Goal: Task Accomplishment & Management: Manage account settings

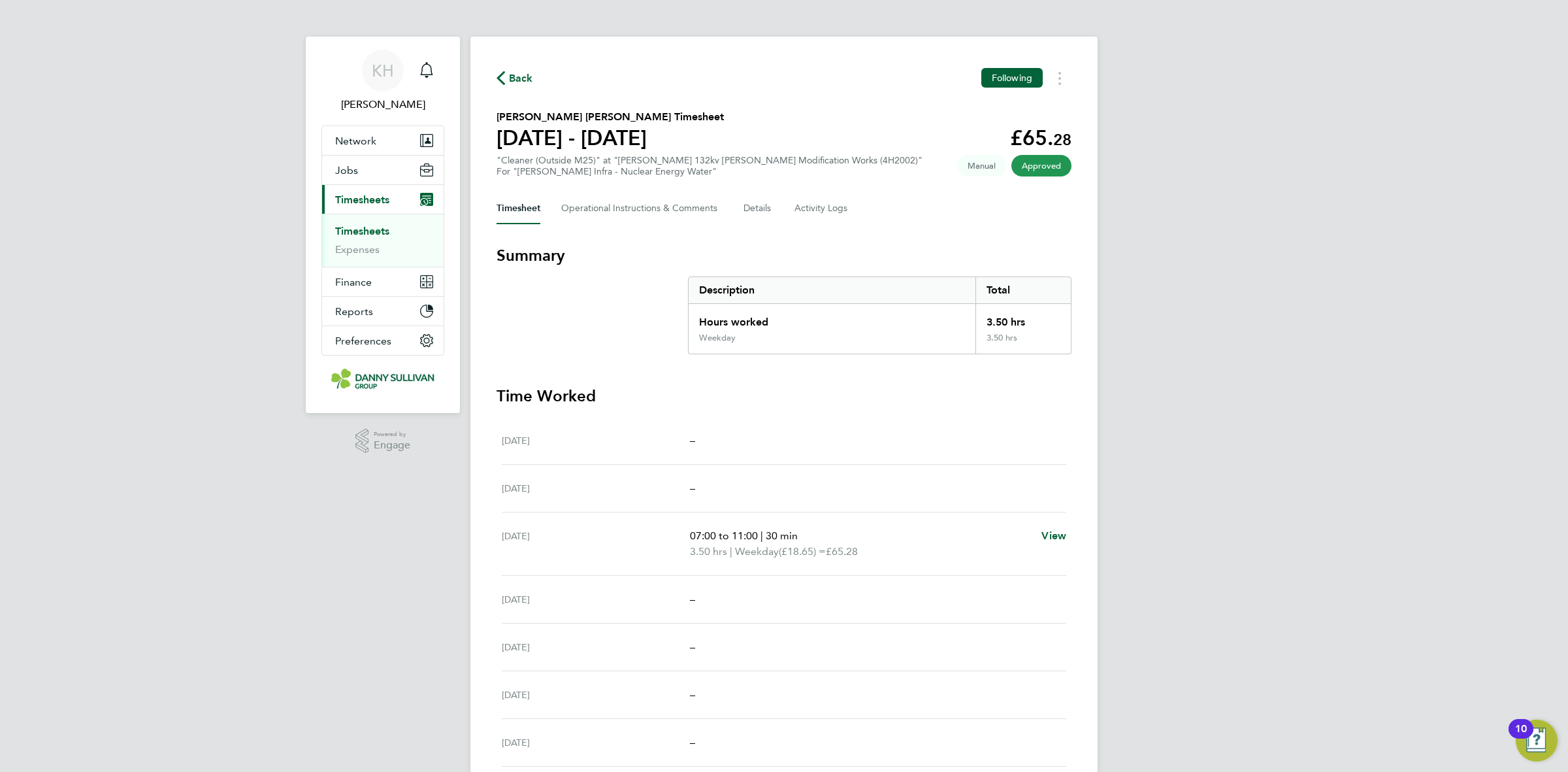
click at [370, 233] on link "Timesheets" at bounding box center [362, 230] width 54 height 12
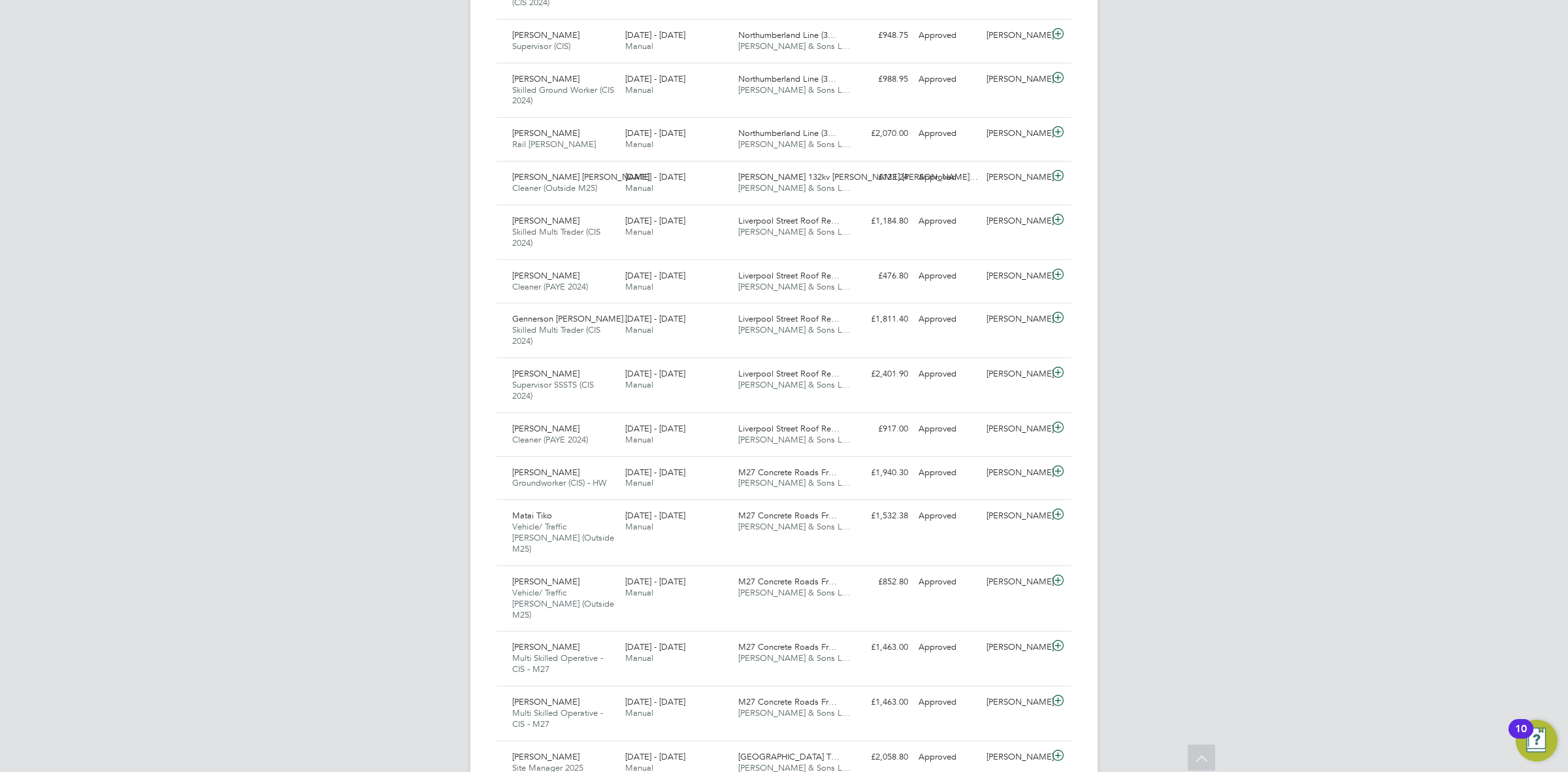
scroll to position [1230, 0]
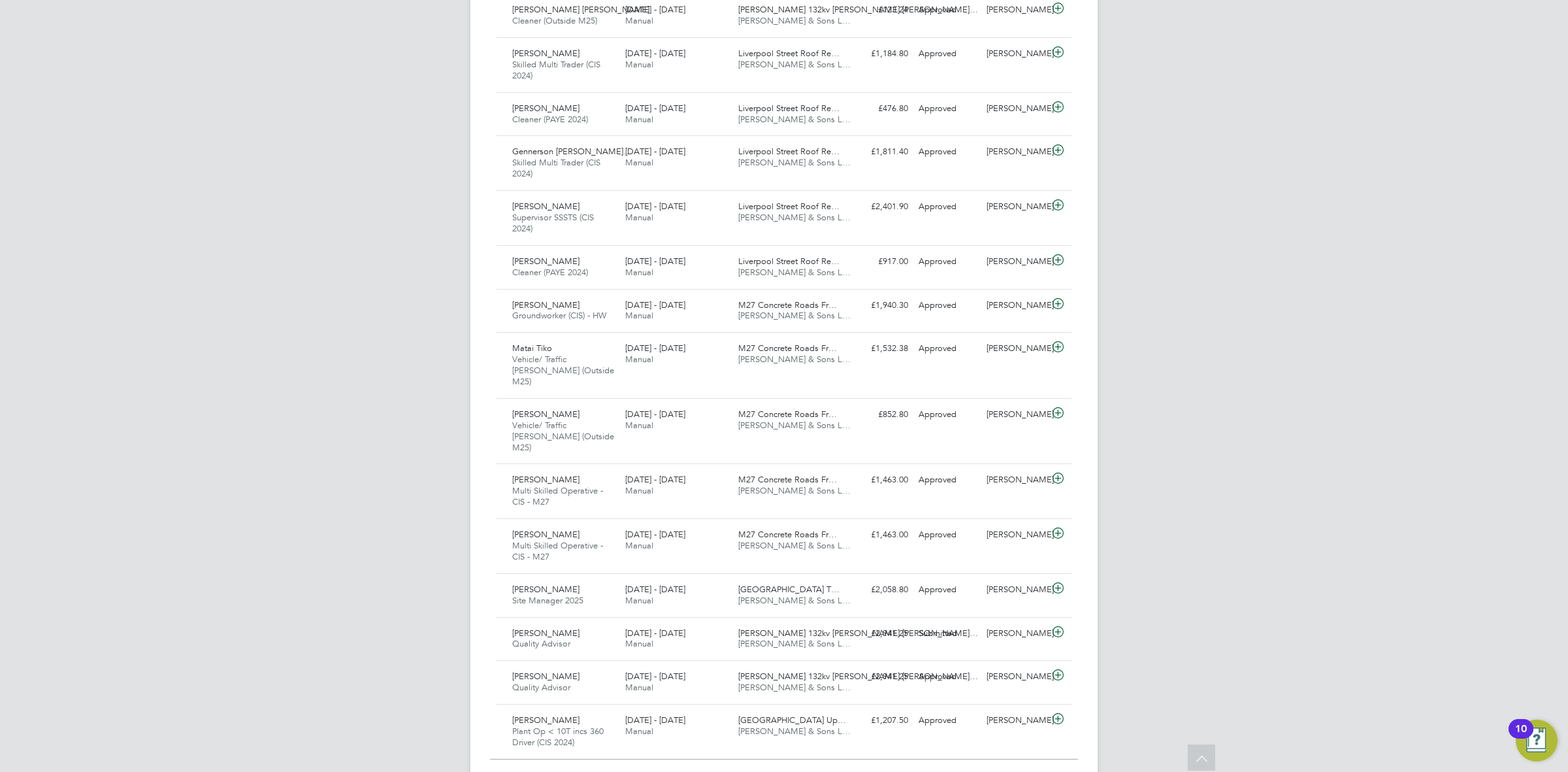
click at [782, 743] on div "Show 30 more" at bounding box center [784, 779] width 588 height 13
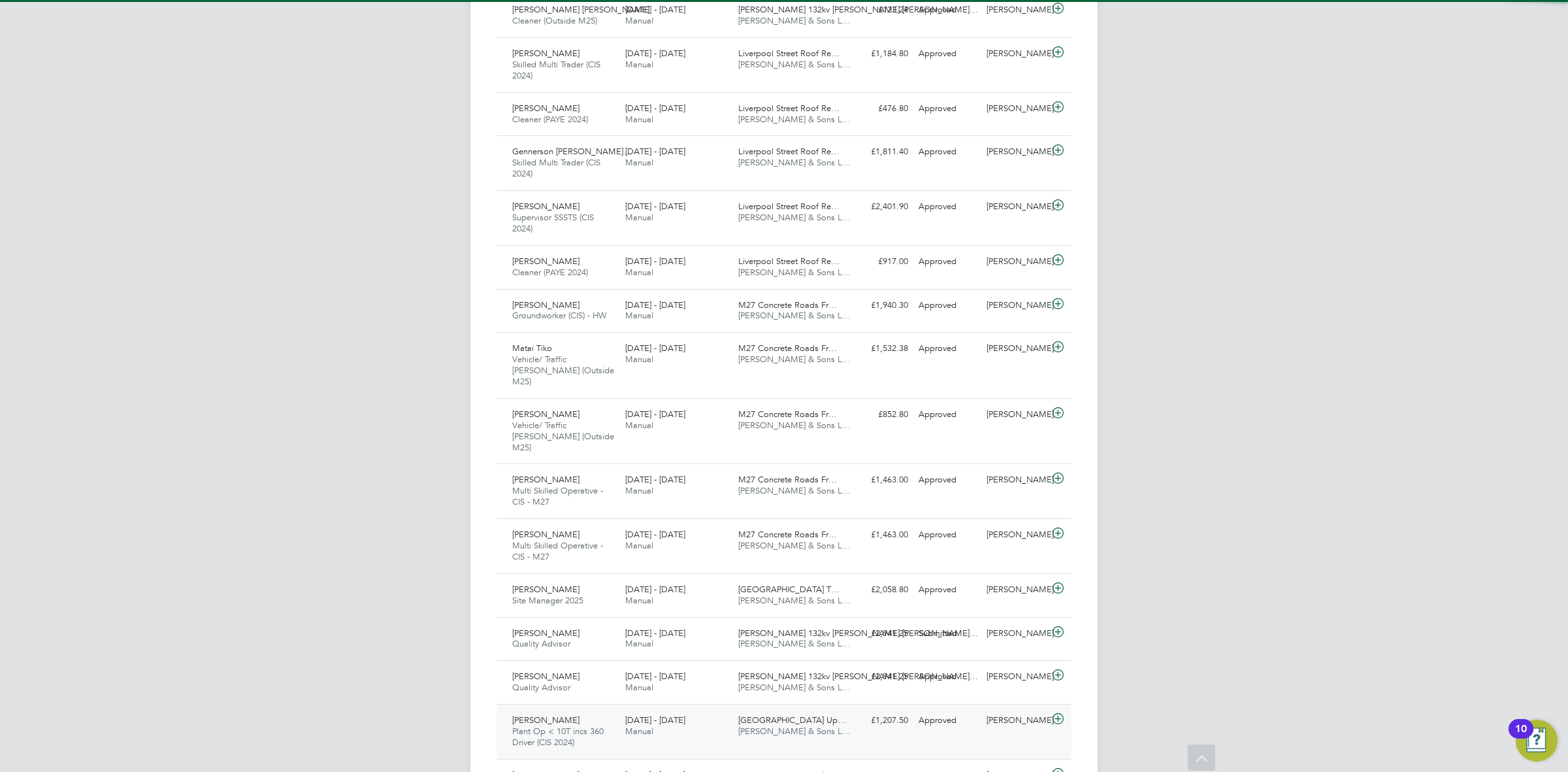
scroll to position [32, 113]
click at [783, 726] on span "[PERSON_NAME] & Sons L…" at bounding box center [795, 731] width 113 height 11
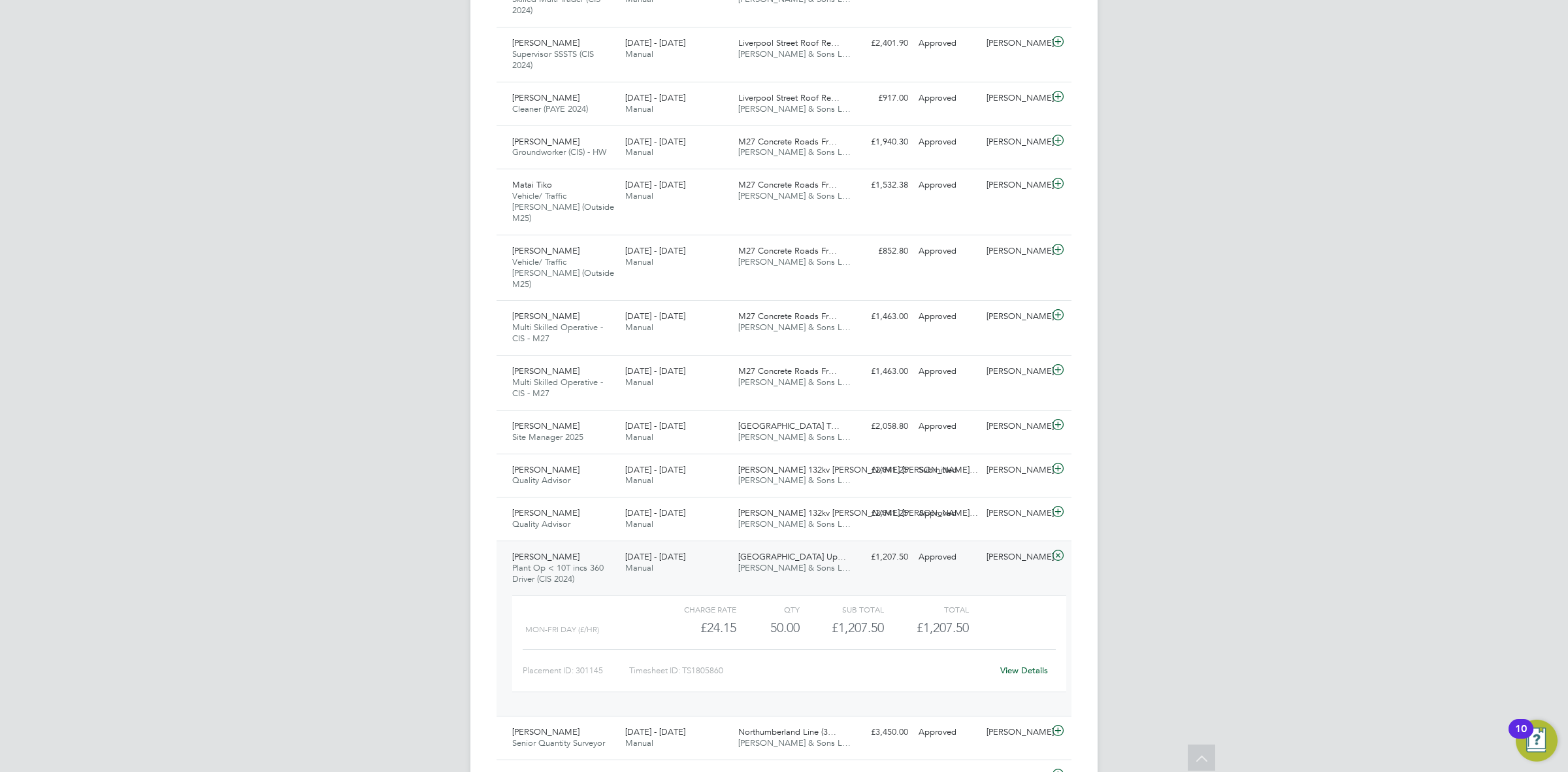
click at [1024, 665] on link "View Details" at bounding box center [1024, 670] width 48 height 11
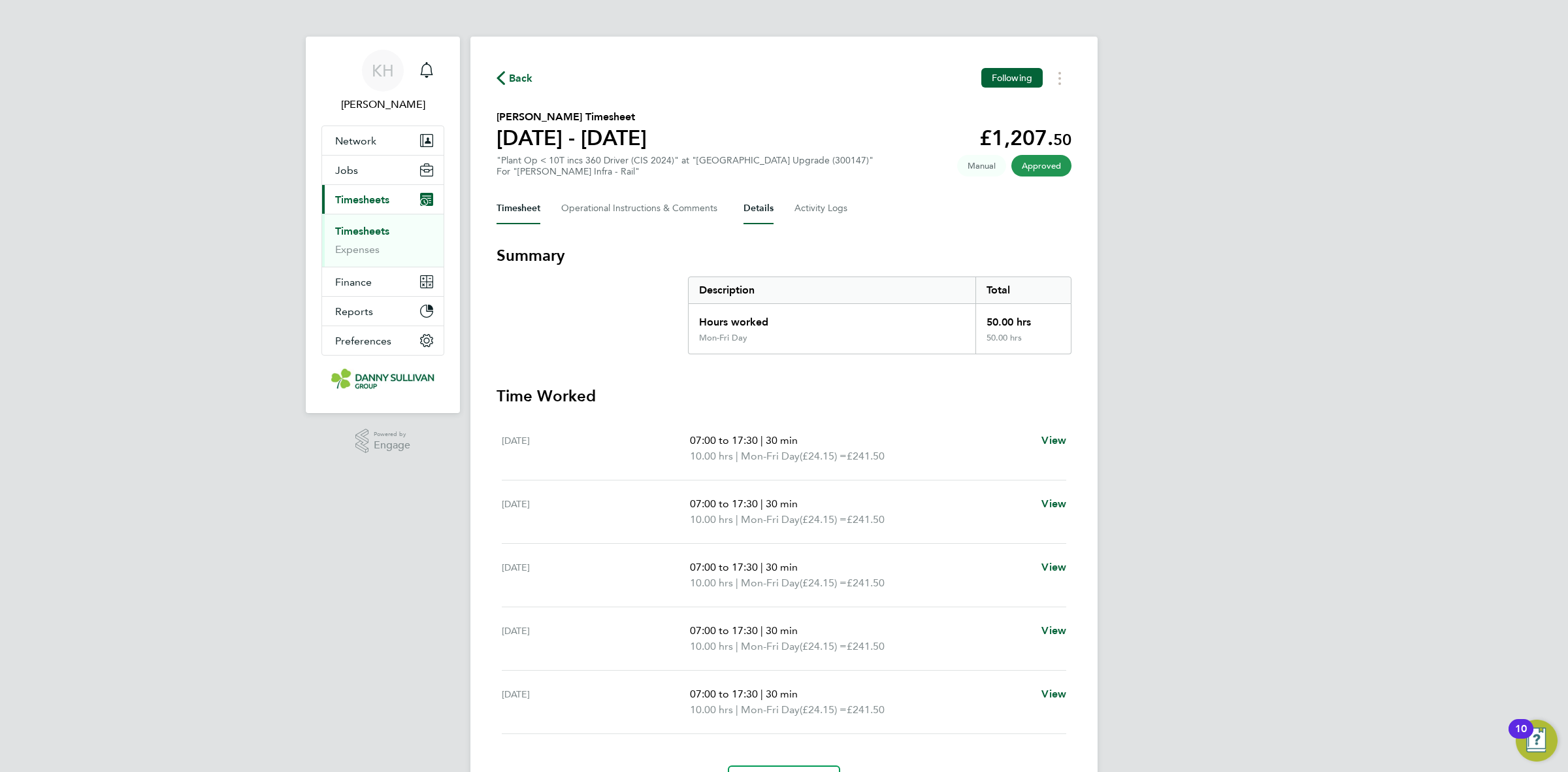
click at [762, 201] on button "Details" at bounding box center [759, 208] width 30 height 31
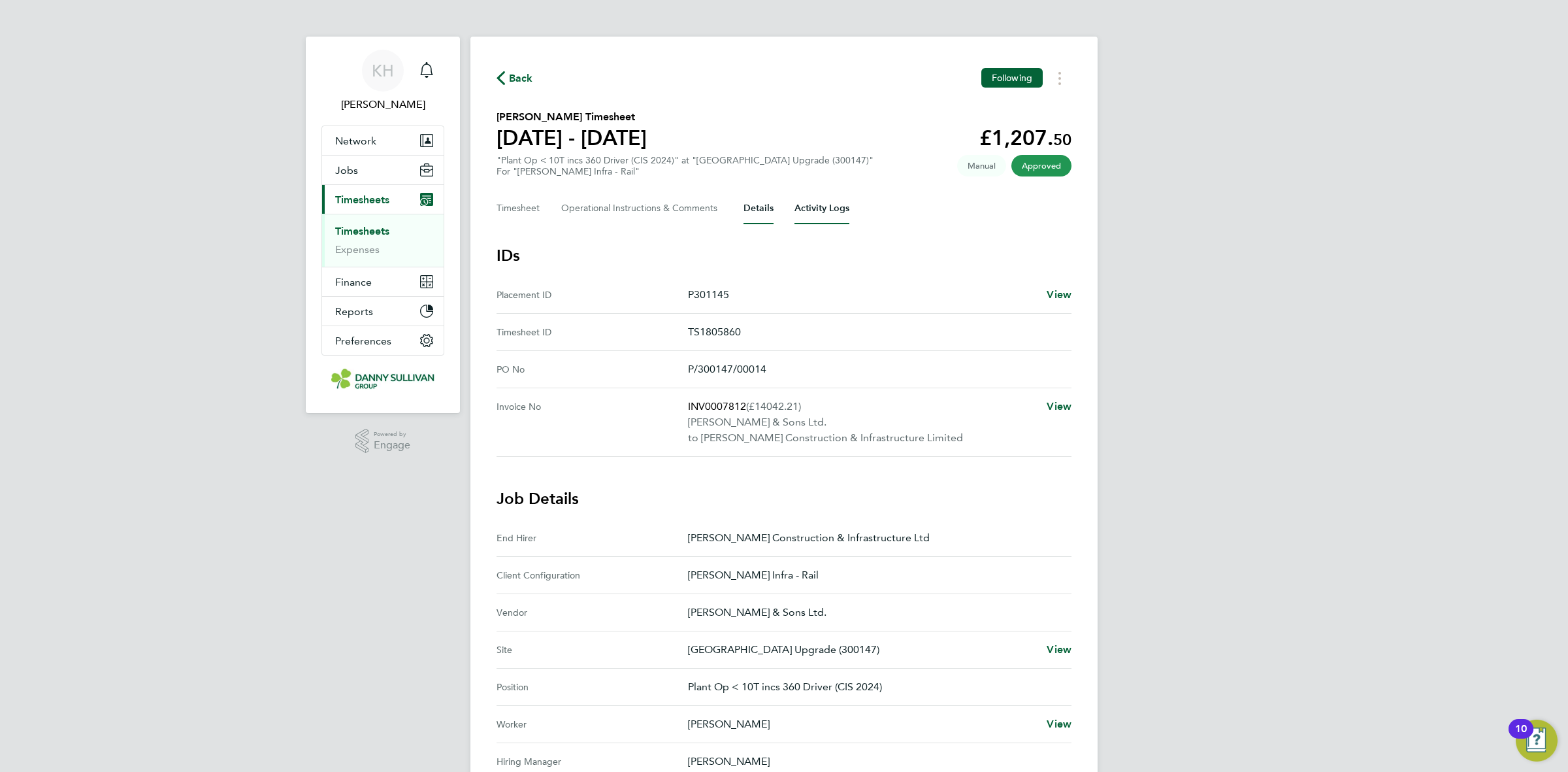
click at [801, 207] on Logs-tab "Activity Logs" at bounding box center [822, 208] width 55 height 31
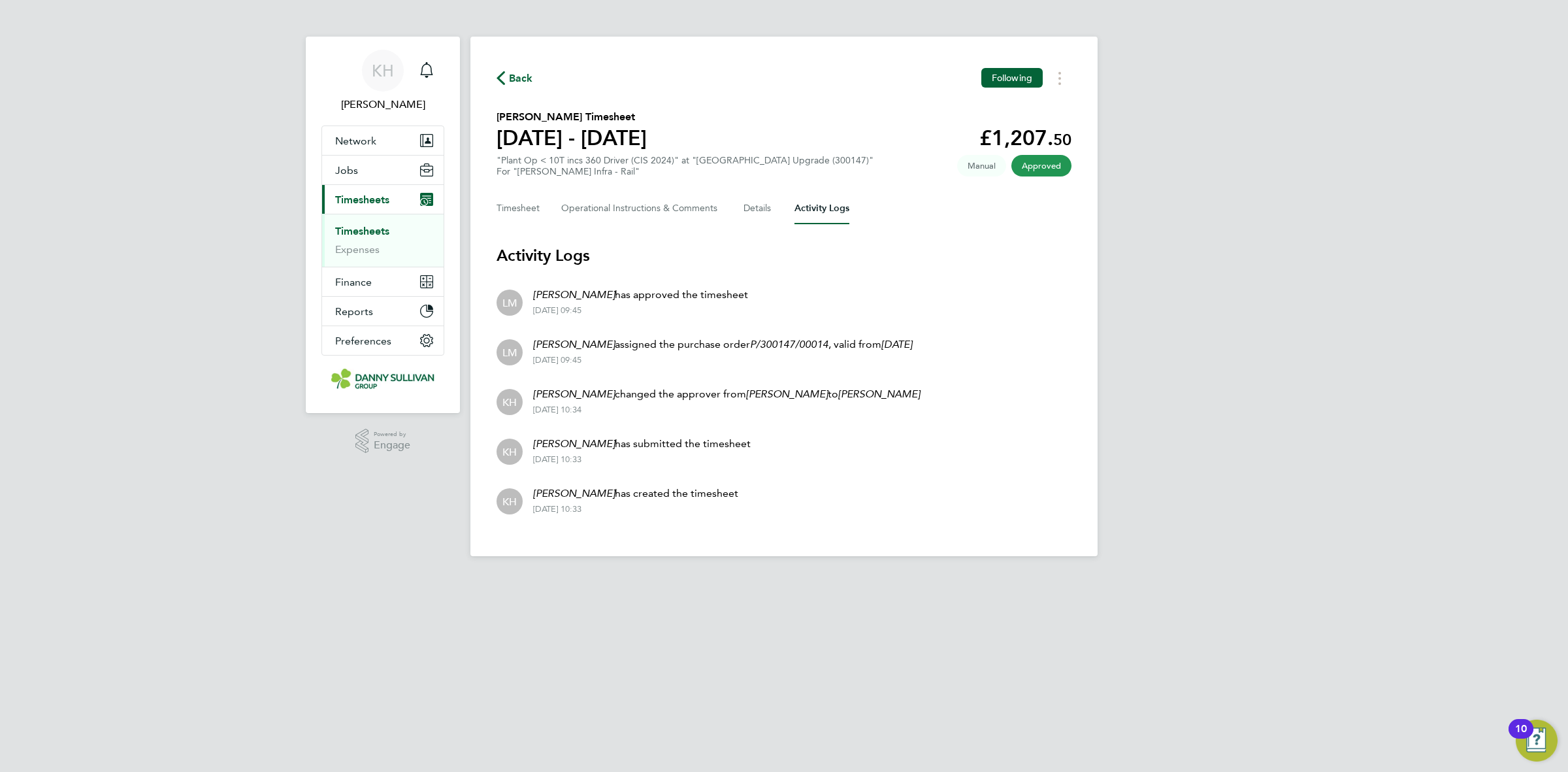
click at [374, 233] on link "Timesheets" at bounding box center [362, 230] width 54 height 12
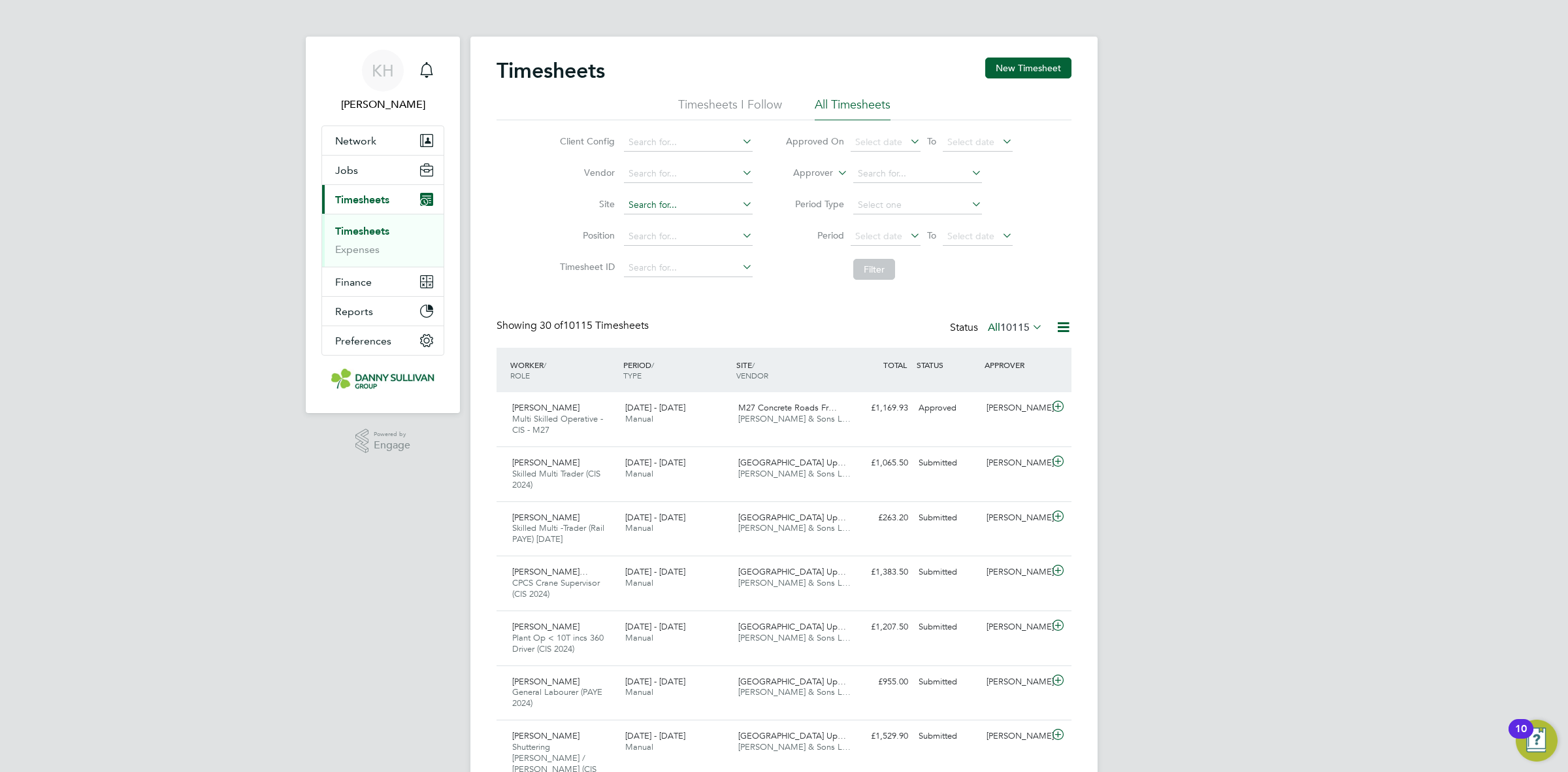
click at [655, 206] on input at bounding box center [688, 205] width 129 height 18
click at [726, 217] on b "Quays" at bounding box center [739, 222] width 27 height 11
type input "Surrey Quays Station Upgrade (300147)"
click at [879, 278] on button "Filter" at bounding box center [874, 269] width 42 height 21
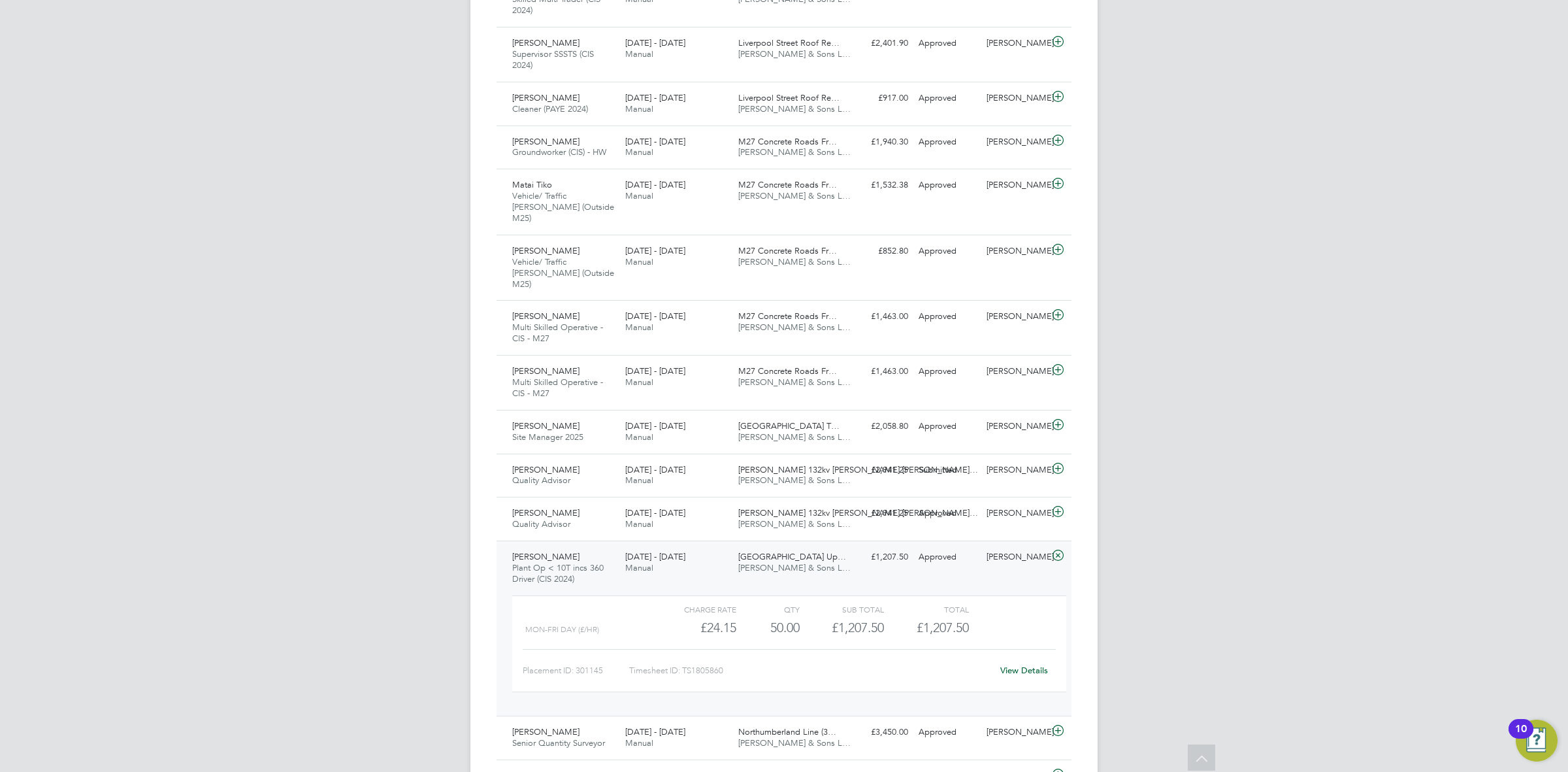
click at [1030, 547] on div "[PERSON_NAME]" at bounding box center [1016, 558] width 68 height 22
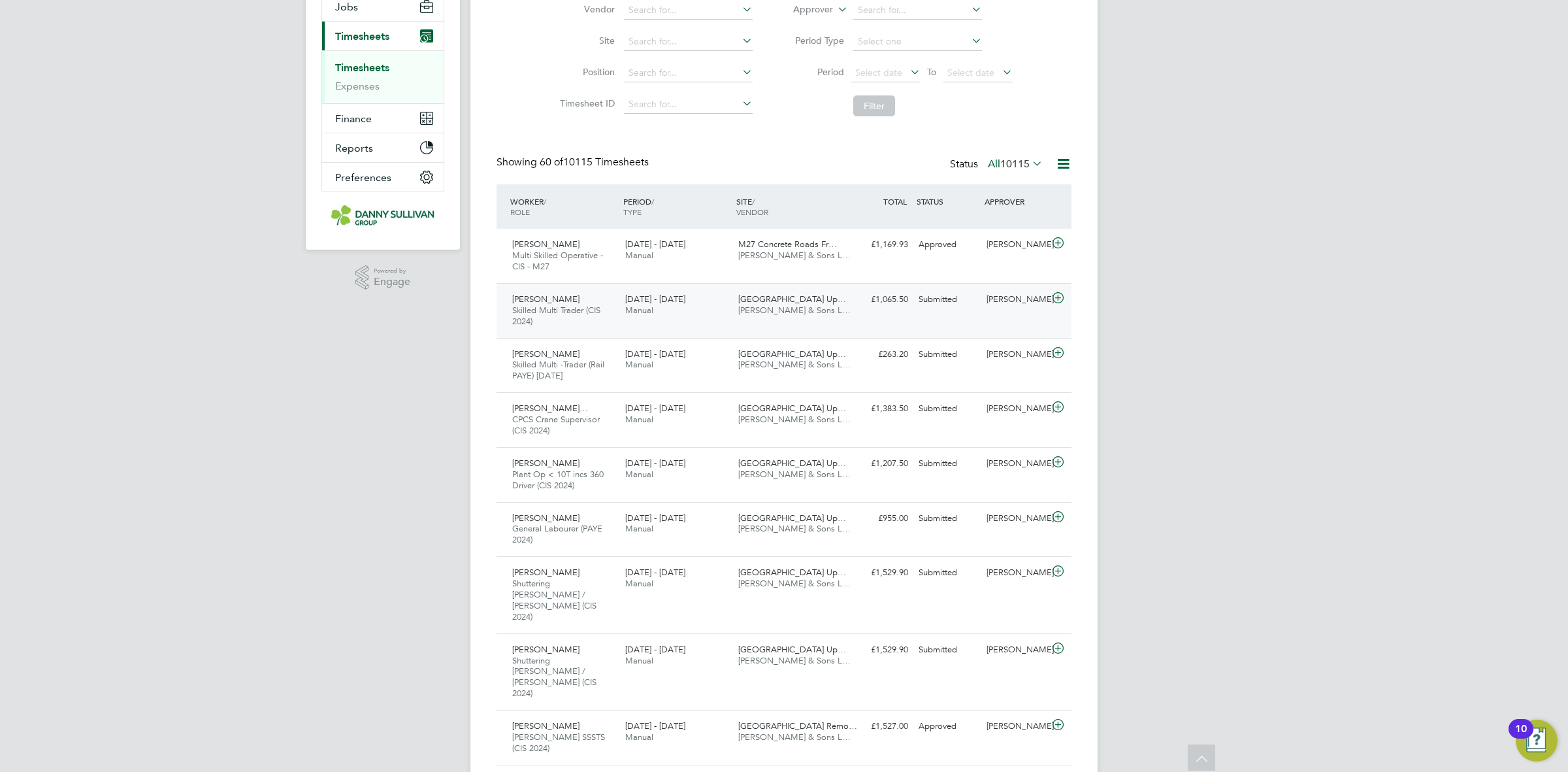
click at [985, 319] on div "Daniel Amankwah Skilled Multi Trader (CIS 2024) 16 - 22 Aug 2025 16 - 22 Aug 20…" at bounding box center [784, 311] width 575 height 55
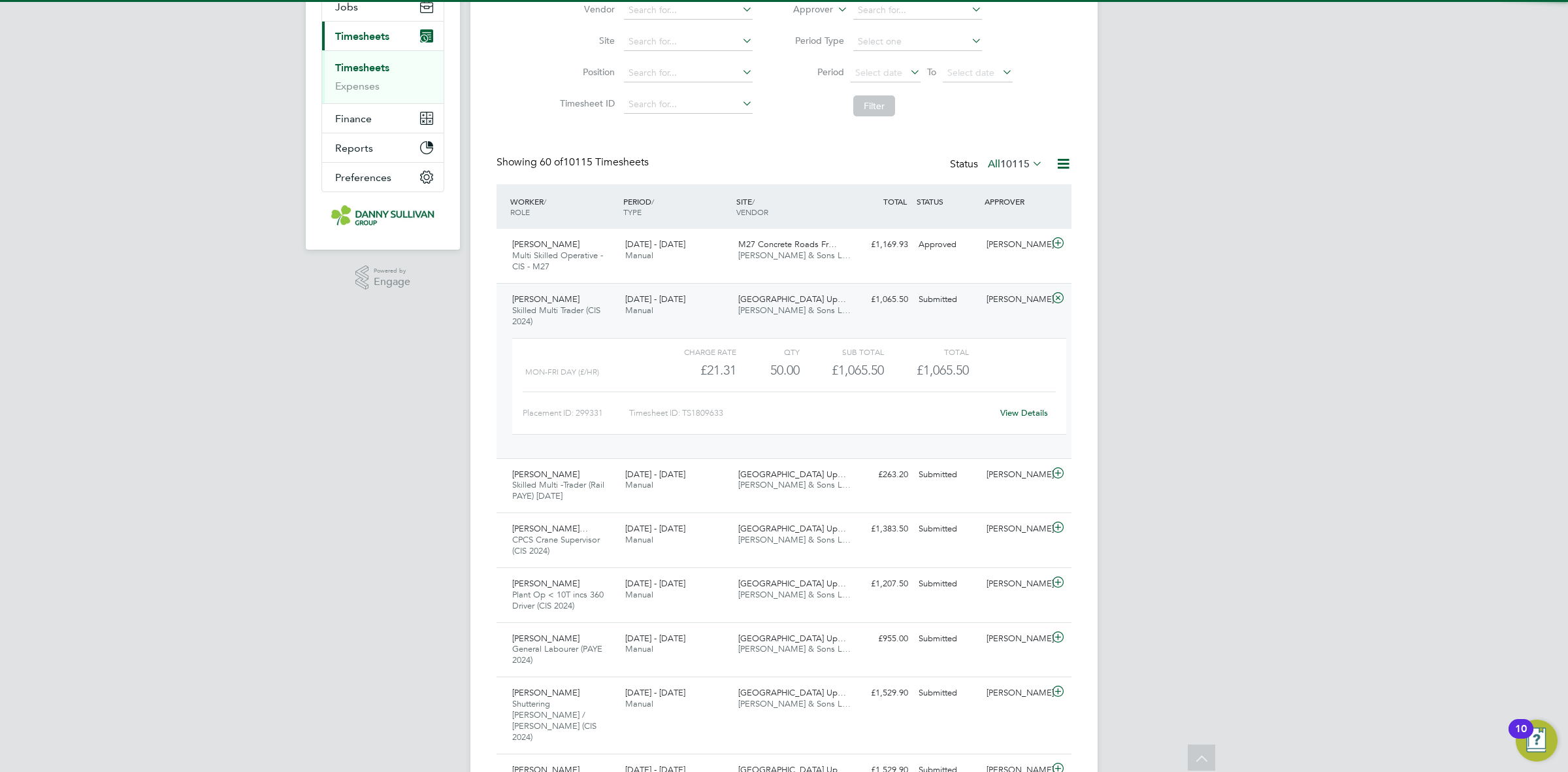
click at [1023, 412] on link "View Details" at bounding box center [1024, 412] width 48 height 11
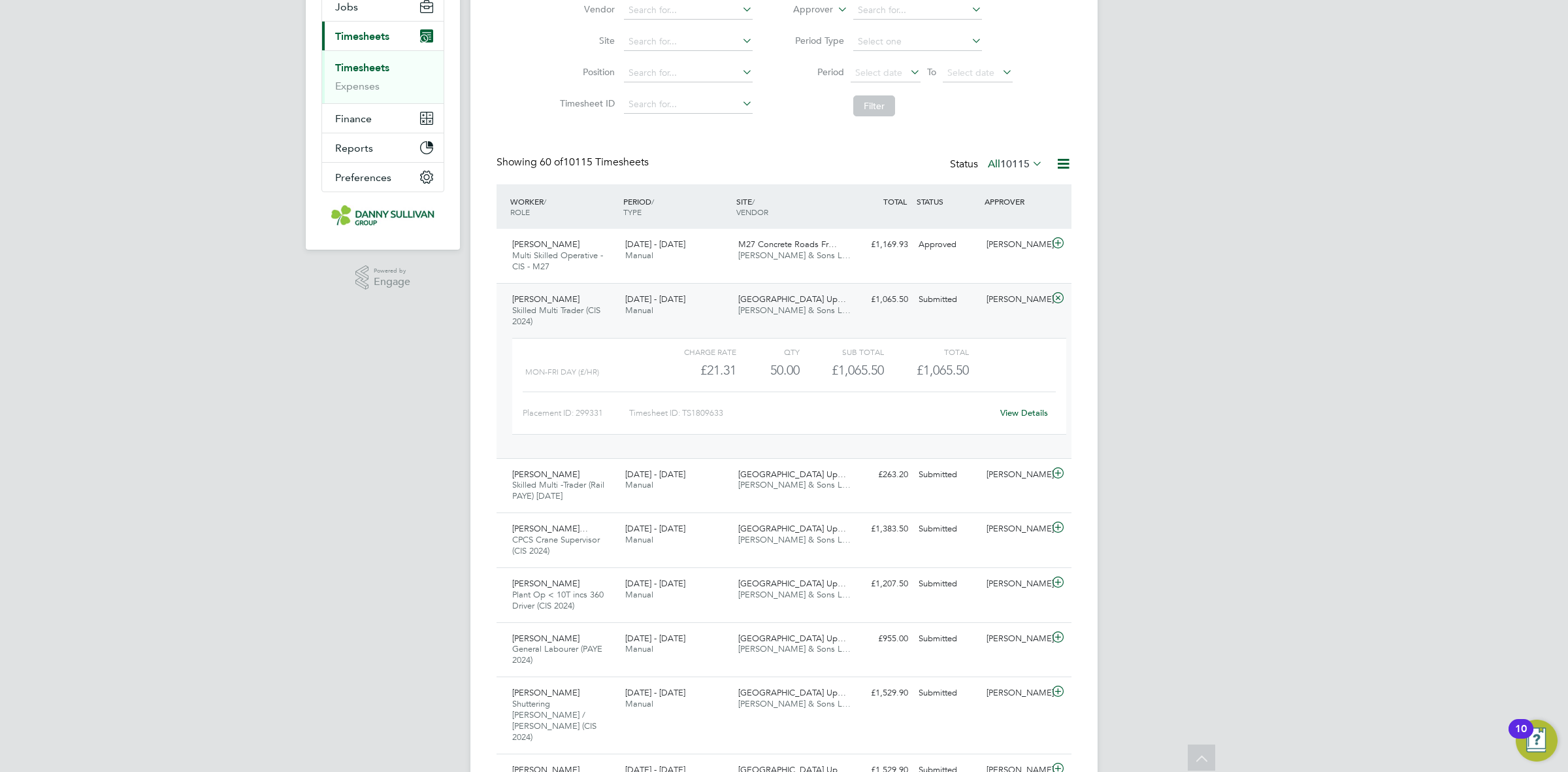
click at [869, 324] on div "Daniel Amankwah Skilled Multi Trader (CIS 2024) 16 - 22 Aug 2025 16 - 22 Aug 20…" at bounding box center [784, 370] width 575 height 175
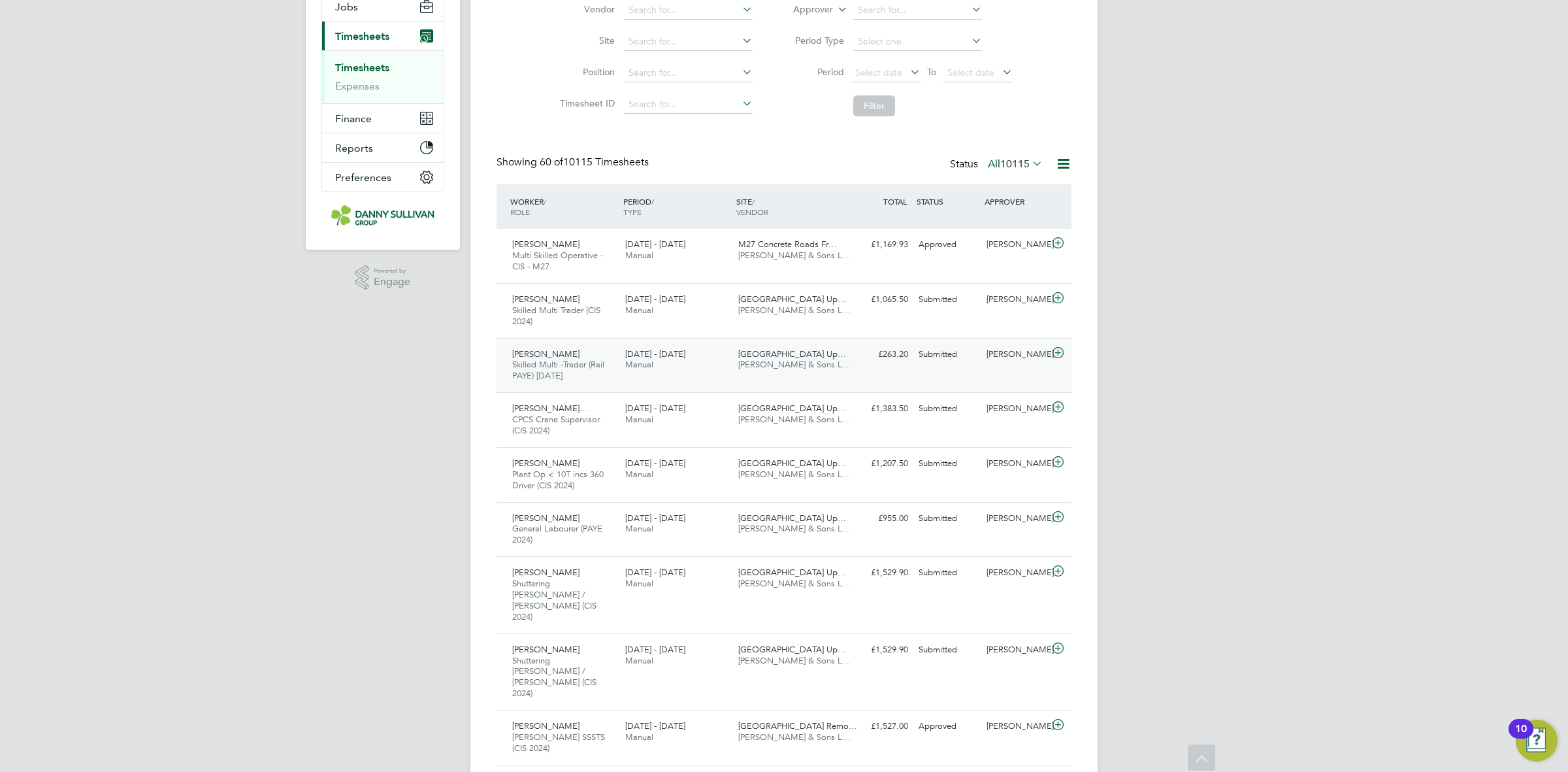
click at [866, 362] on div "£263.20 Submitted" at bounding box center [879, 355] width 68 height 22
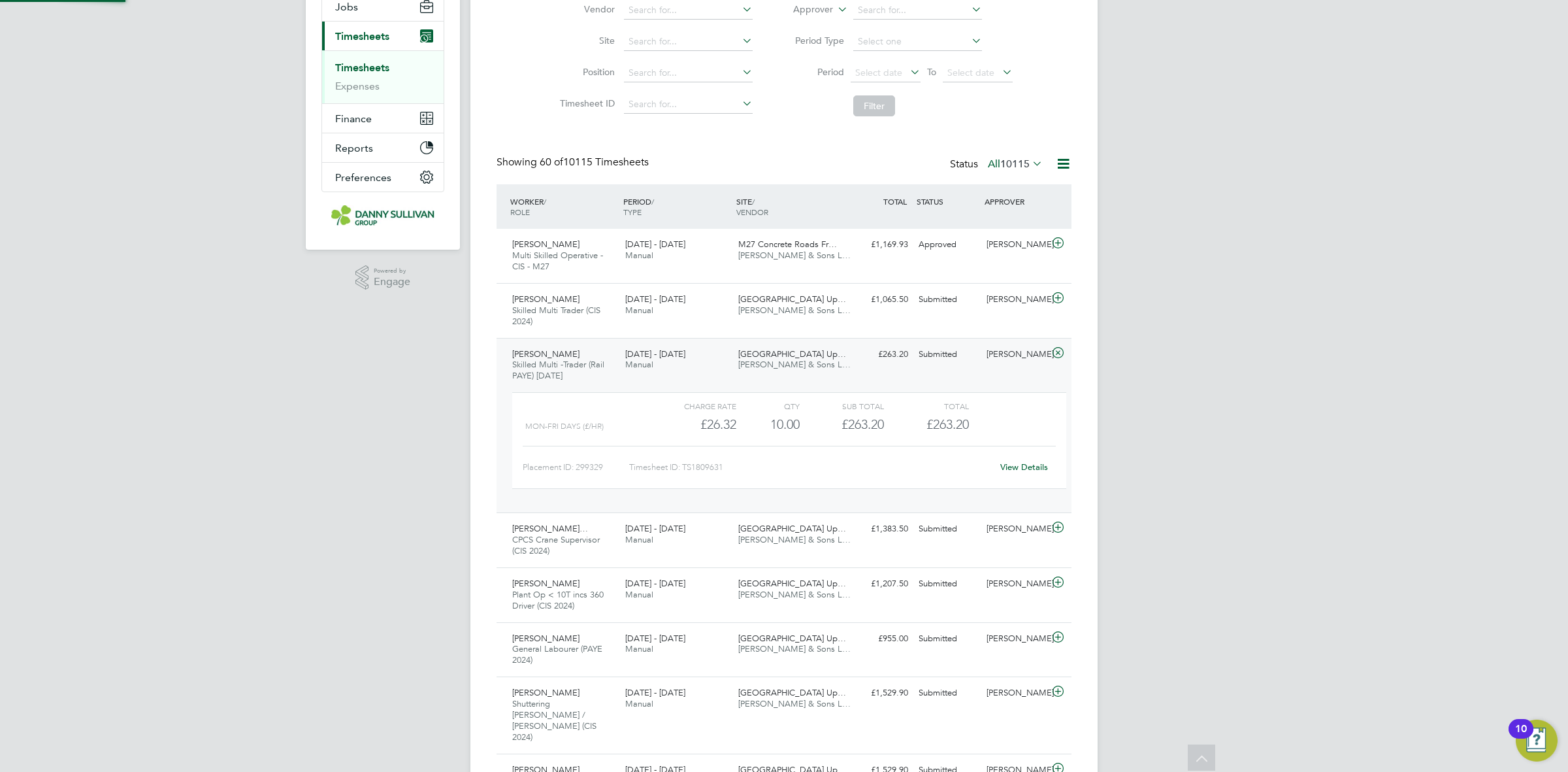
click at [1023, 469] on link "View Details" at bounding box center [1024, 467] width 48 height 11
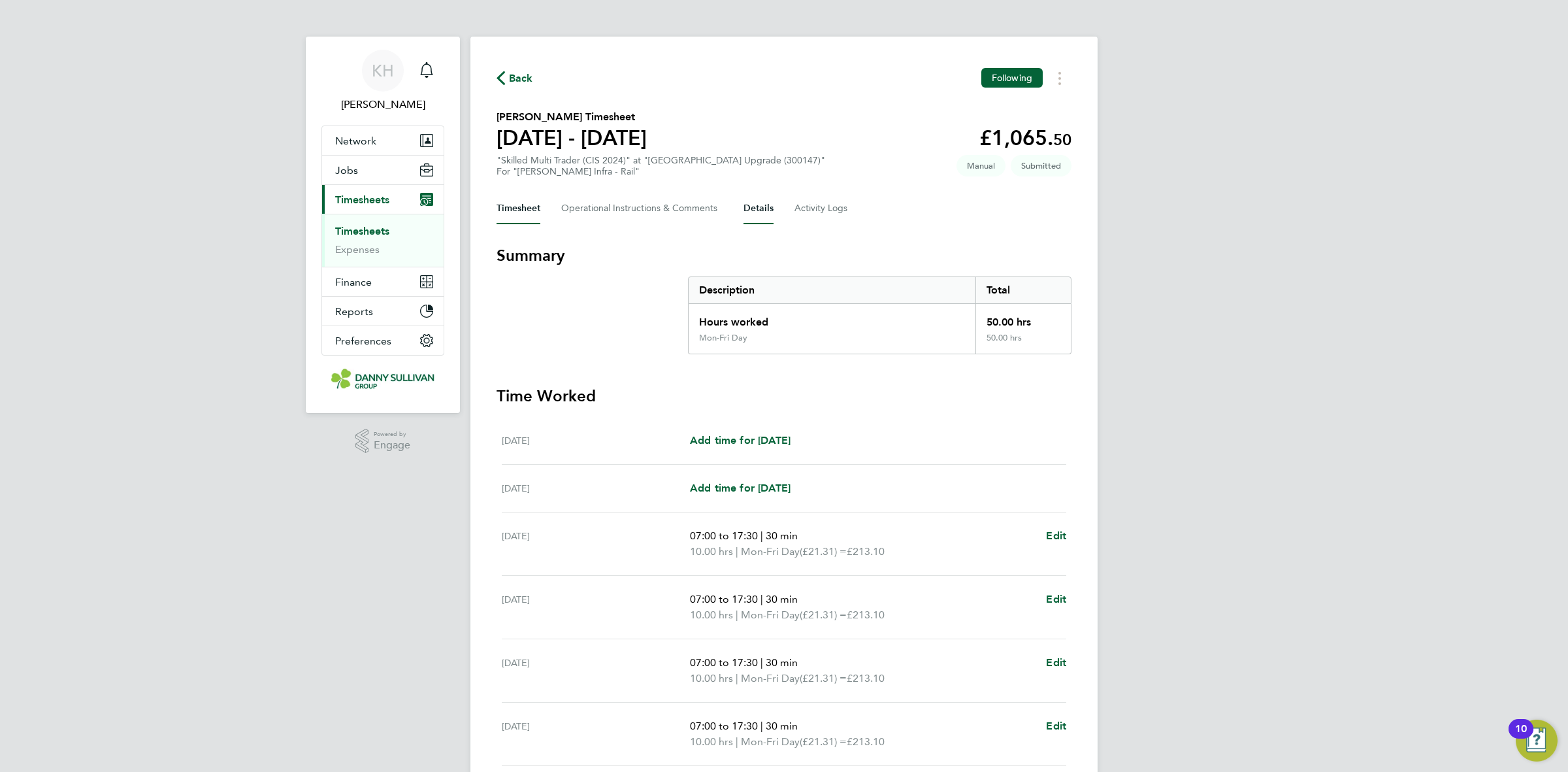
click at [752, 208] on button "Details" at bounding box center [759, 208] width 30 height 31
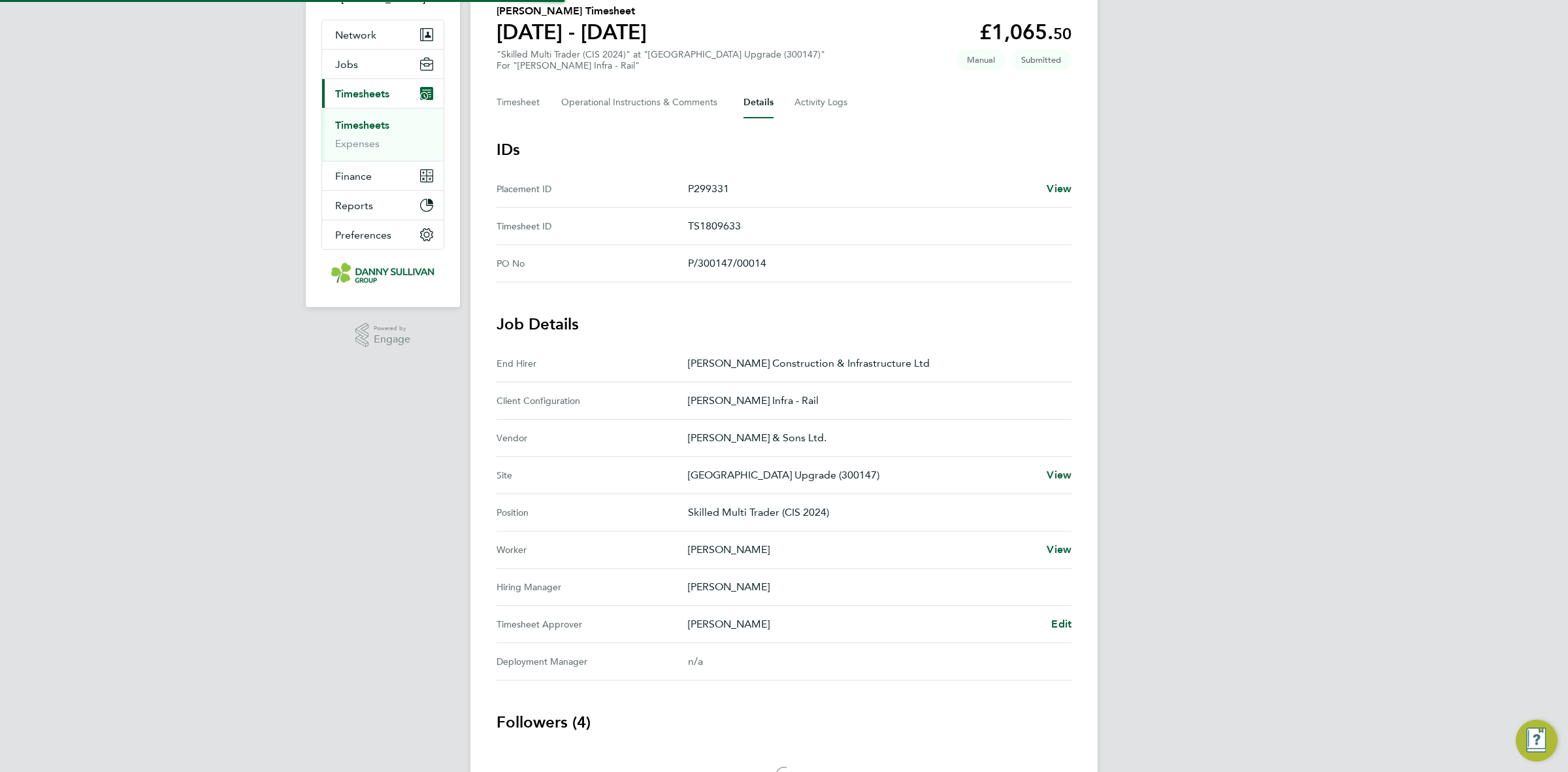
scroll to position [194, 0]
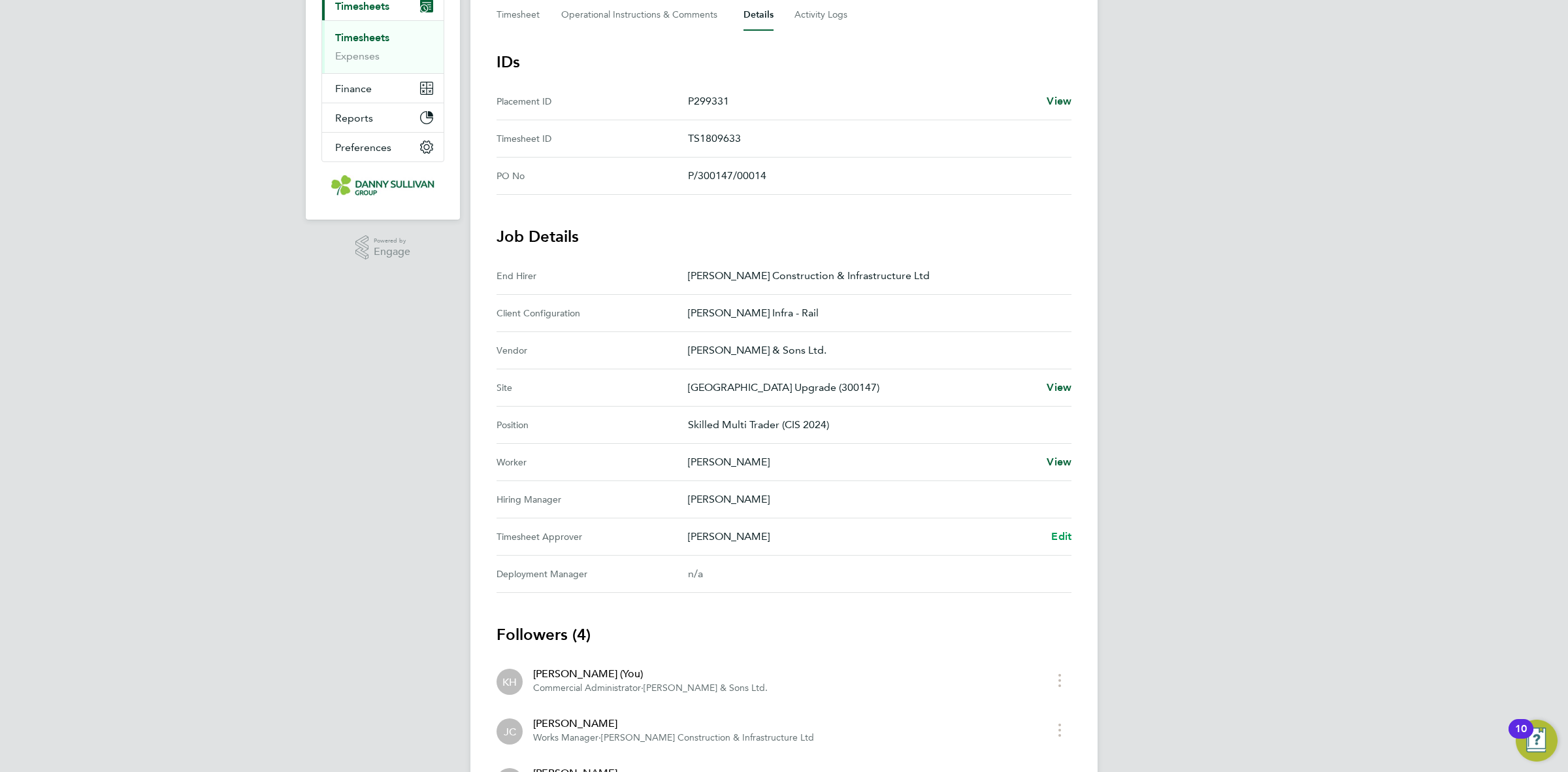
click at [1055, 538] on span "Edit" at bounding box center [1061, 536] width 20 height 12
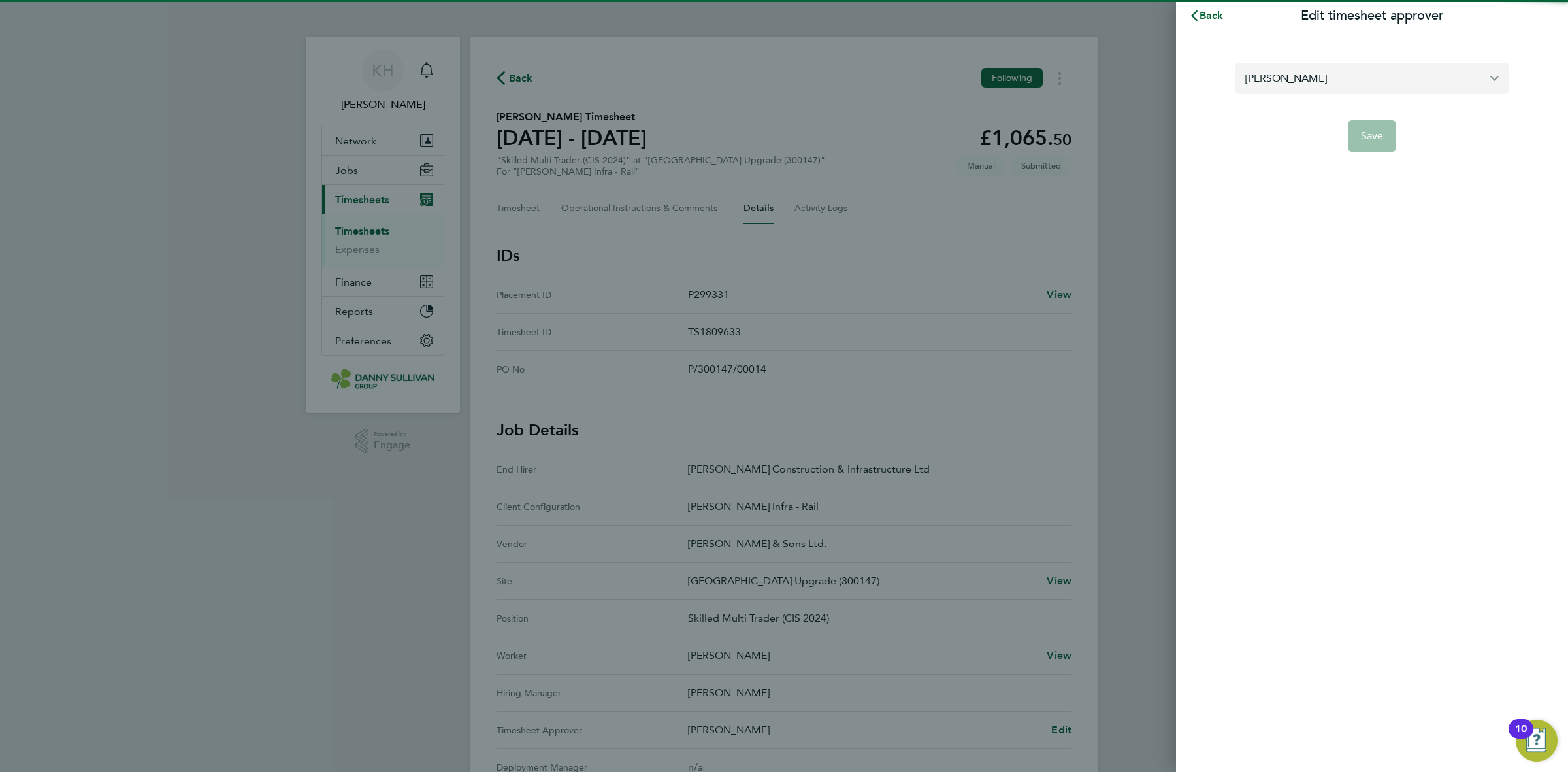
click at [1306, 77] on input "[PERSON_NAME]" at bounding box center [1372, 78] width 274 height 31
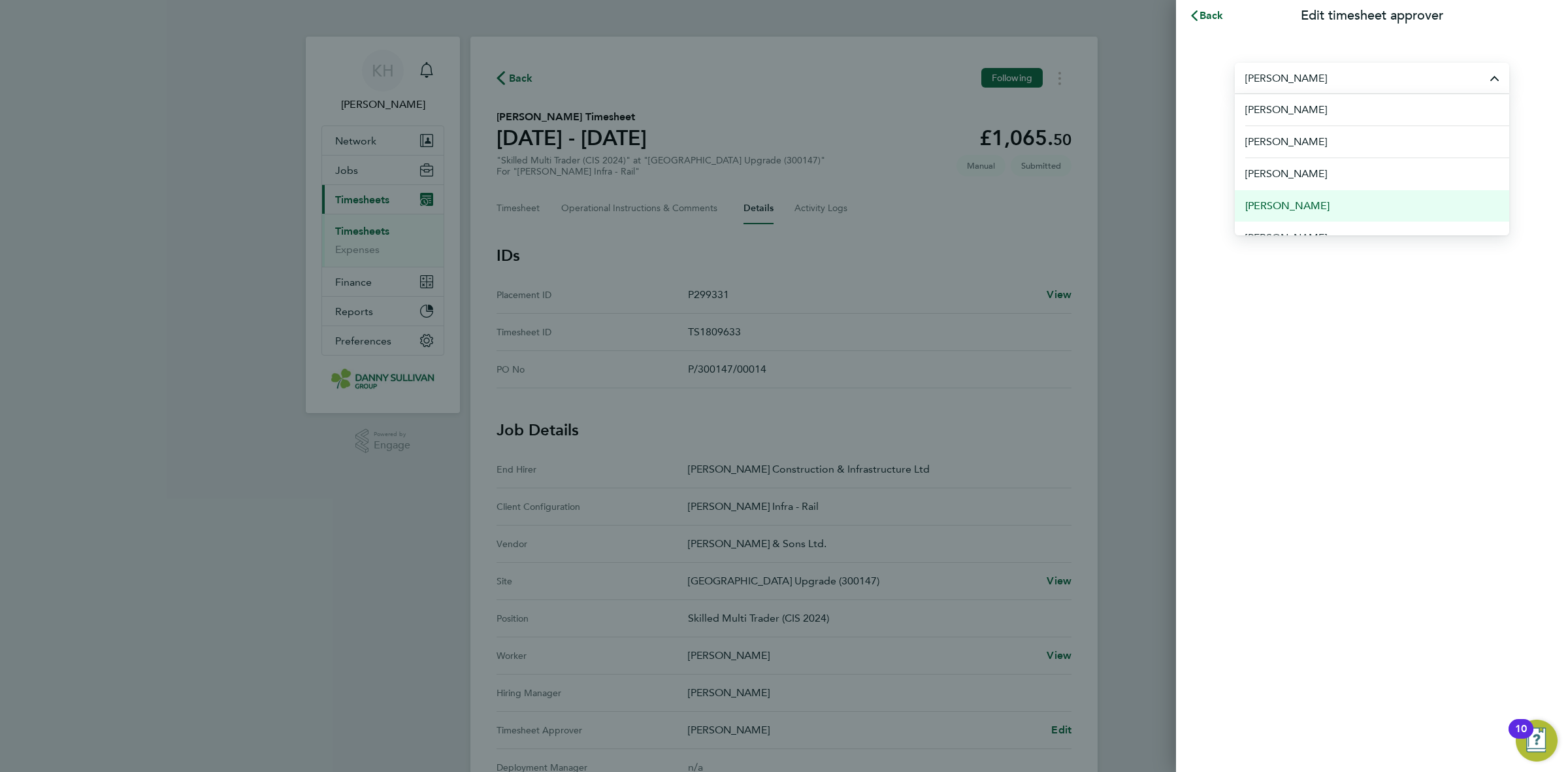
scroll to position [163, 0]
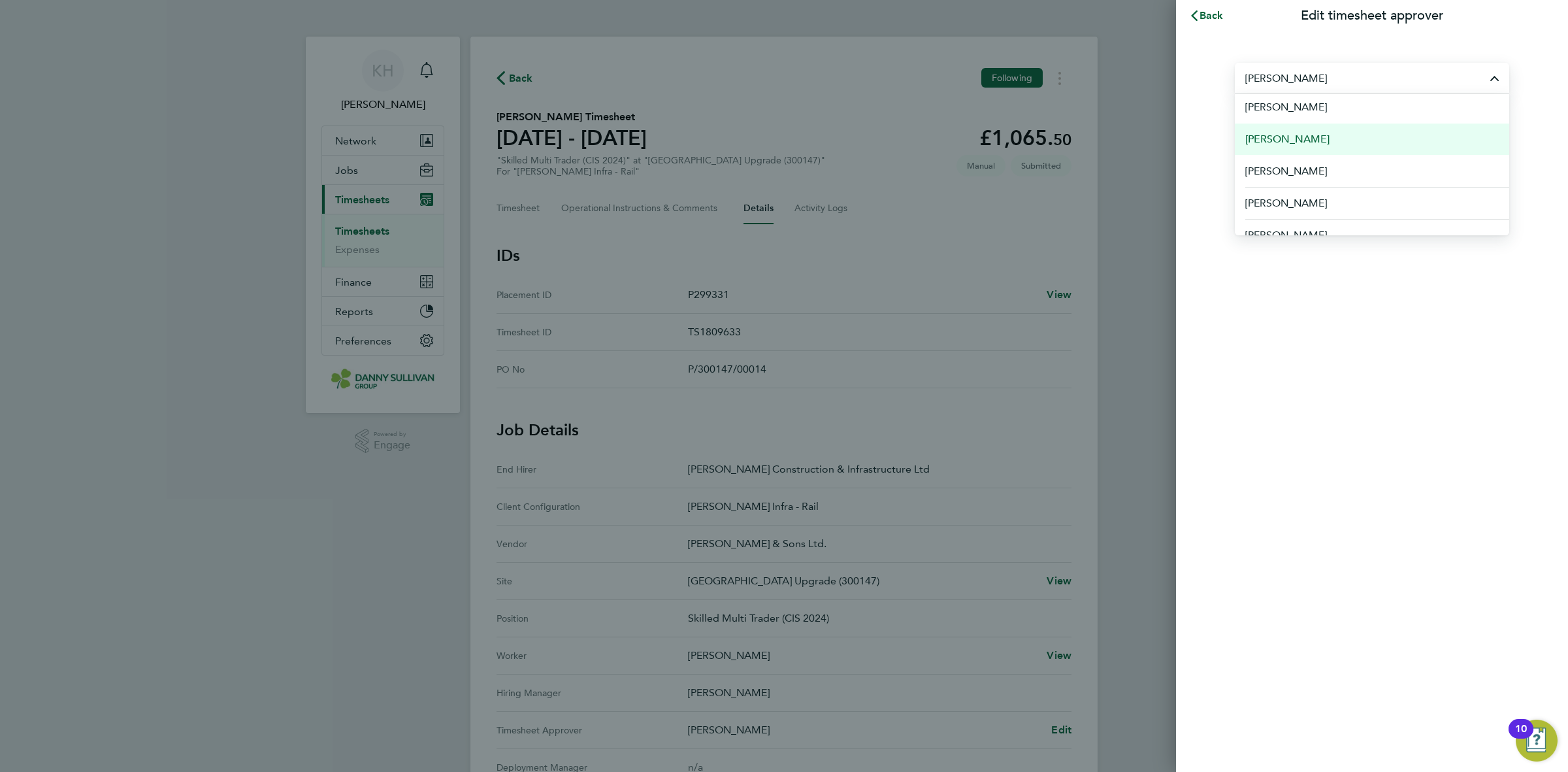
click at [1322, 147] on li "[PERSON_NAME]" at bounding box center [1372, 139] width 274 height 32
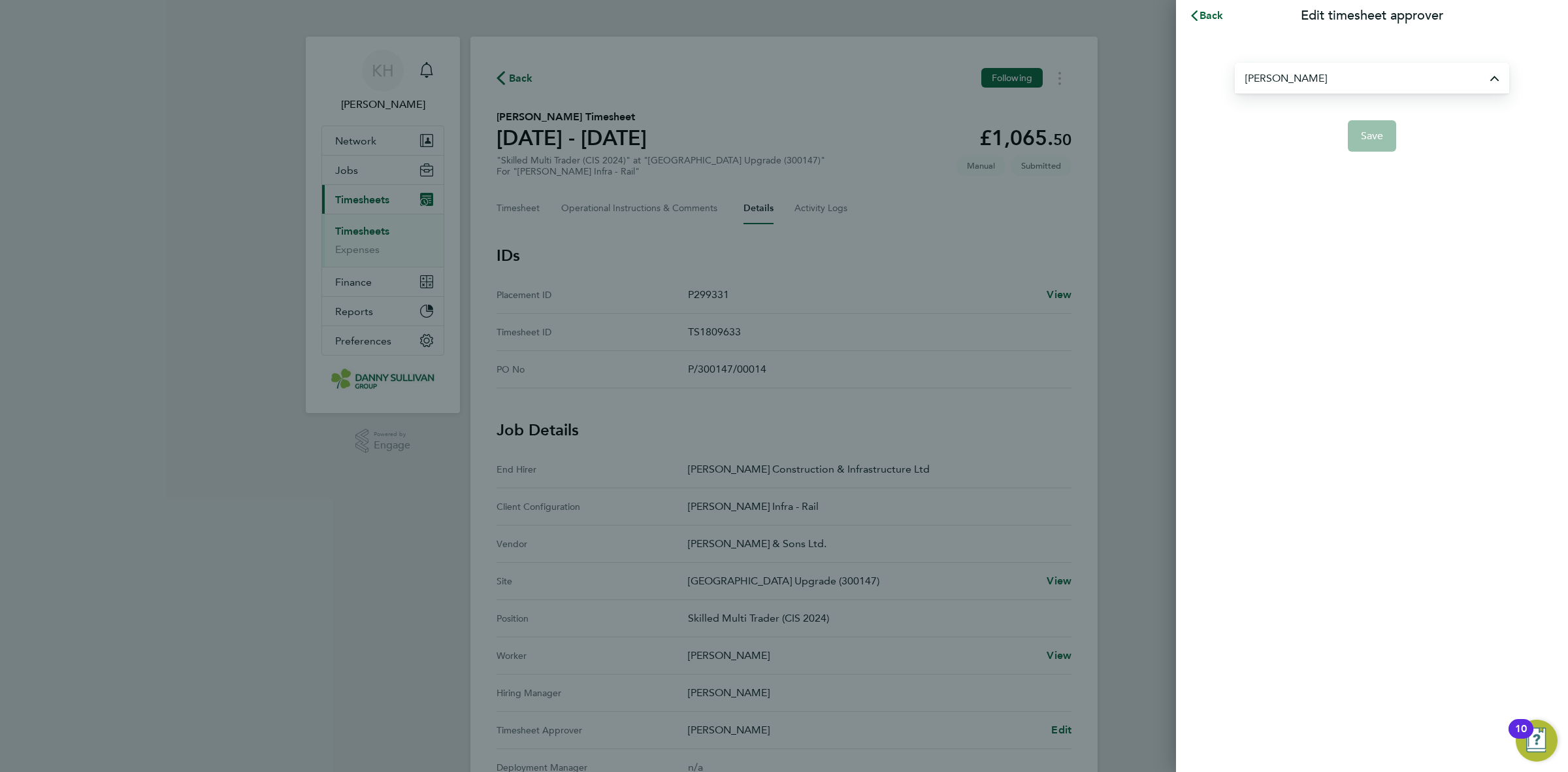
type input "[PERSON_NAME]"
click at [1383, 138] on button "Save" at bounding box center [1372, 136] width 49 height 31
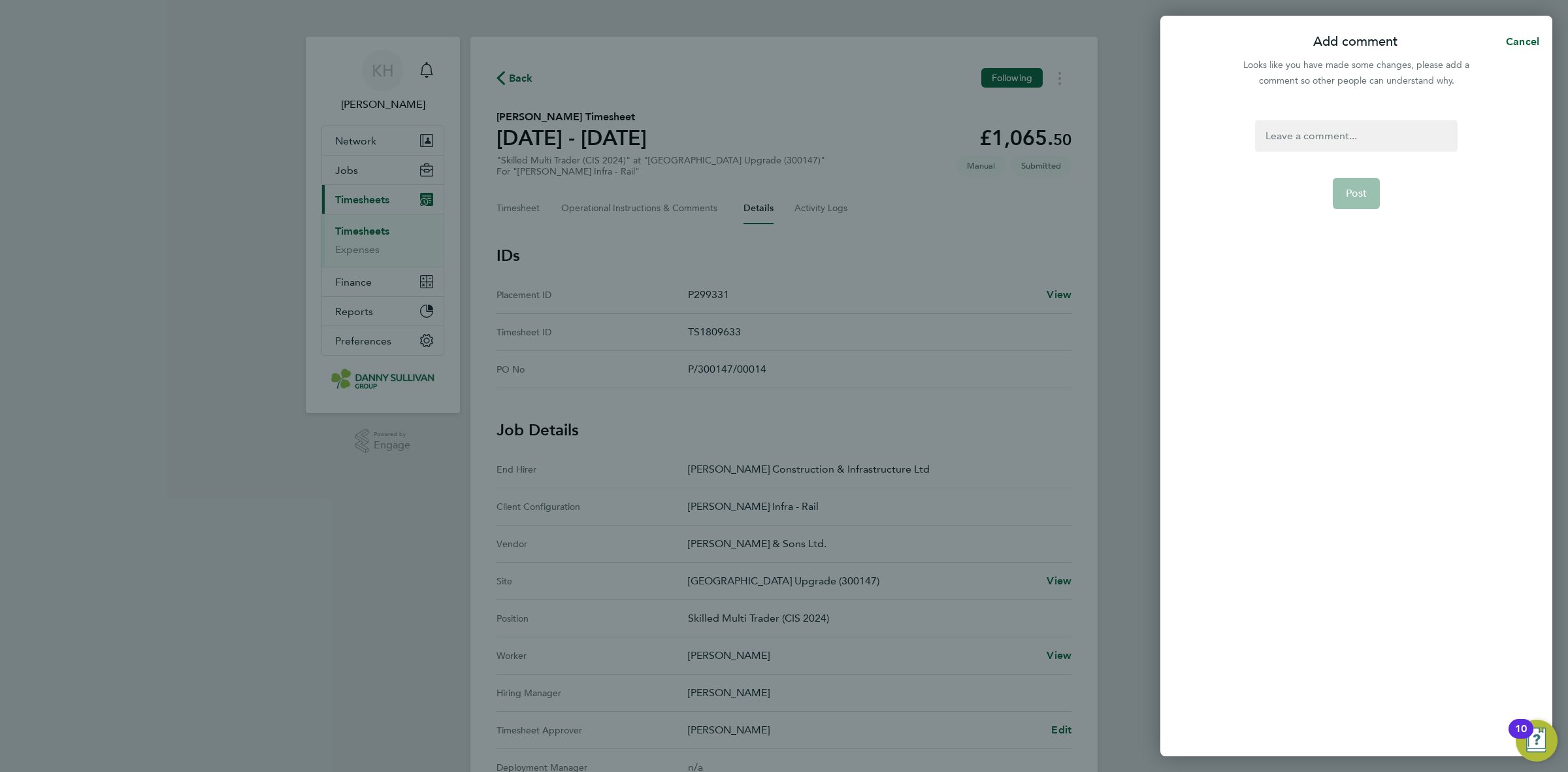
click at [1362, 128] on div at bounding box center [1356, 136] width 202 height 31
click at [1360, 134] on div at bounding box center [1356, 136] width 202 height 31
click at [1340, 134] on div "ts approver" at bounding box center [1356, 136] width 202 height 31
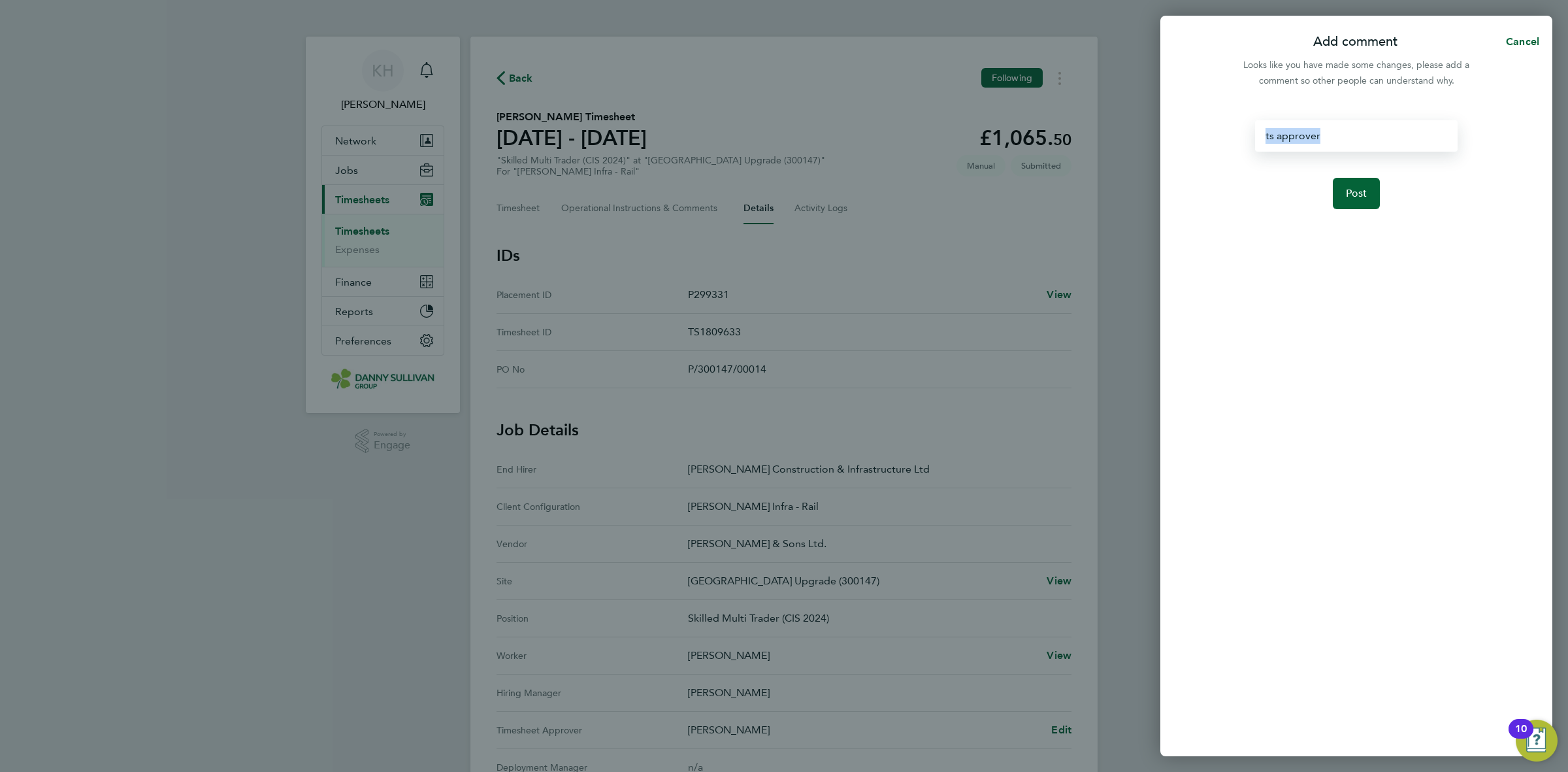
click at [1340, 134] on div "ts approver" at bounding box center [1356, 136] width 202 height 31
copy div "ts approver"
click at [1358, 196] on span "Post" at bounding box center [1357, 194] width 22 height 13
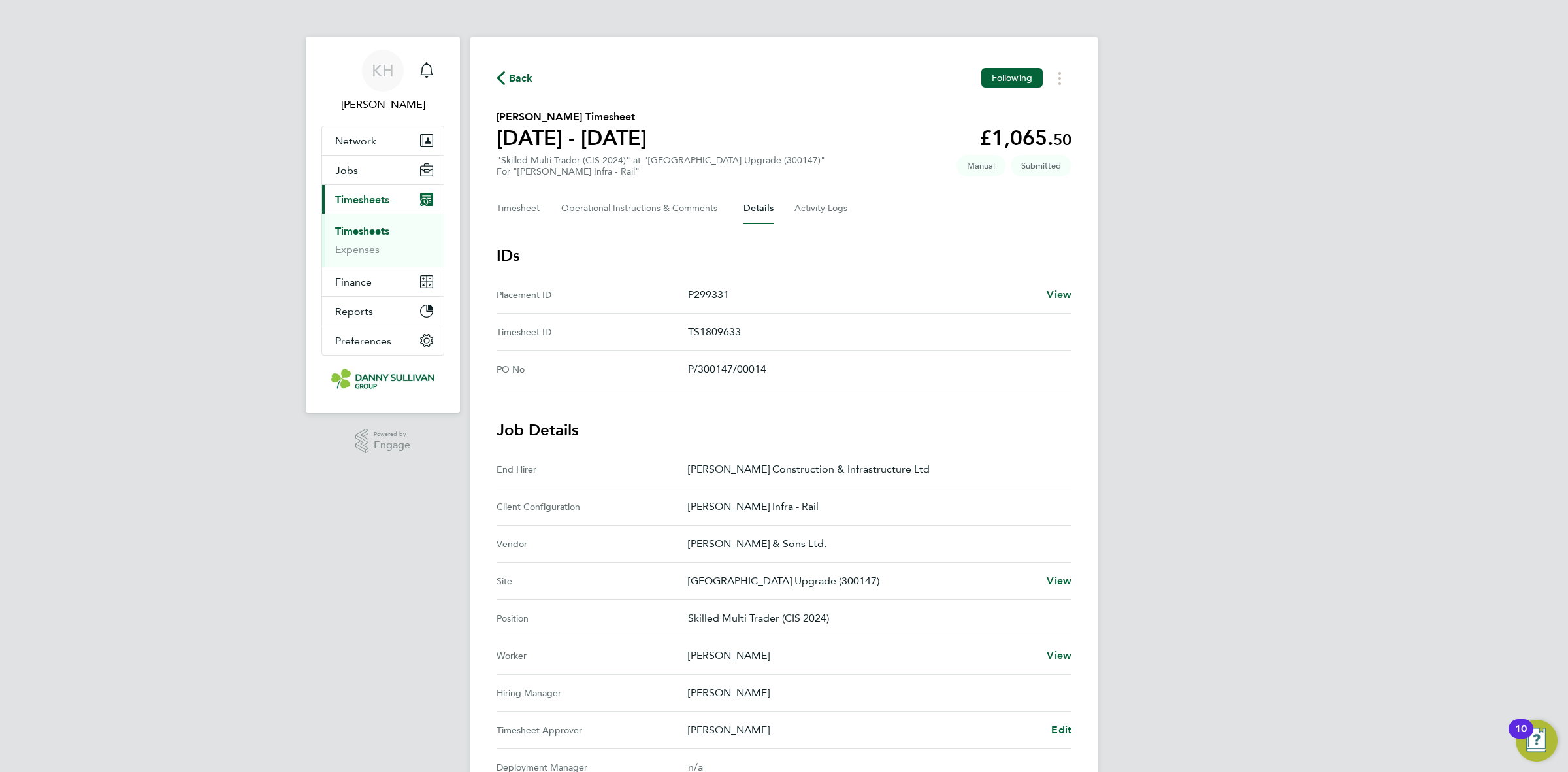
click at [378, 234] on link "Timesheets" at bounding box center [362, 230] width 54 height 12
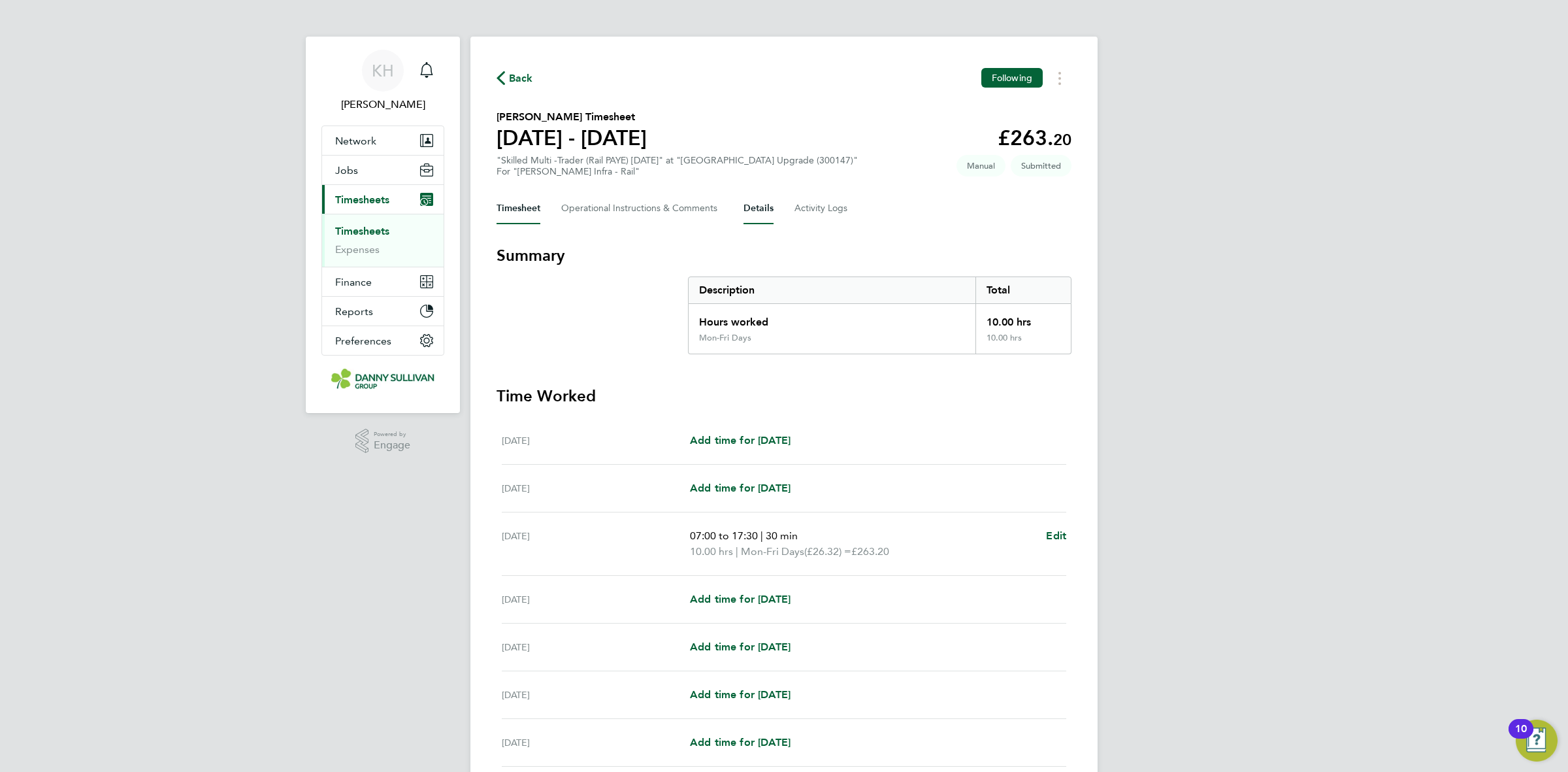
click at [750, 201] on button "Details" at bounding box center [759, 208] width 30 height 31
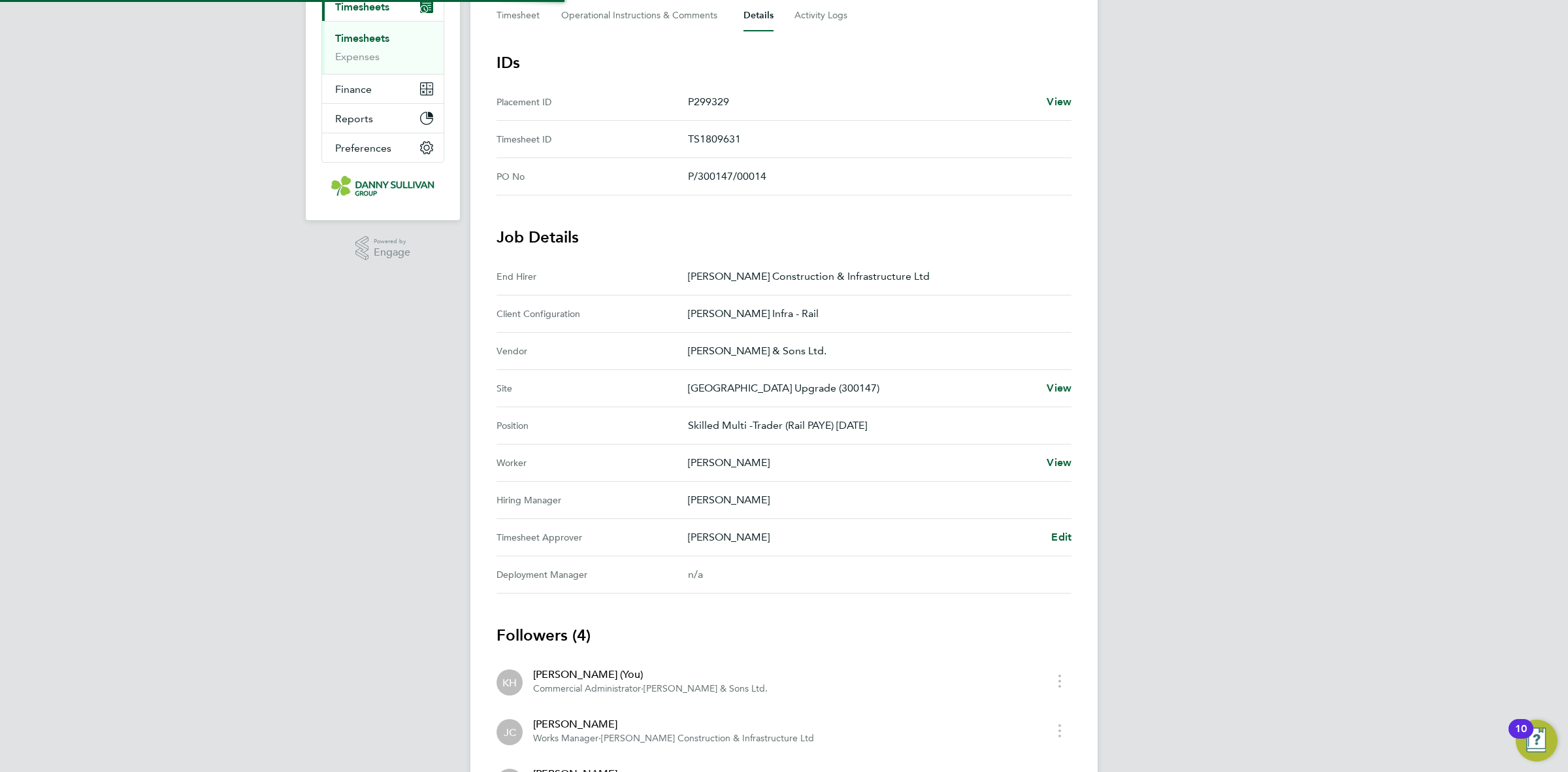
scroll to position [194, 0]
click at [1066, 537] on span "Edit" at bounding box center [1061, 536] width 20 height 12
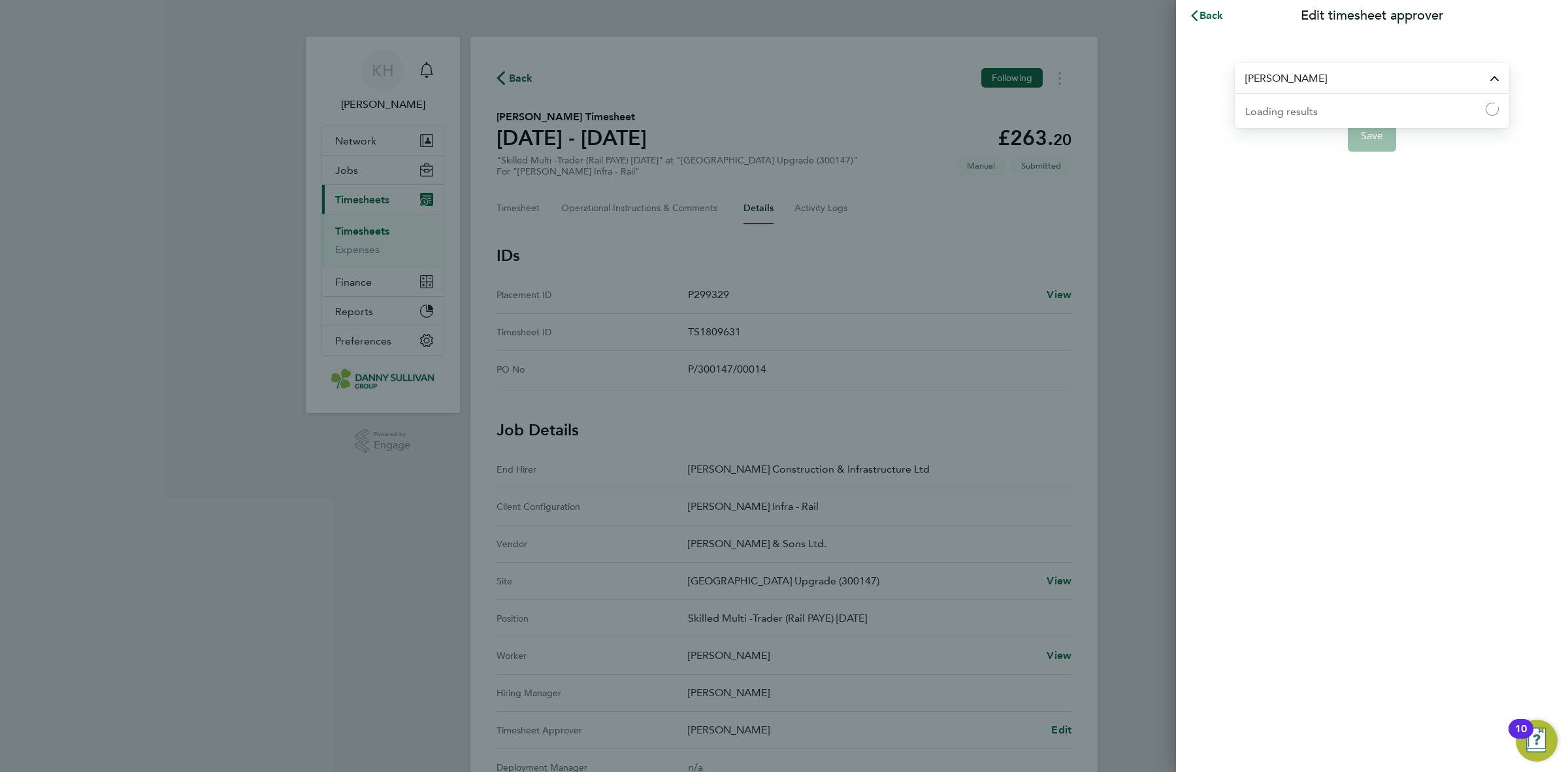
click at [1368, 87] on input "Damian Liviu" at bounding box center [1372, 78] width 274 height 31
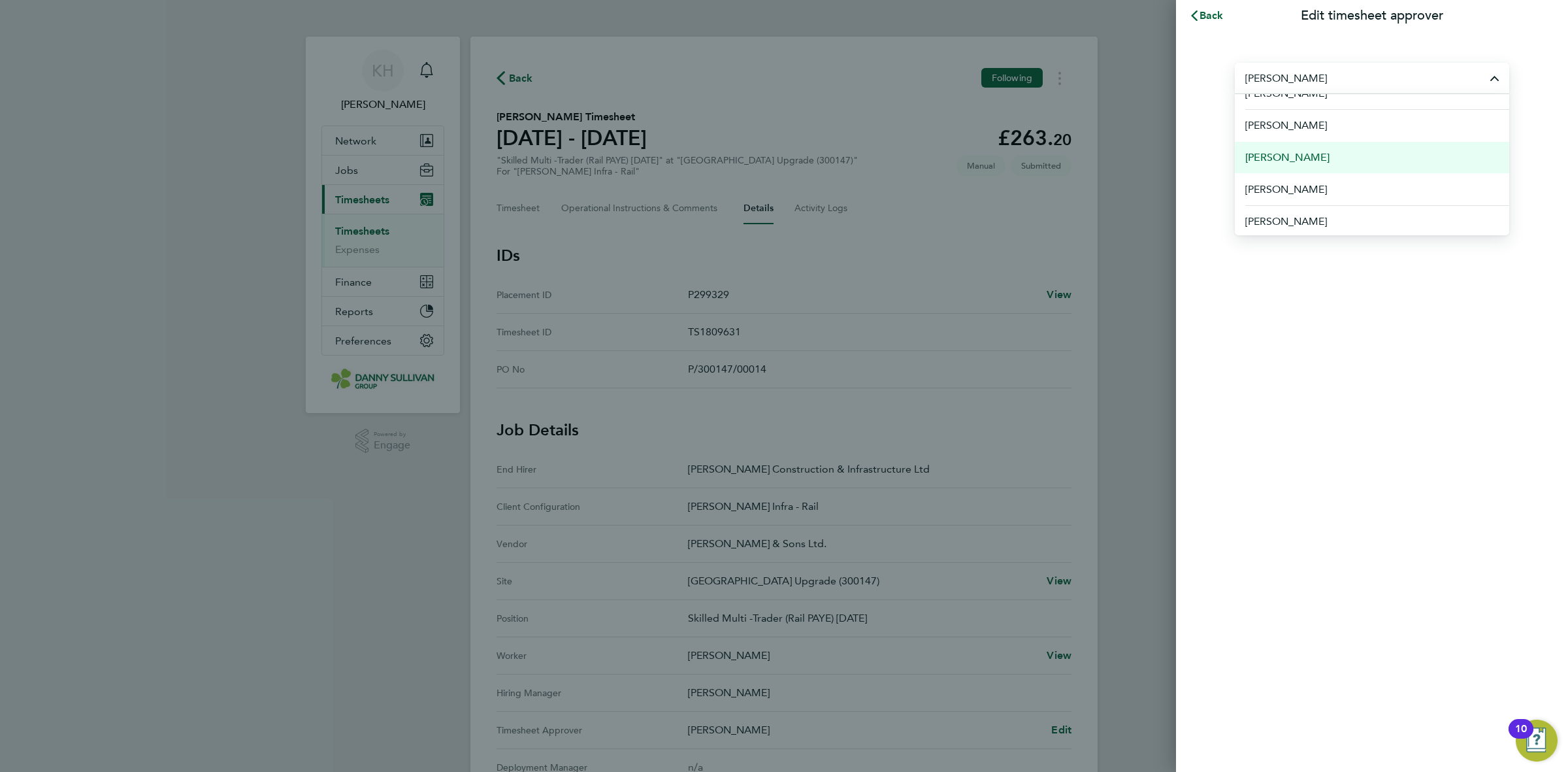
scroll to position [99, 0]
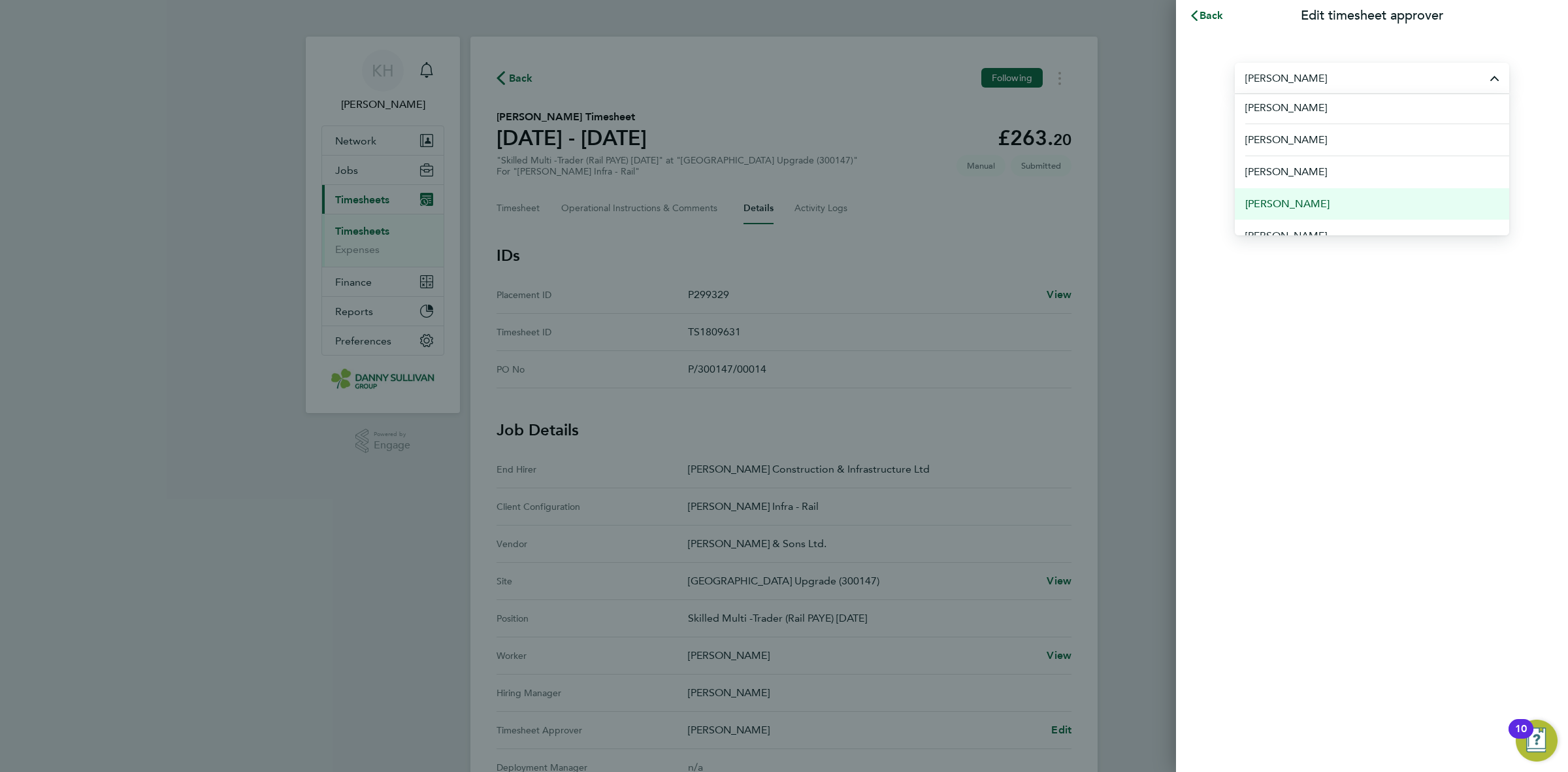
click at [1337, 204] on li "Liam McGreavy" at bounding box center [1372, 204] width 274 height 32
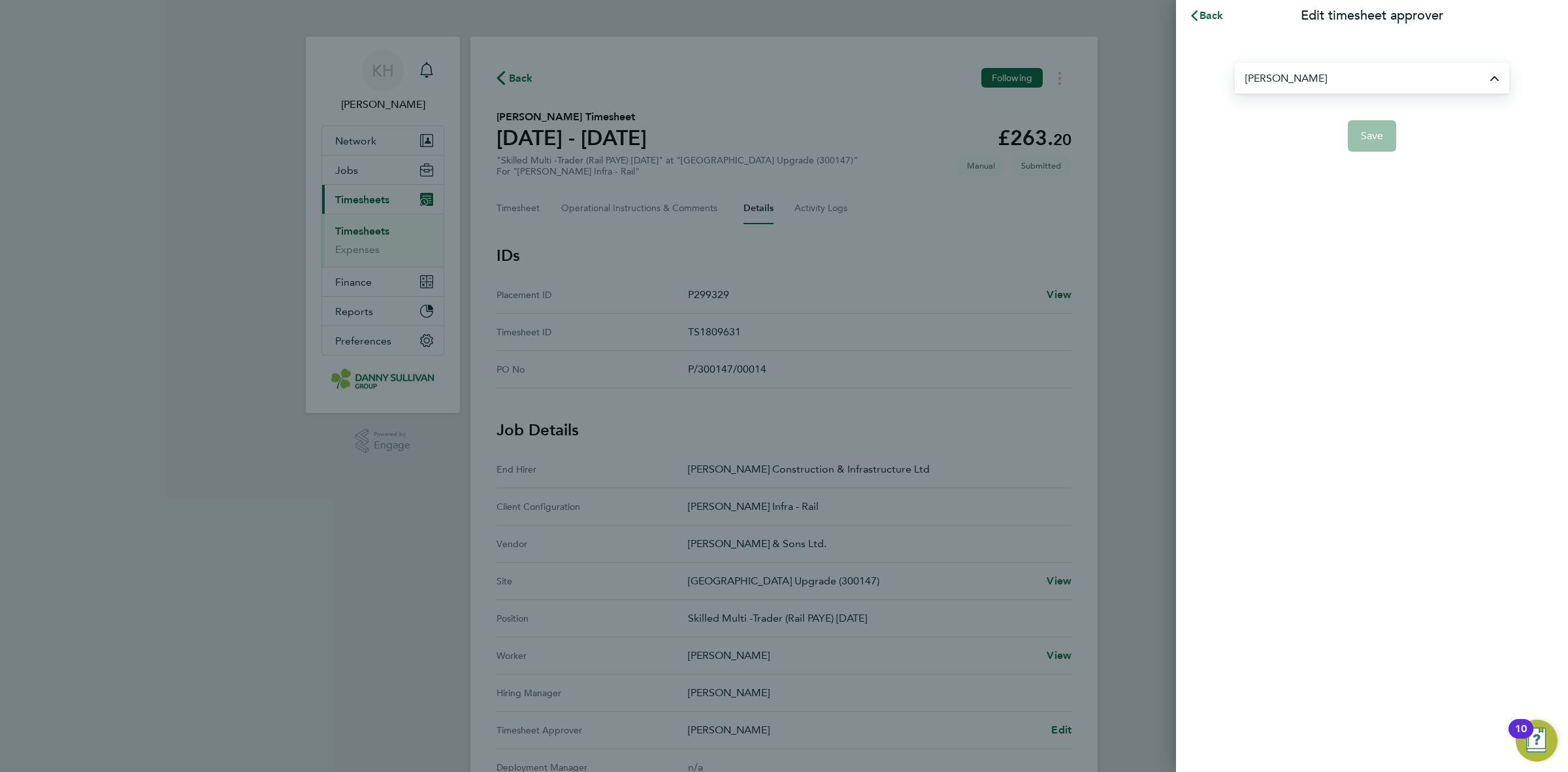
type input "[PERSON_NAME]"
click at [1379, 126] on button "Save" at bounding box center [1372, 136] width 49 height 31
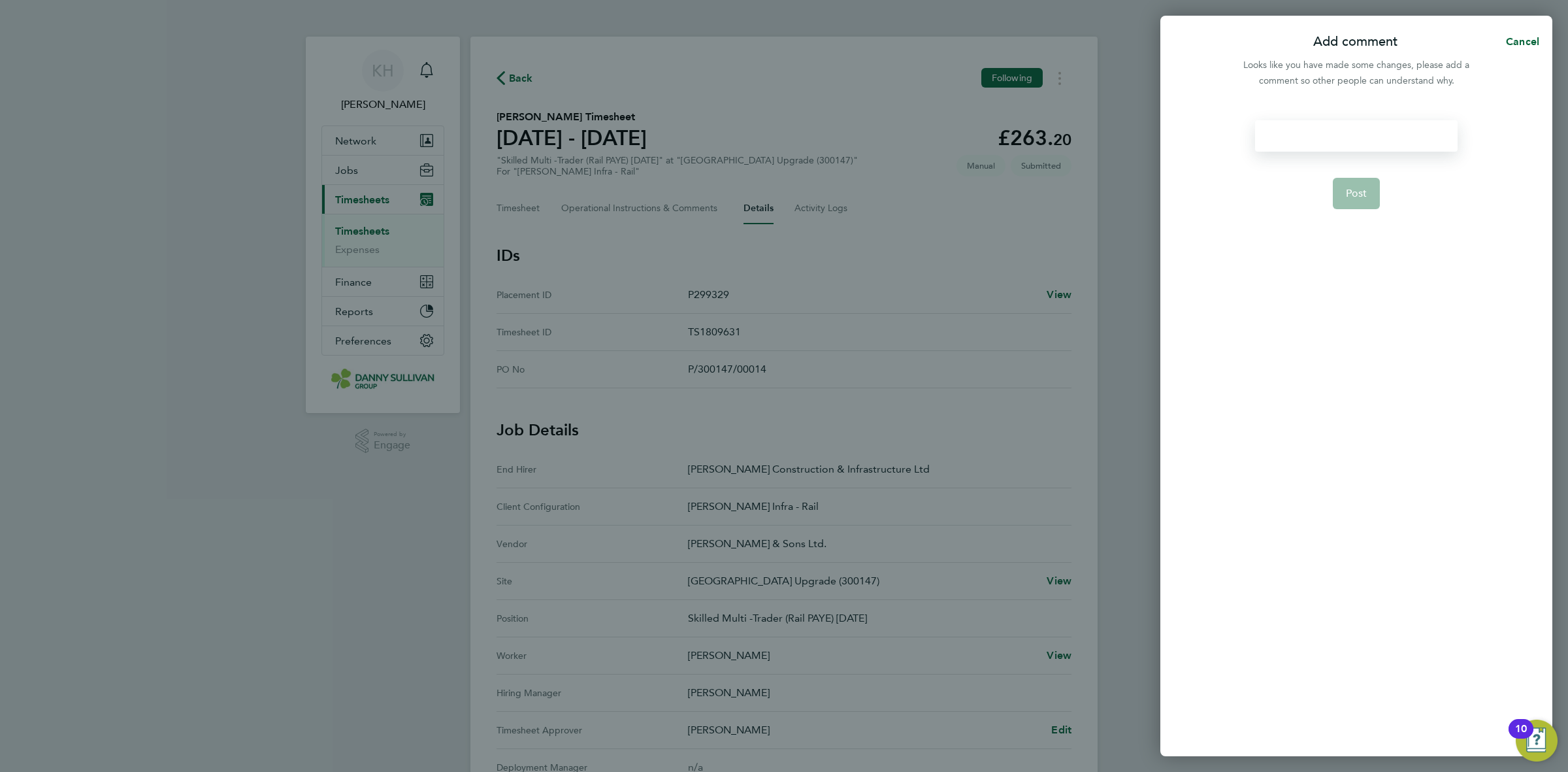
click at [1317, 126] on div at bounding box center [1356, 136] width 202 height 31
paste div
click at [1362, 191] on span "Post" at bounding box center [1357, 194] width 22 height 13
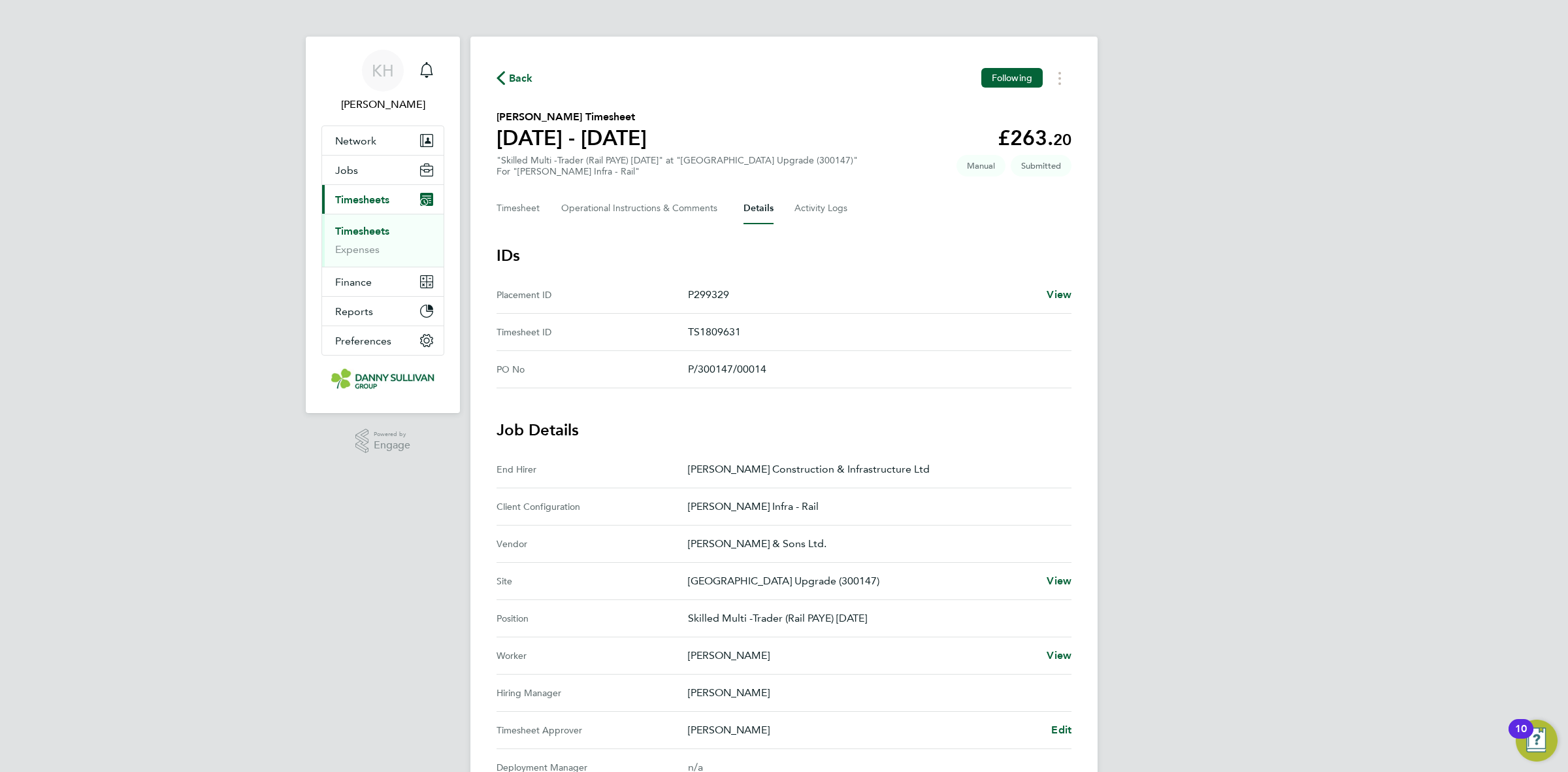
click at [498, 86] on svg-icon "button" at bounding box center [501, 81] width 9 height 12
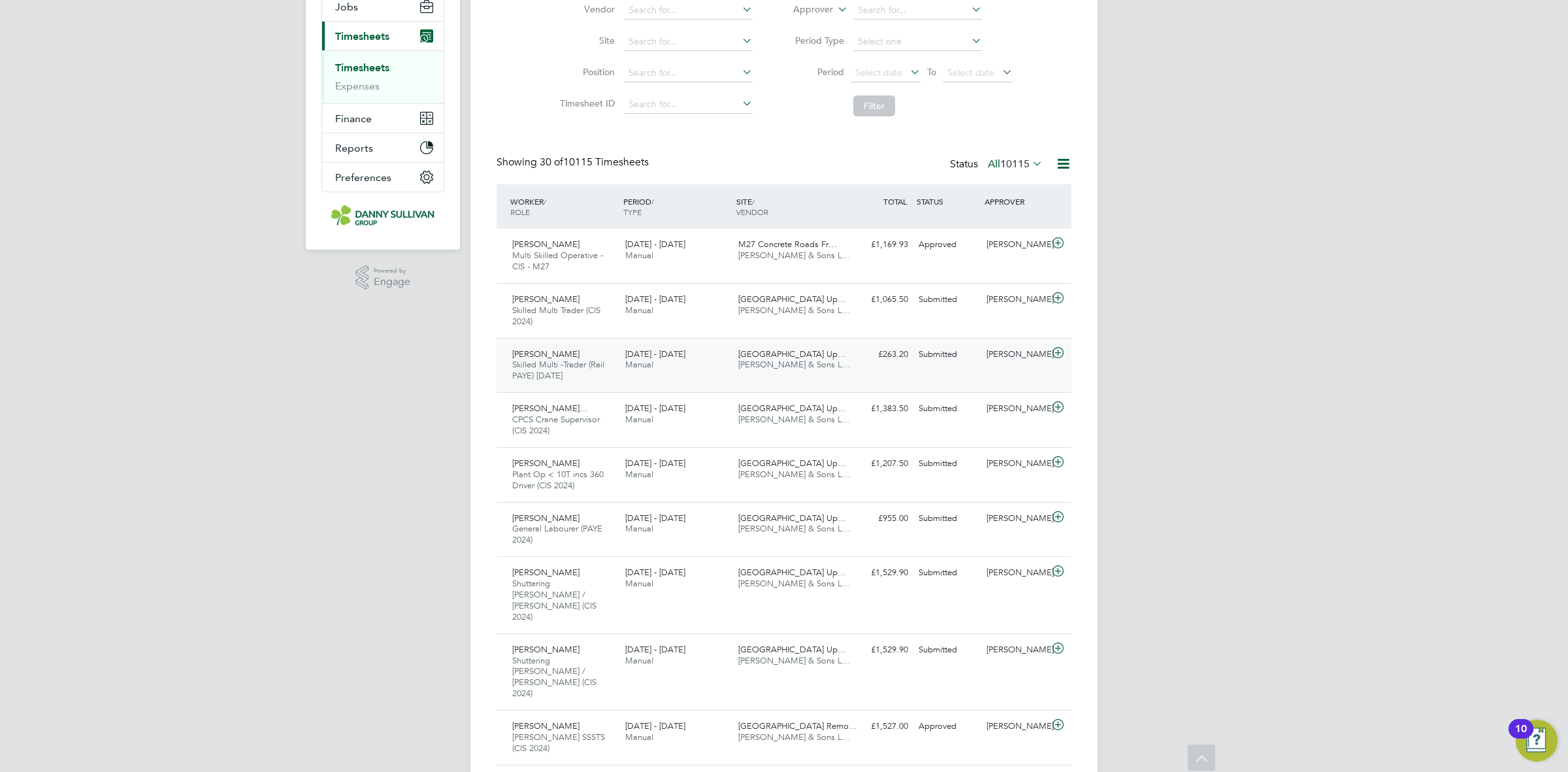
click at [848, 431] on div "Constantin-Cosmin Slati… CPCS Crane Supervisor (CIS 2024) 16 - 22 Aug 2025 16 -…" at bounding box center [784, 420] width 575 height 55
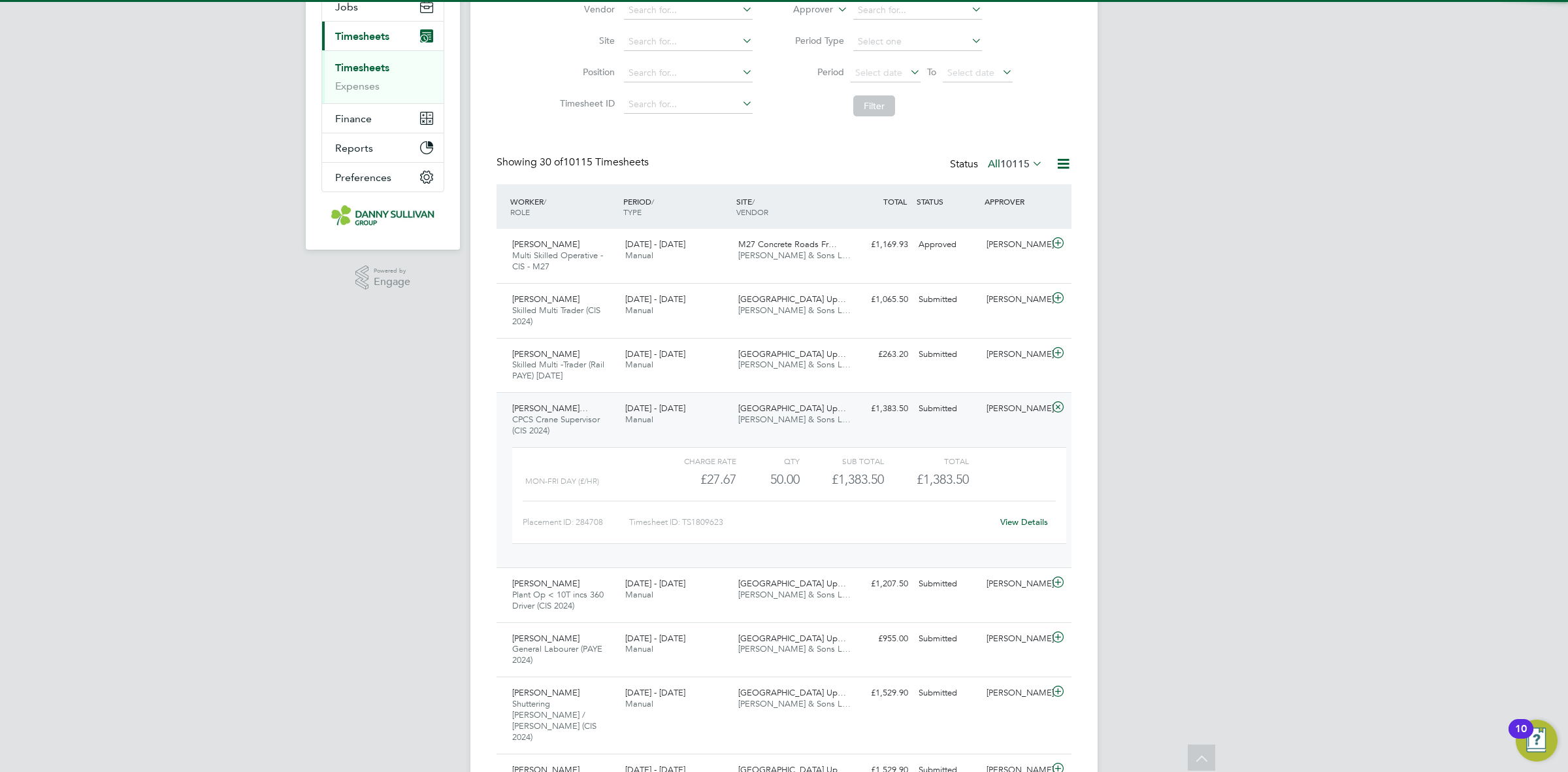
click at [1047, 517] on div "View Details" at bounding box center [1024, 522] width 64 height 21
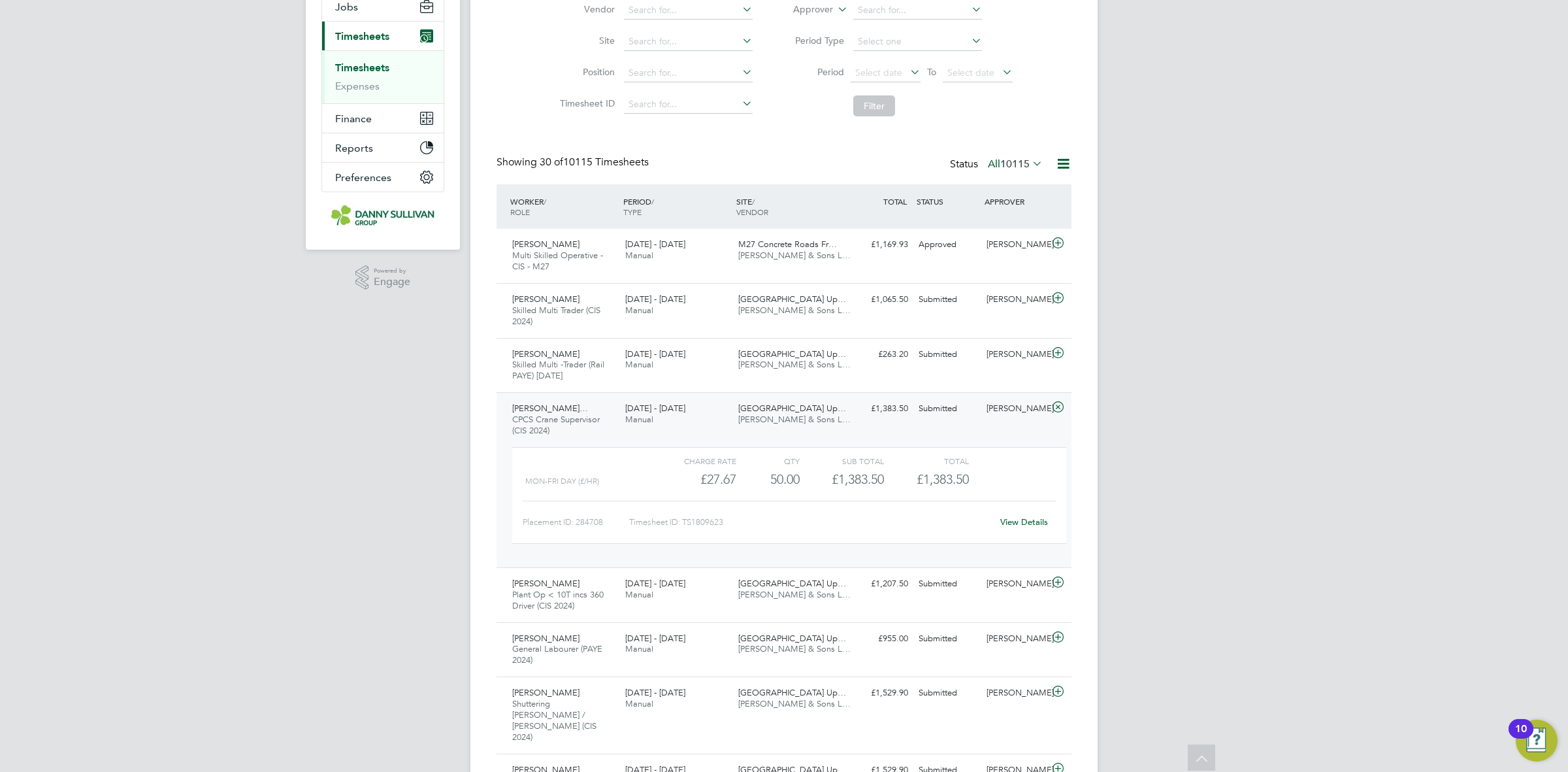
click at [1037, 520] on link "View Details" at bounding box center [1024, 521] width 48 height 11
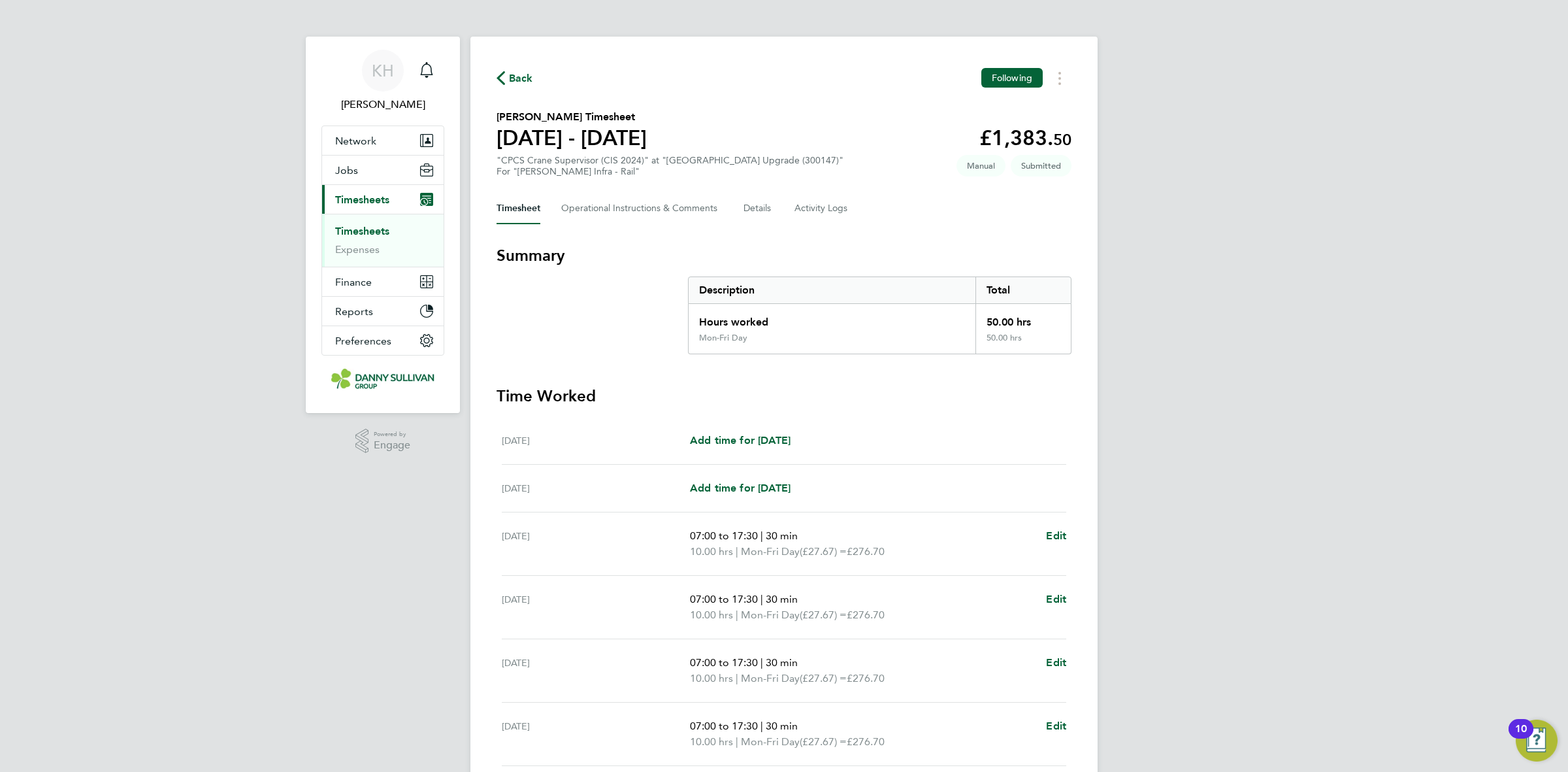
drag, startPoint x: 741, startPoint y: 210, endPoint x: 772, endPoint y: 294, distance: 89.5
click at [741, 210] on div "Timesheet Operational Instructions & Comments Details Activity Logs" at bounding box center [784, 208] width 575 height 31
drag, startPoint x: 762, startPoint y: 204, endPoint x: 760, endPoint y: 239, distance: 35.1
click at [762, 204] on button "Details" at bounding box center [759, 208] width 30 height 31
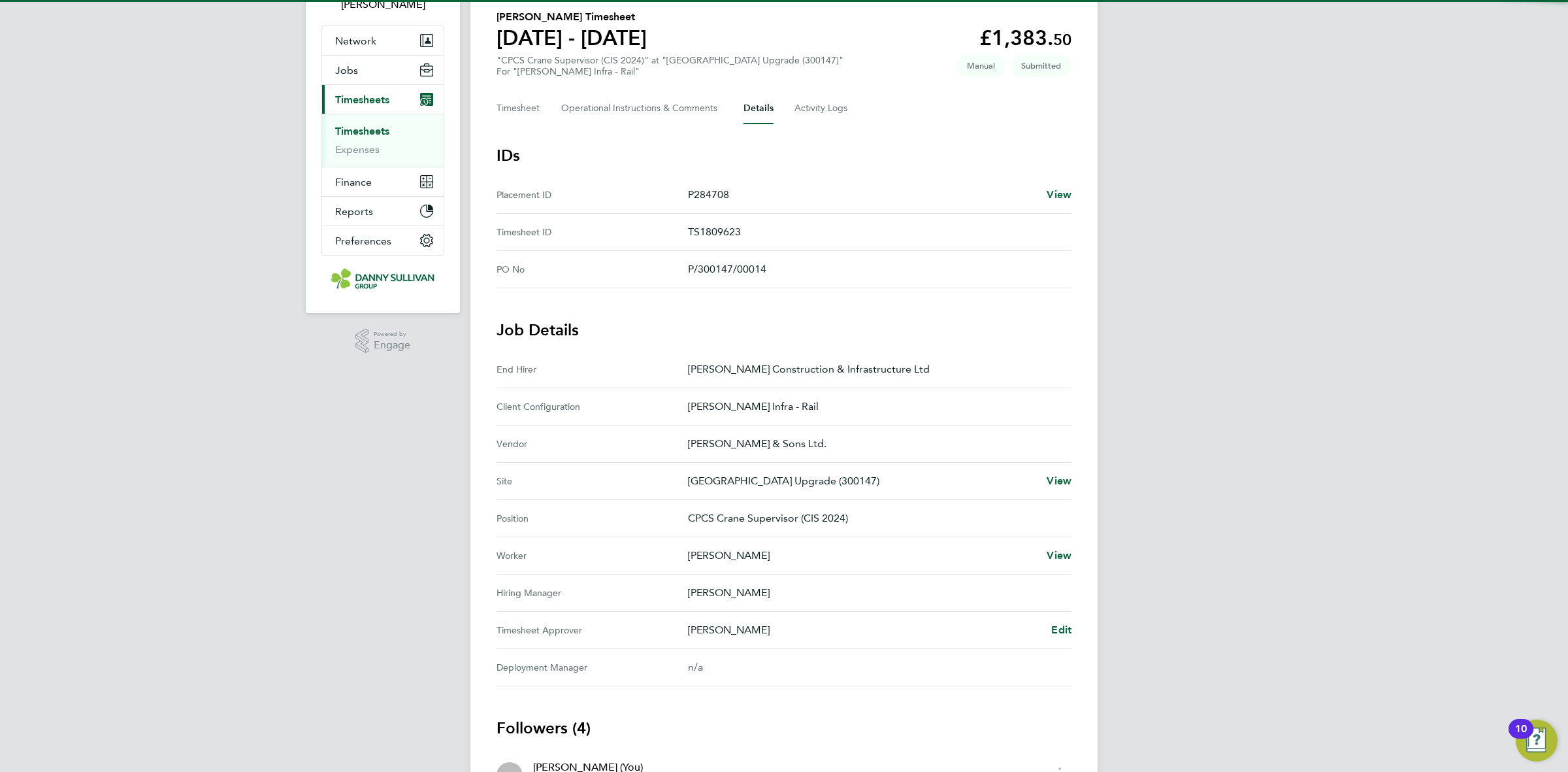
scroll to position [194, 0]
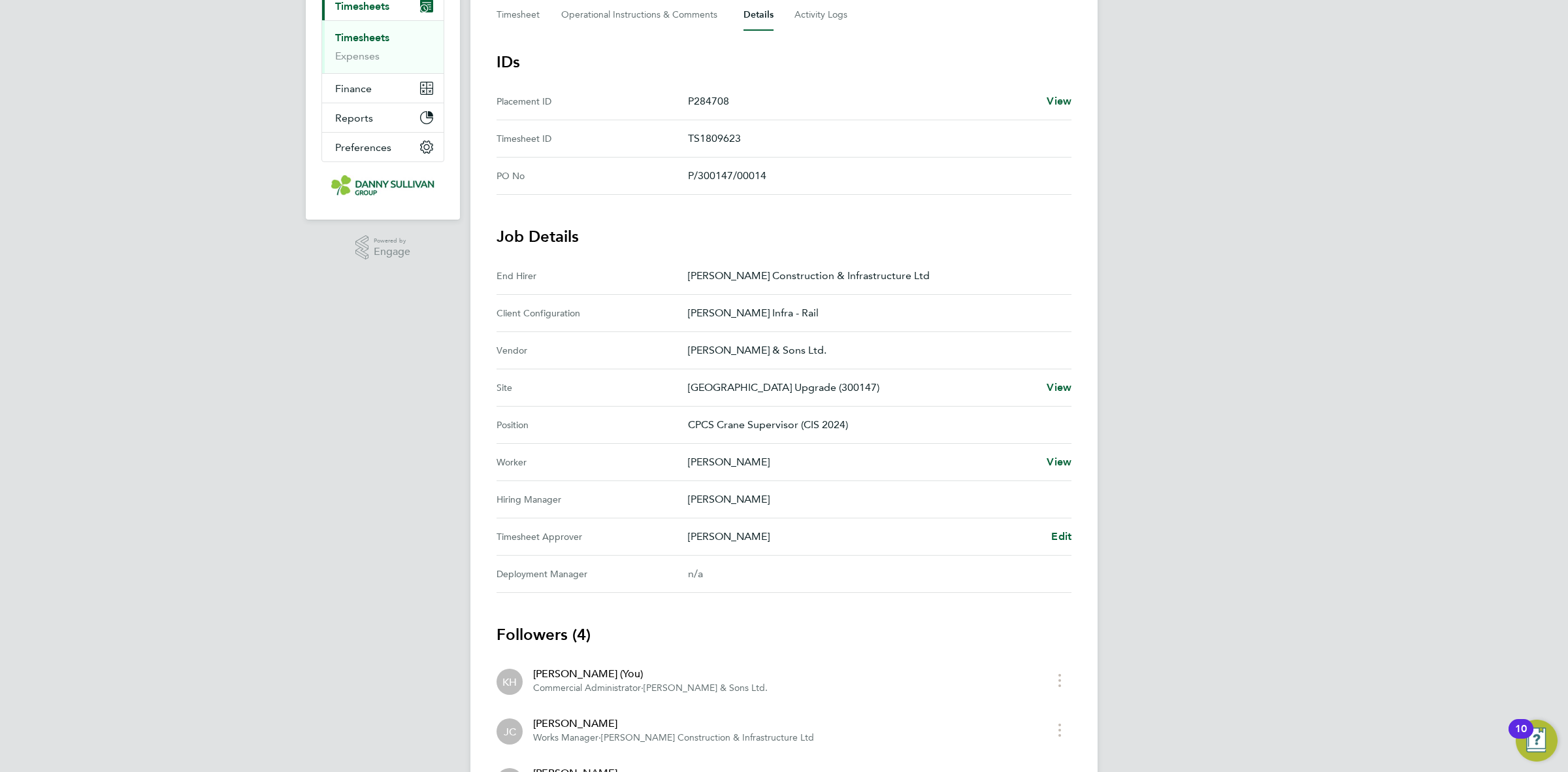
click at [1044, 531] on div "Damian Liviu Edit" at bounding box center [879, 537] width 383 height 16
click at [1058, 544] on link "Edit" at bounding box center [1061, 537] width 20 height 16
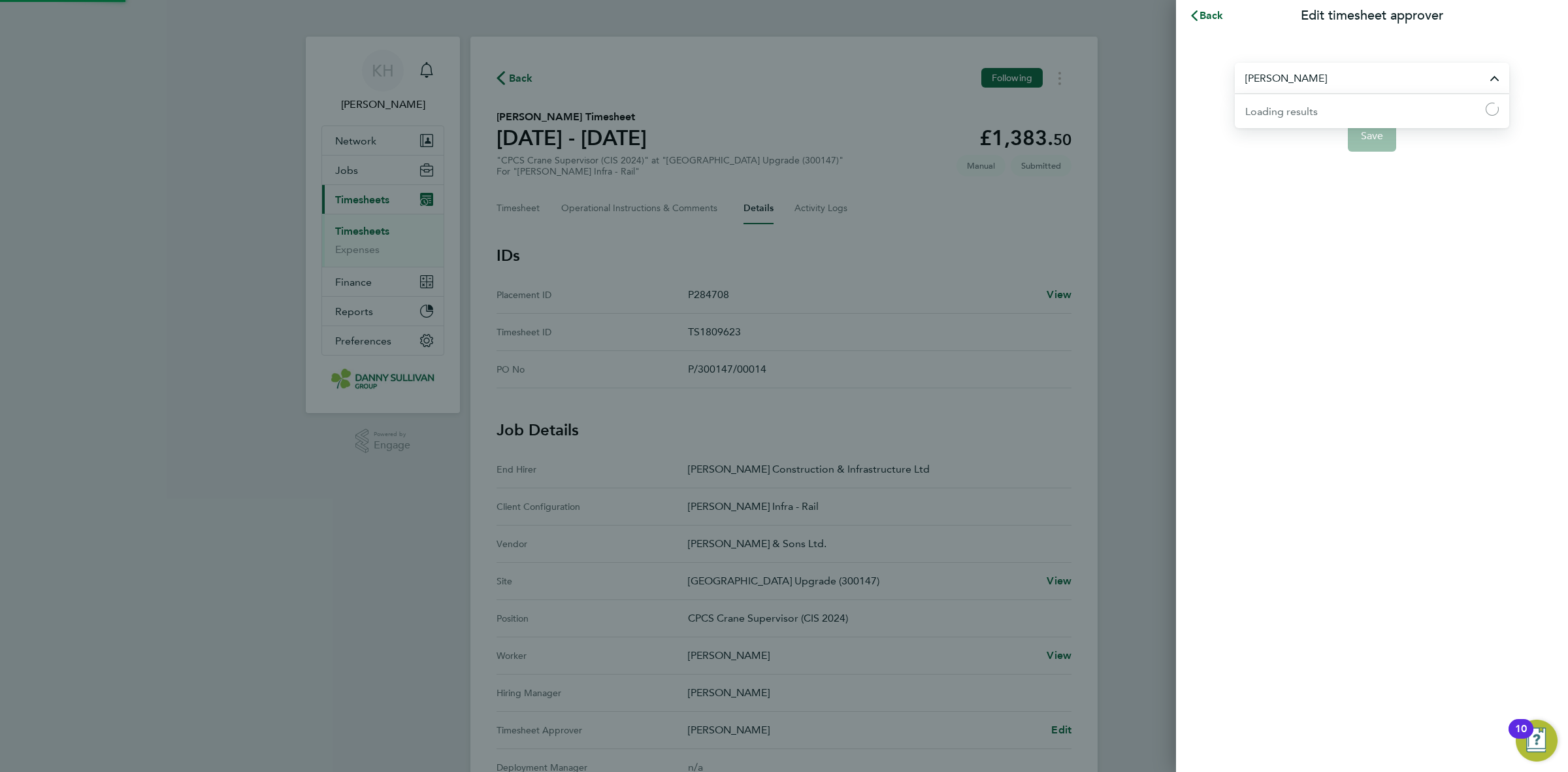
click at [1324, 82] on input "[PERSON_NAME]" at bounding box center [1372, 78] width 274 height 31
click at [1315, 116] on span "[PERSON_NAME]" at bounding box center [1287, 110] width 84 height 16
type input "[PERSON_NAME]"
click at [1375, 142] on button "Save" at bounding box center [1372, 136] width 49 height 31
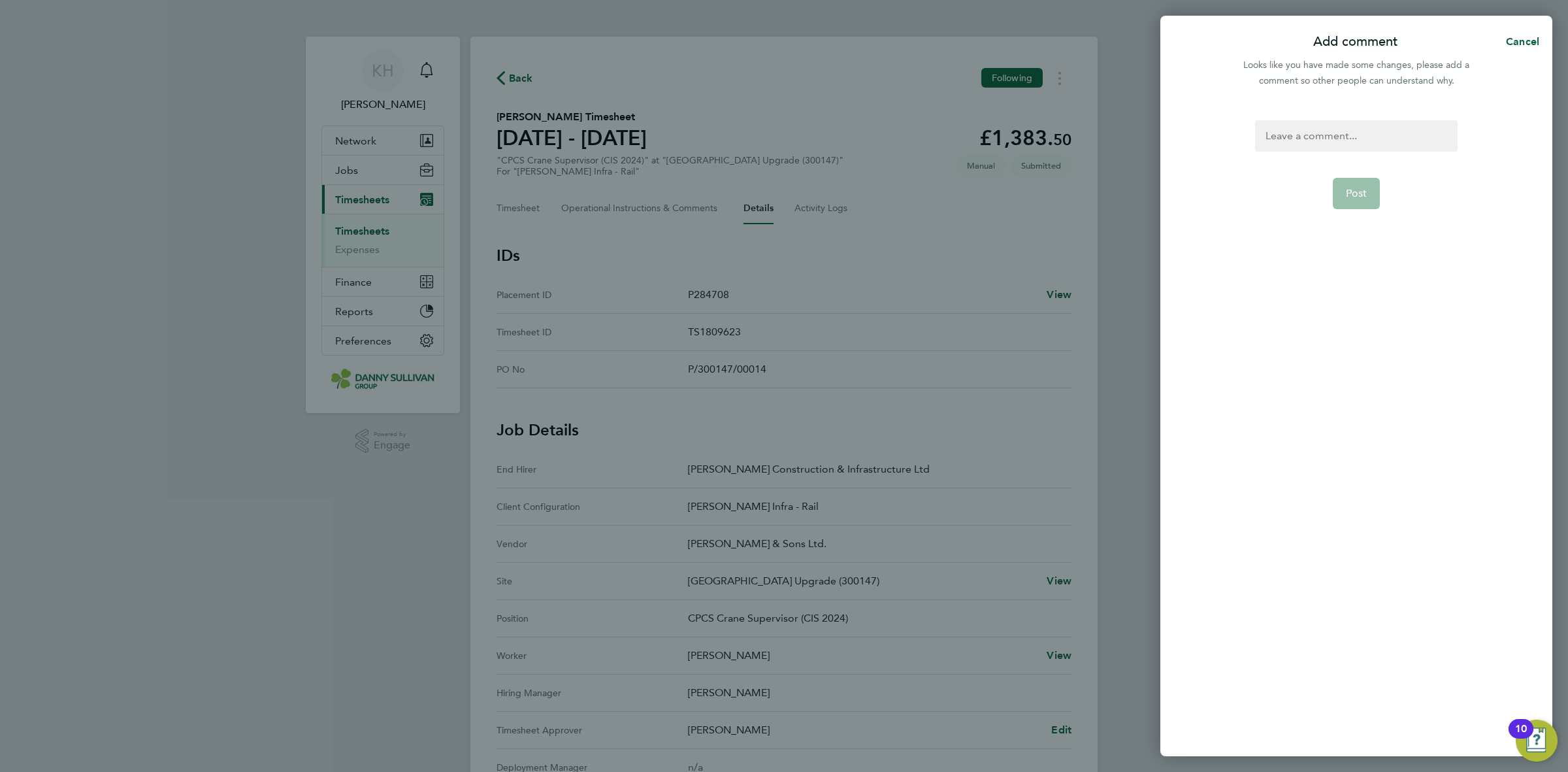
click at [1337, 131] on div at bounding box center [1356, 136] width 202 height 31
click at [1337, 146] on div at bounding box center [1356, 136] width 202 height 31
paste div
click at [1347, 187] on span "Post" at bounding box center [1357, 194] width 22 height 13
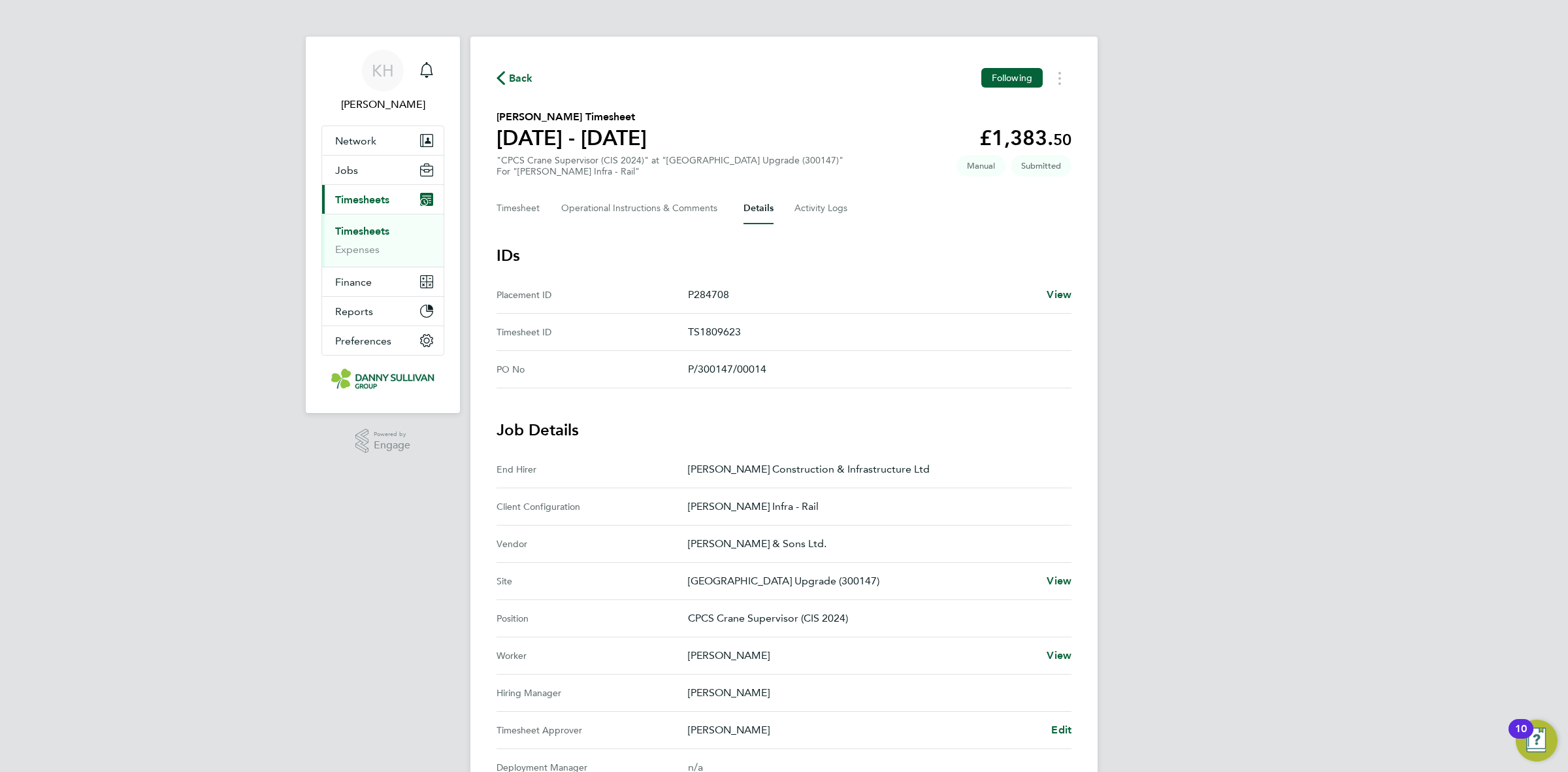
click at [341, 231] on link "Timesheets" at bounding box center [362, 230] width 54 height 12
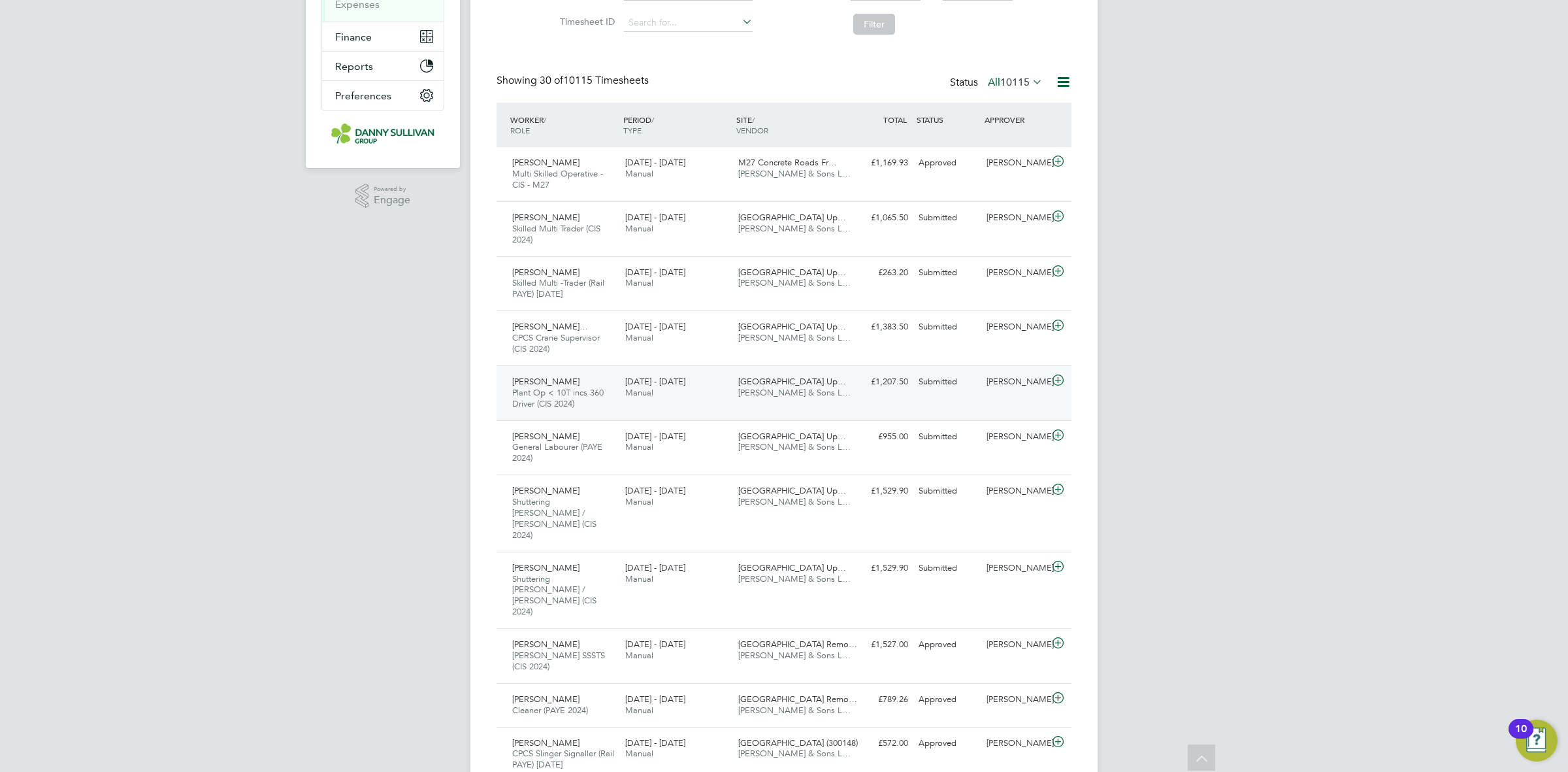
click at [837, 379] on span "[GEOGRAPHIC_DATA] Up…" at bounding box center [792, 381] width 108 height 11
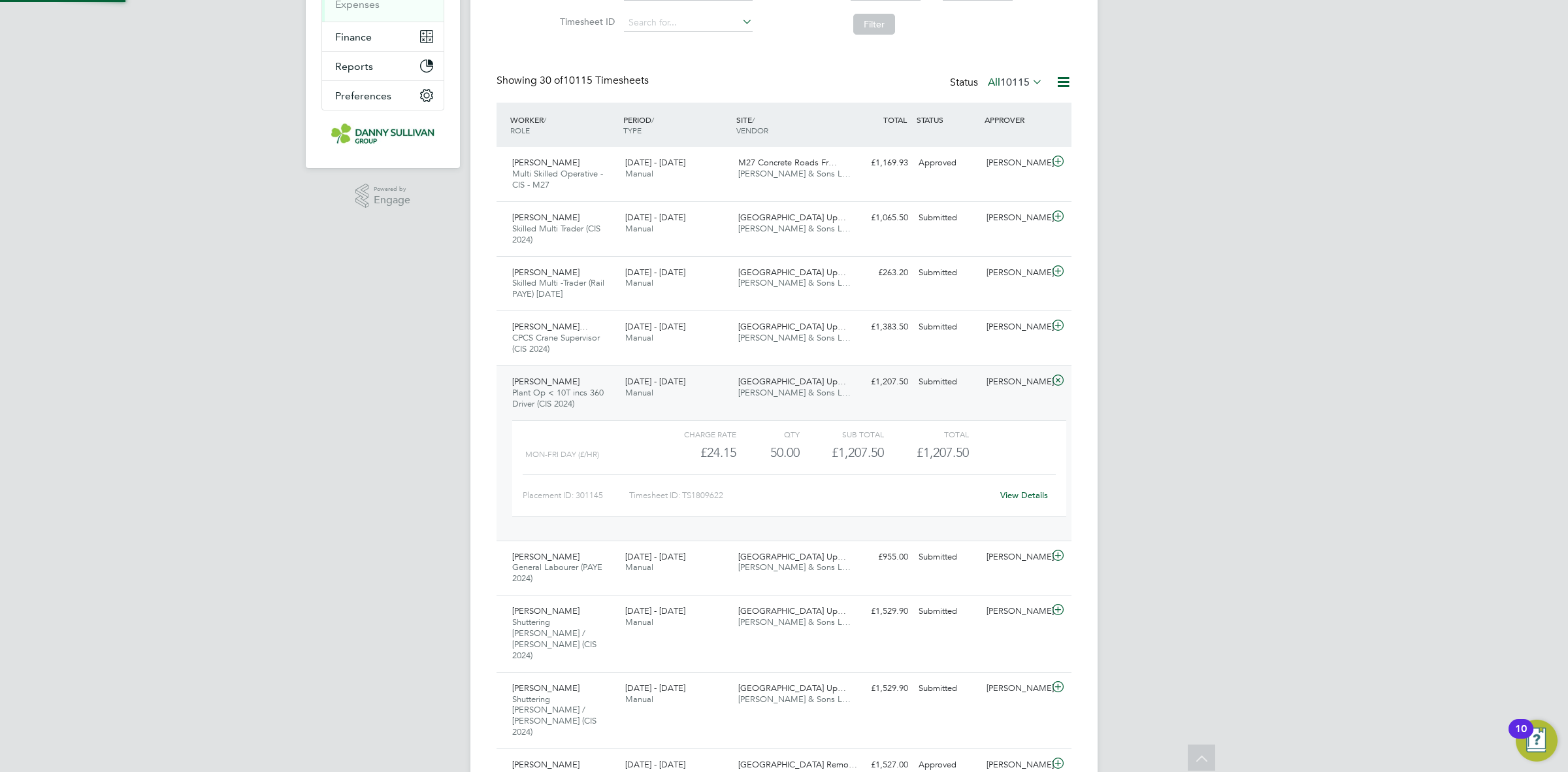
click at [1030, 495] on link "View Details" at bounding box center [1024, 495] width 48 height 11
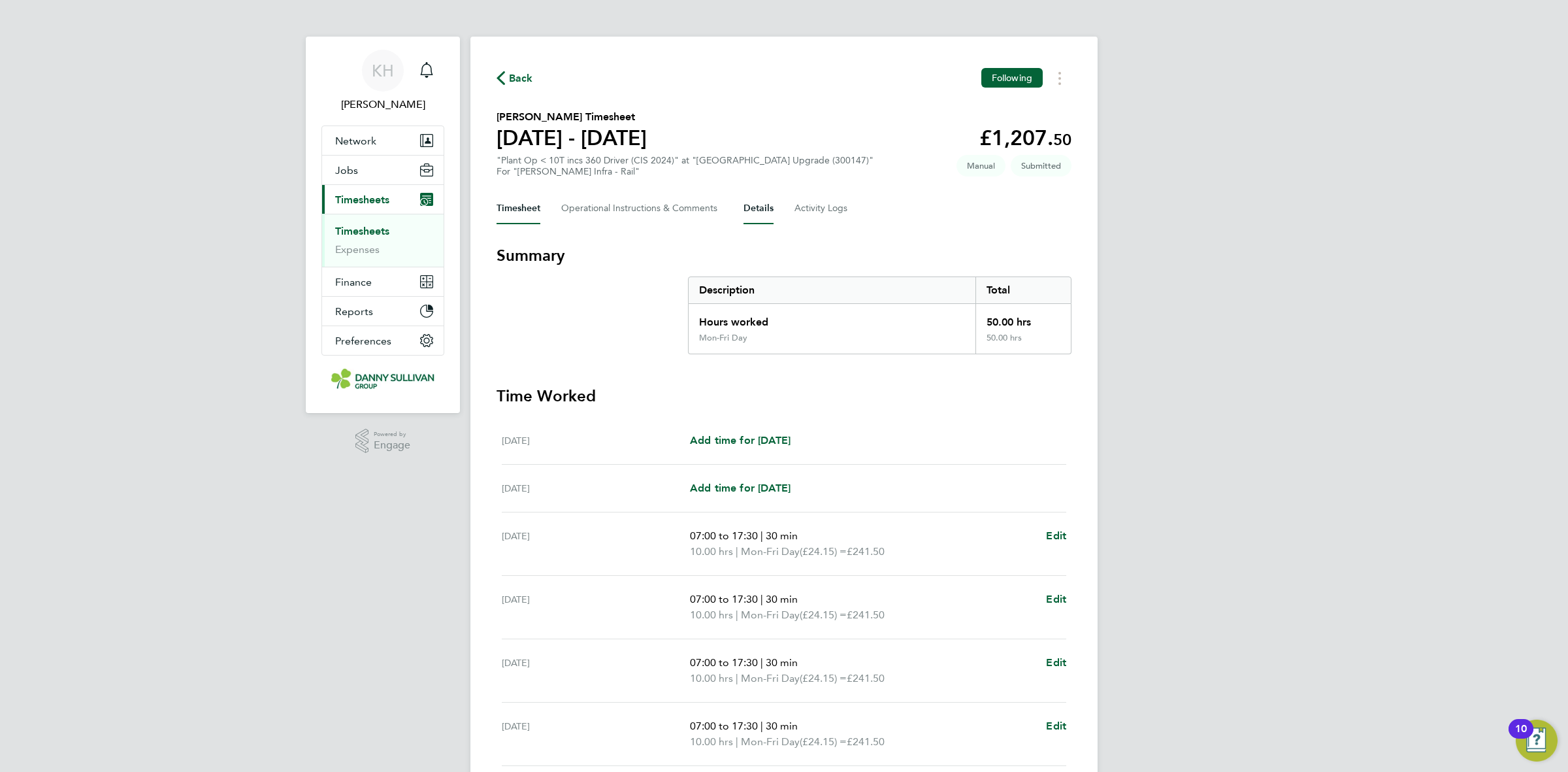
click at [762, 210] on button "Details" at bounding box center [759, 208] width 30 height 31
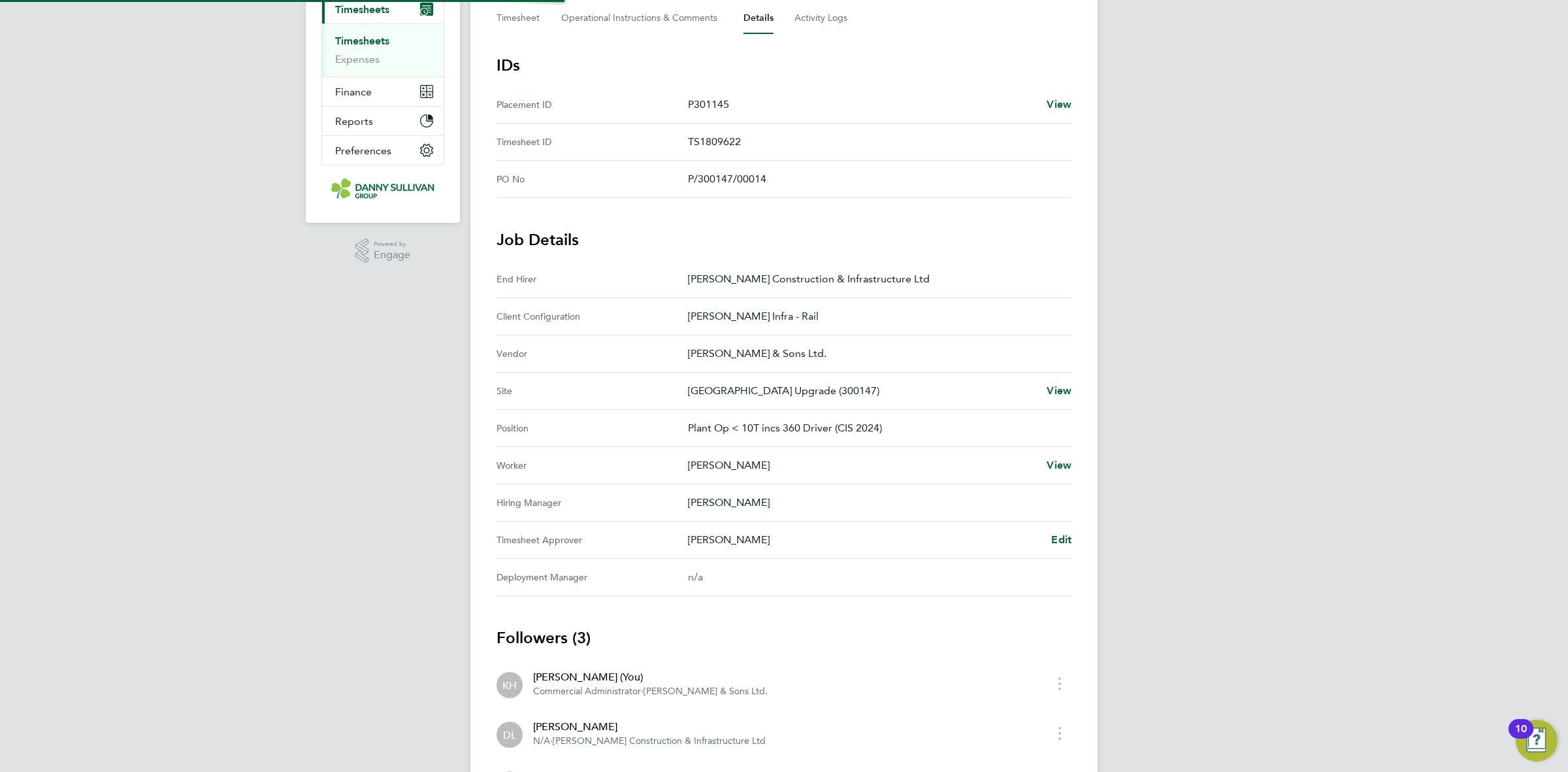
scroll to position [194, 0]
click at [1056, 531] on link "Edit" at bounding box center [1061, 537] width 20 height 16
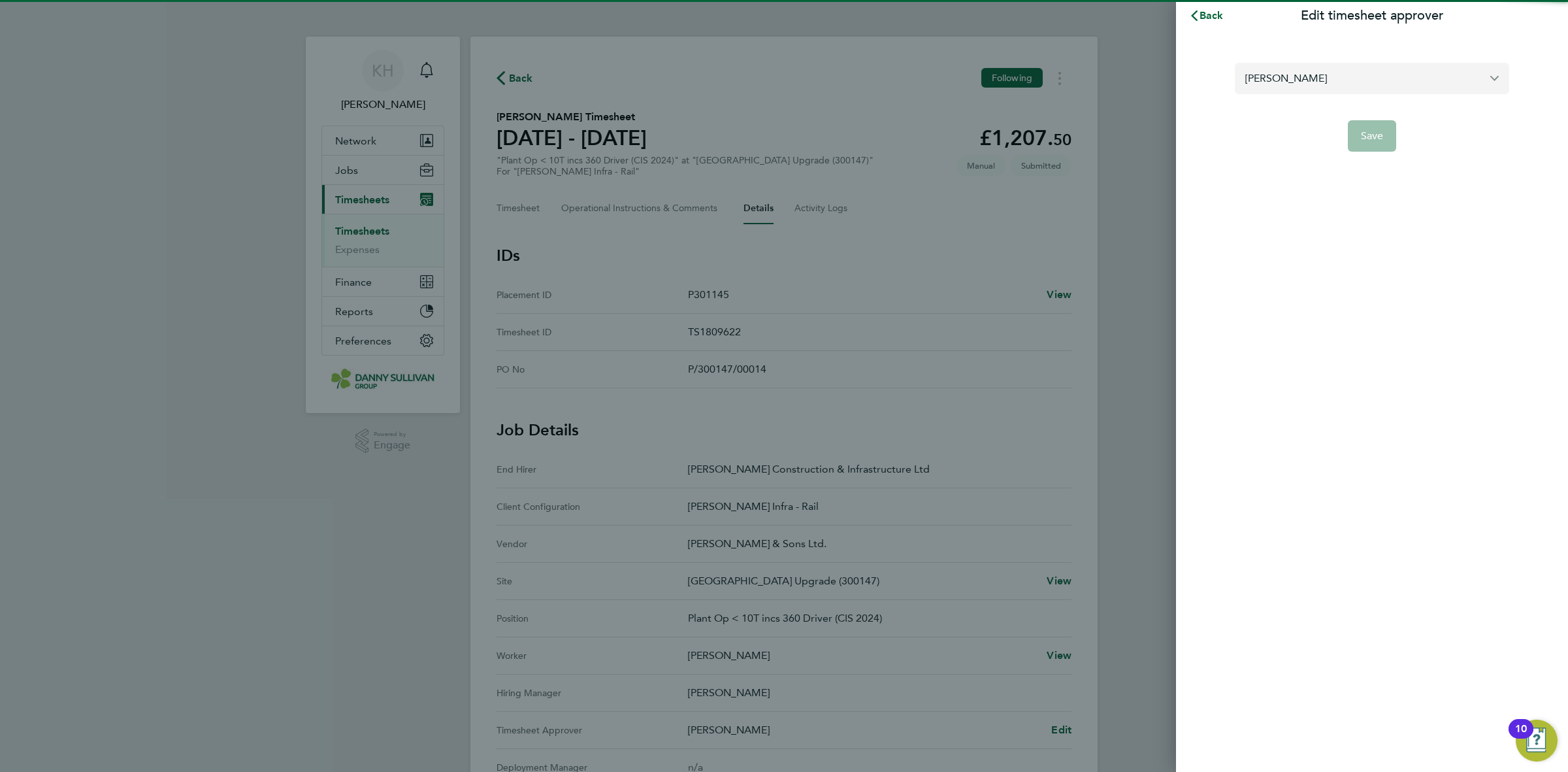
click at [1299, 87] on input "[PERSON_NAME]" at bounding box center [1372, 78] width 274 height 31
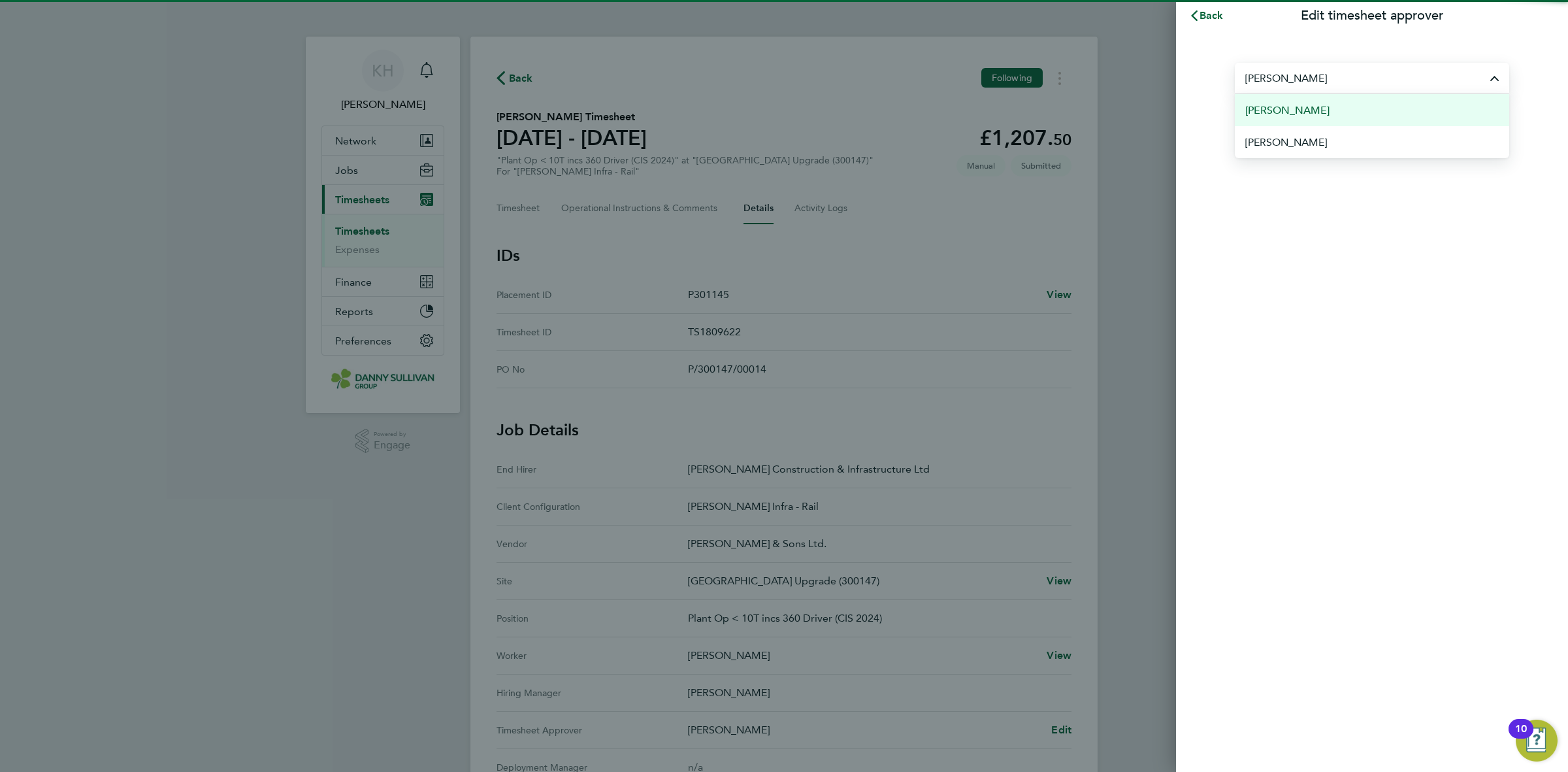
click at [1305, 116] on span "[PERSON_NAME]" at bounding box center [1287, 110] width 84 height 16
type input "[PERSON_NAME]"
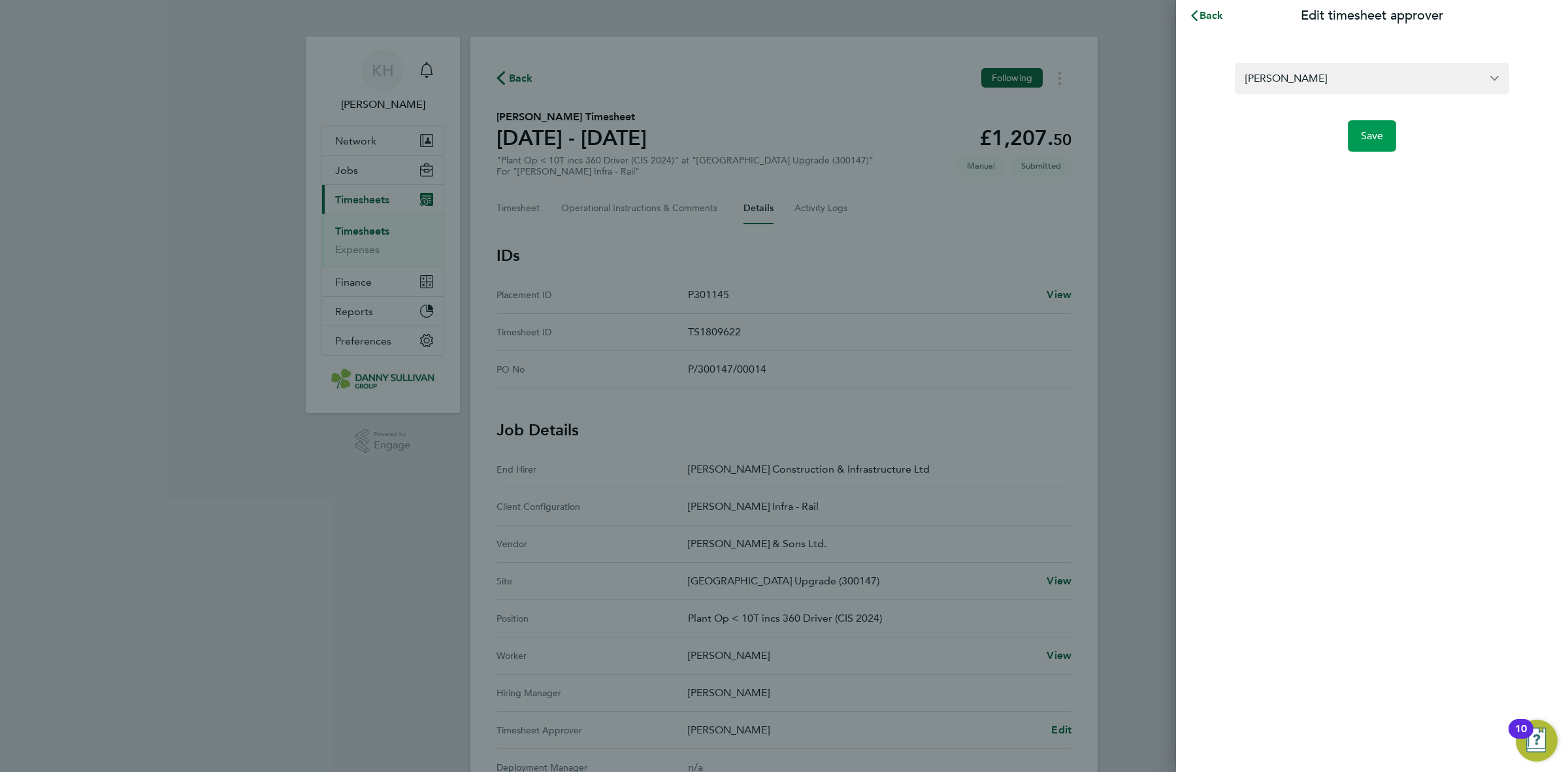
click at [1357, 134] on button "Save" at bounding box center [1372, 136] width 49 height 31
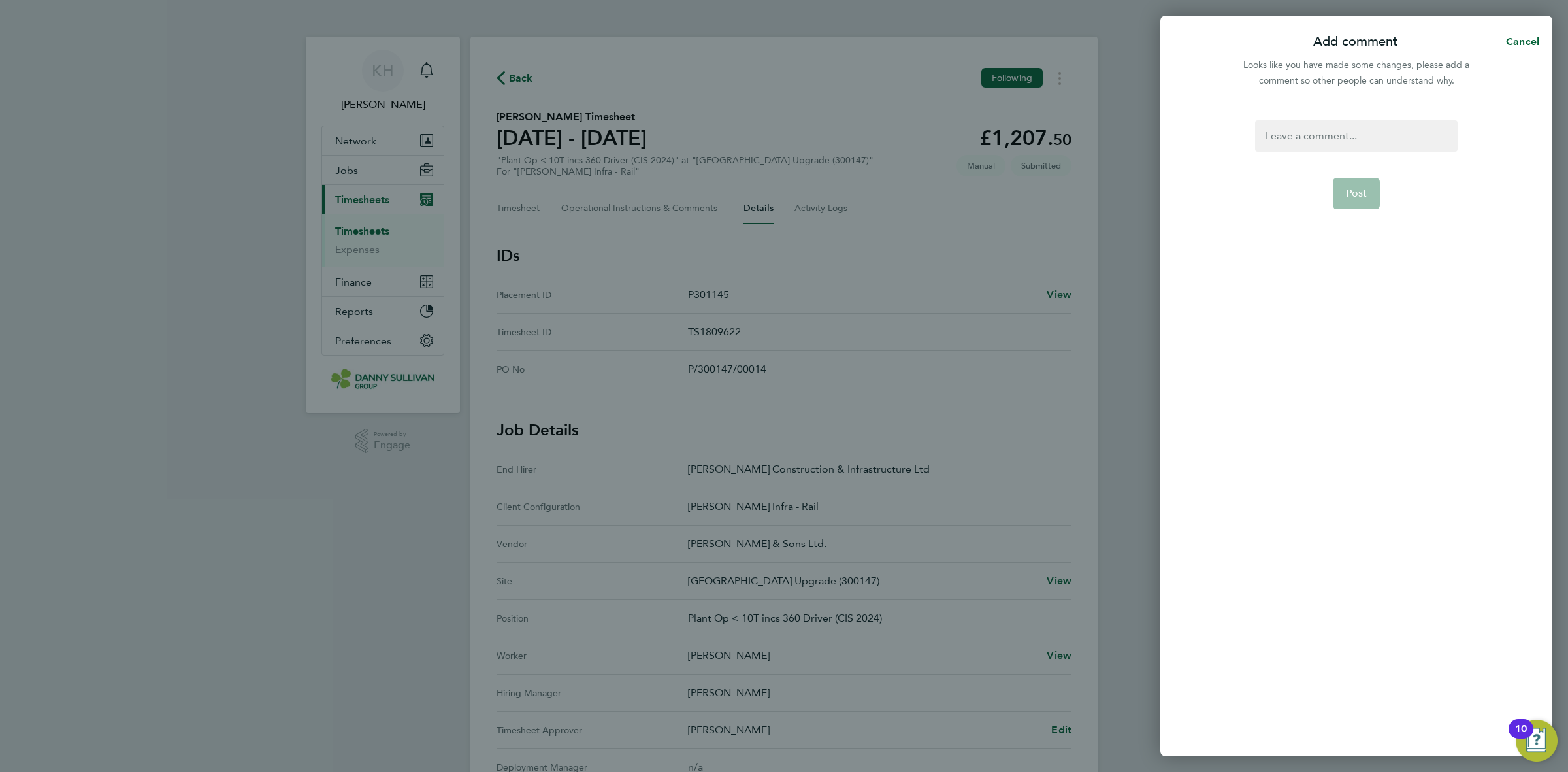
click at [1353, 121] on div at bounding box center [1356, 136] width 202 height 31
paste div
click at [1366, 193] on span "Post" at bounding box center [1357, 194] width 22 height 13
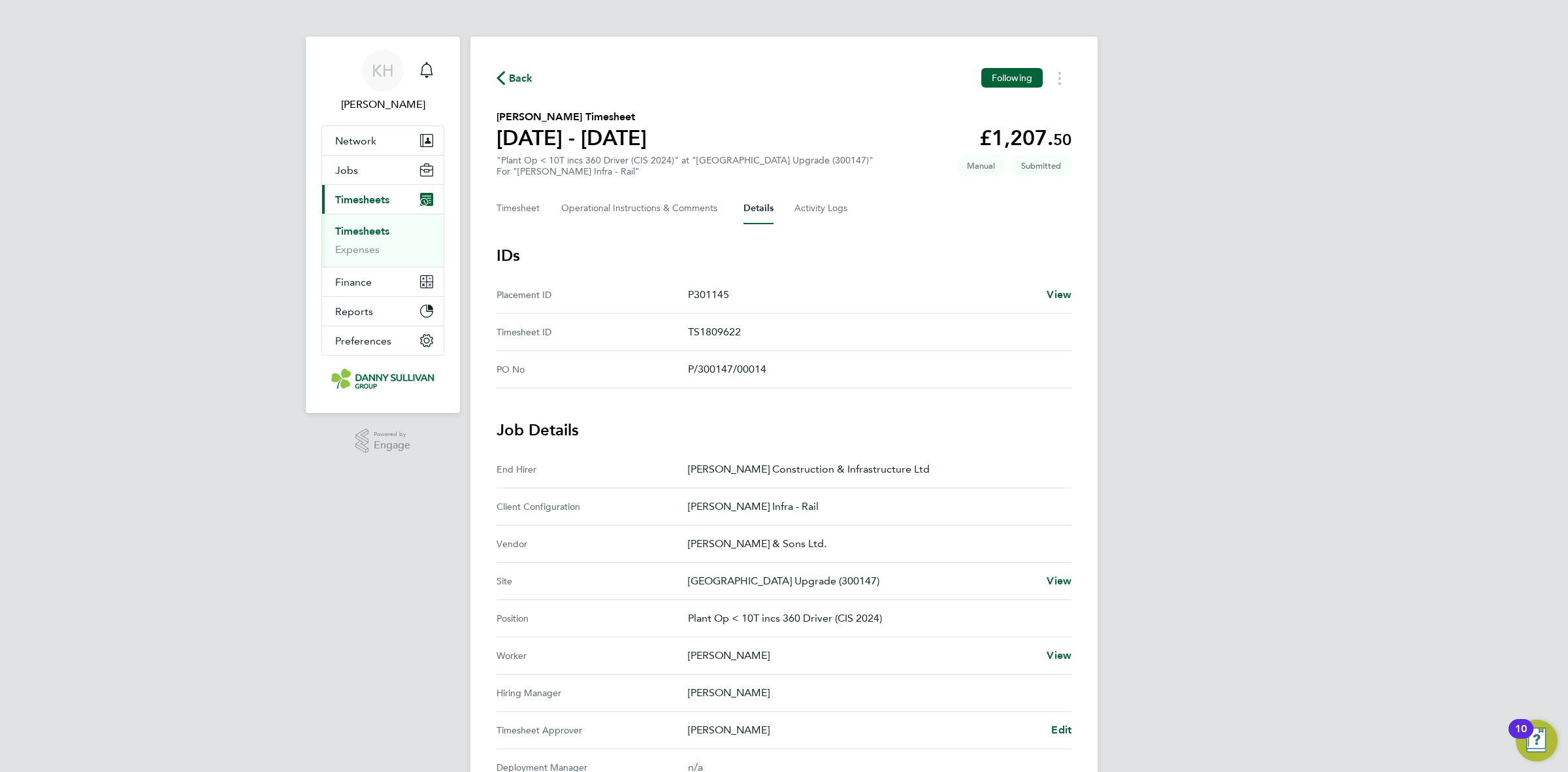
click at [361, 229] on link "Timesheets" at bounding box center [362, 230] width 54 height 12
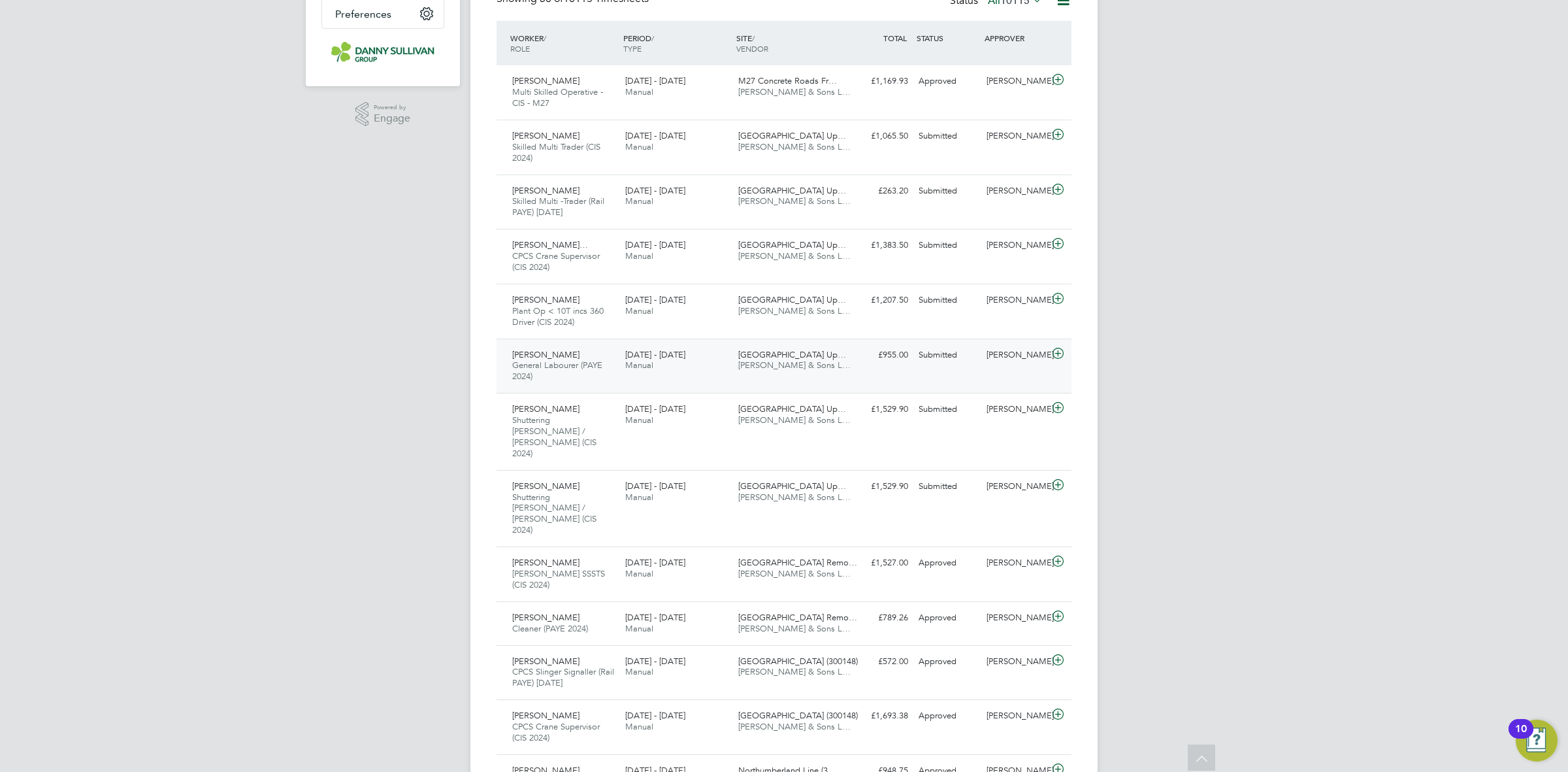
click at [803, 360] on span "[GEOGRAPHIC_DATA] Up…" at bounding box center [792, 354] width 108 height 11
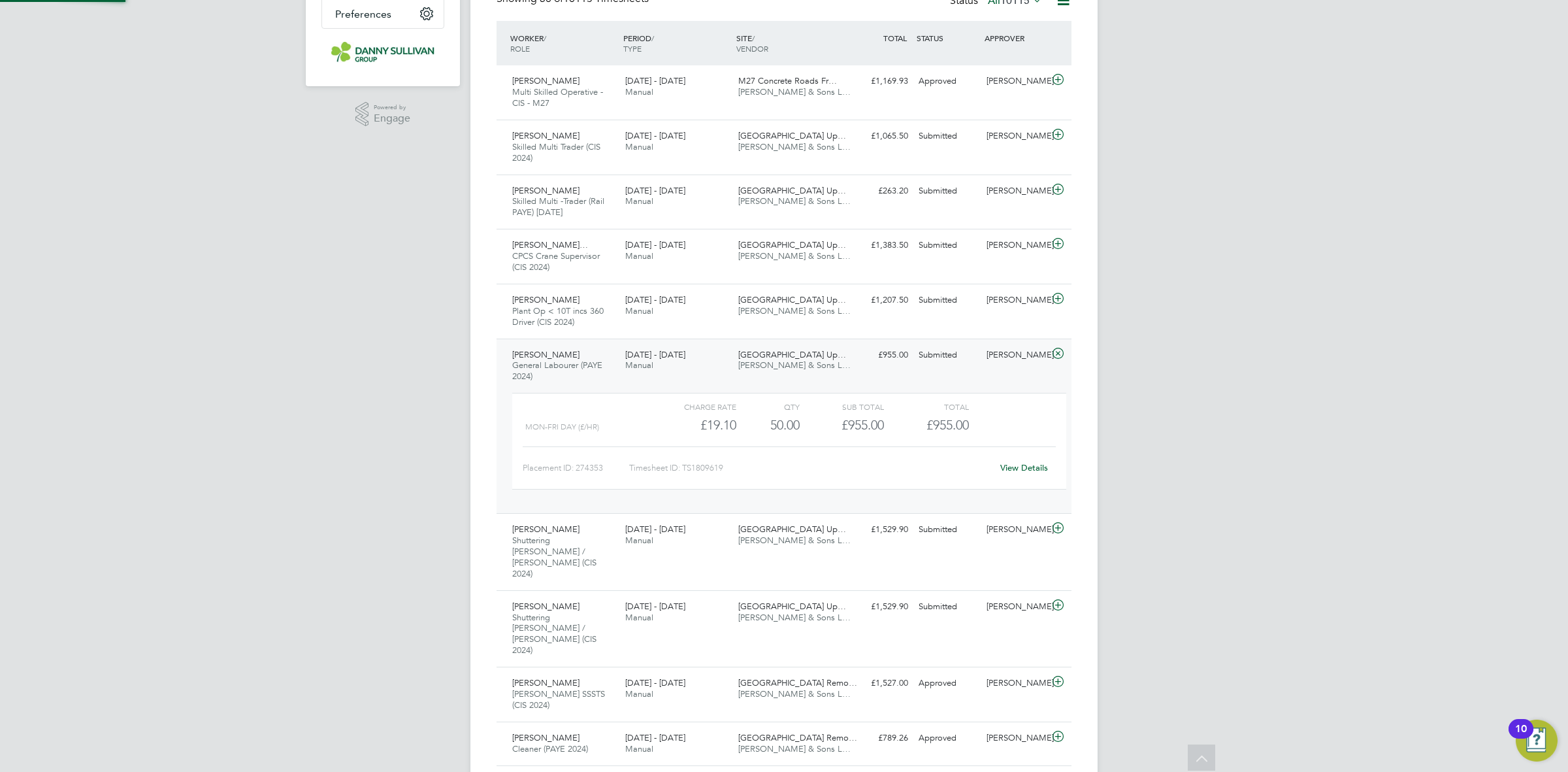
click at [1031, 471] on link "View Details" at bounding box center [1024, 467] width 48 height 11
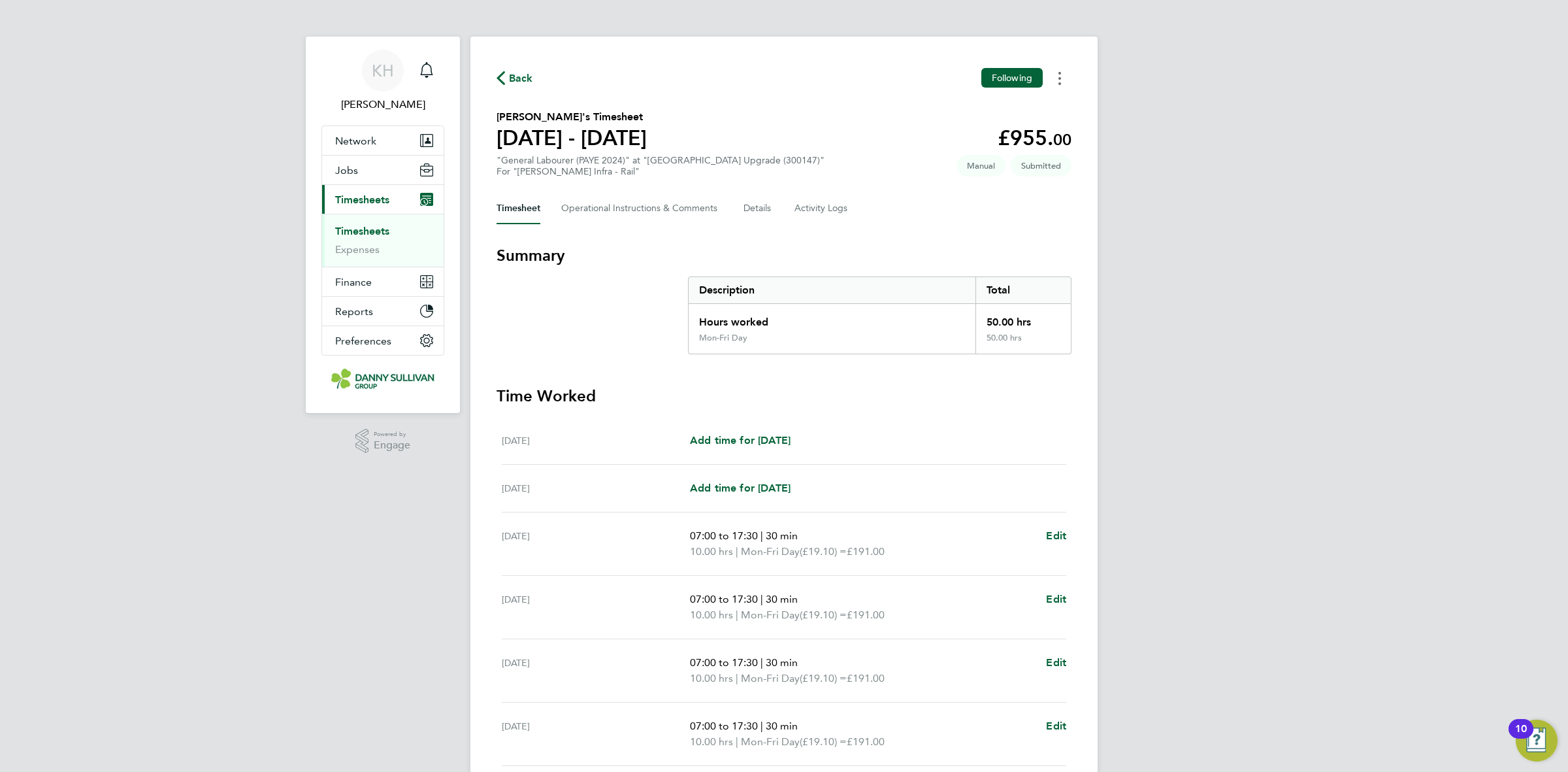
click at [1060, 79] on circle "Timesheets Menu" at bounding box center [1060, 79] width 3 height 3
click at [1008, 204] on div "Timesheet Operational Instructions & Comments Details Activity Logs" at bounding box center [784, 208] width 575 height 31
click at [759, 217] on button "Details" at bounding box center [759, 208] width 30 height 31
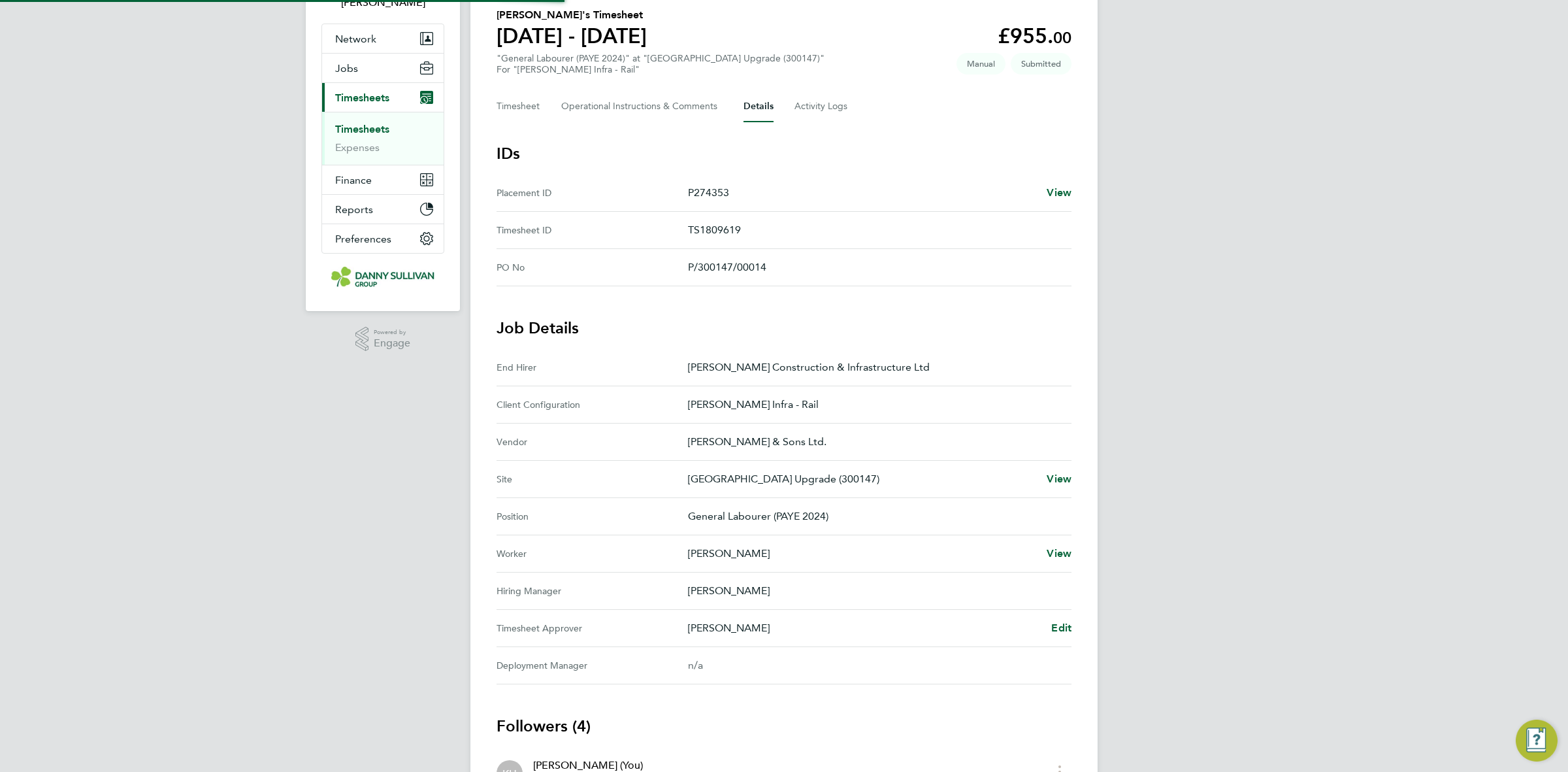
scroll to position [275, 0]
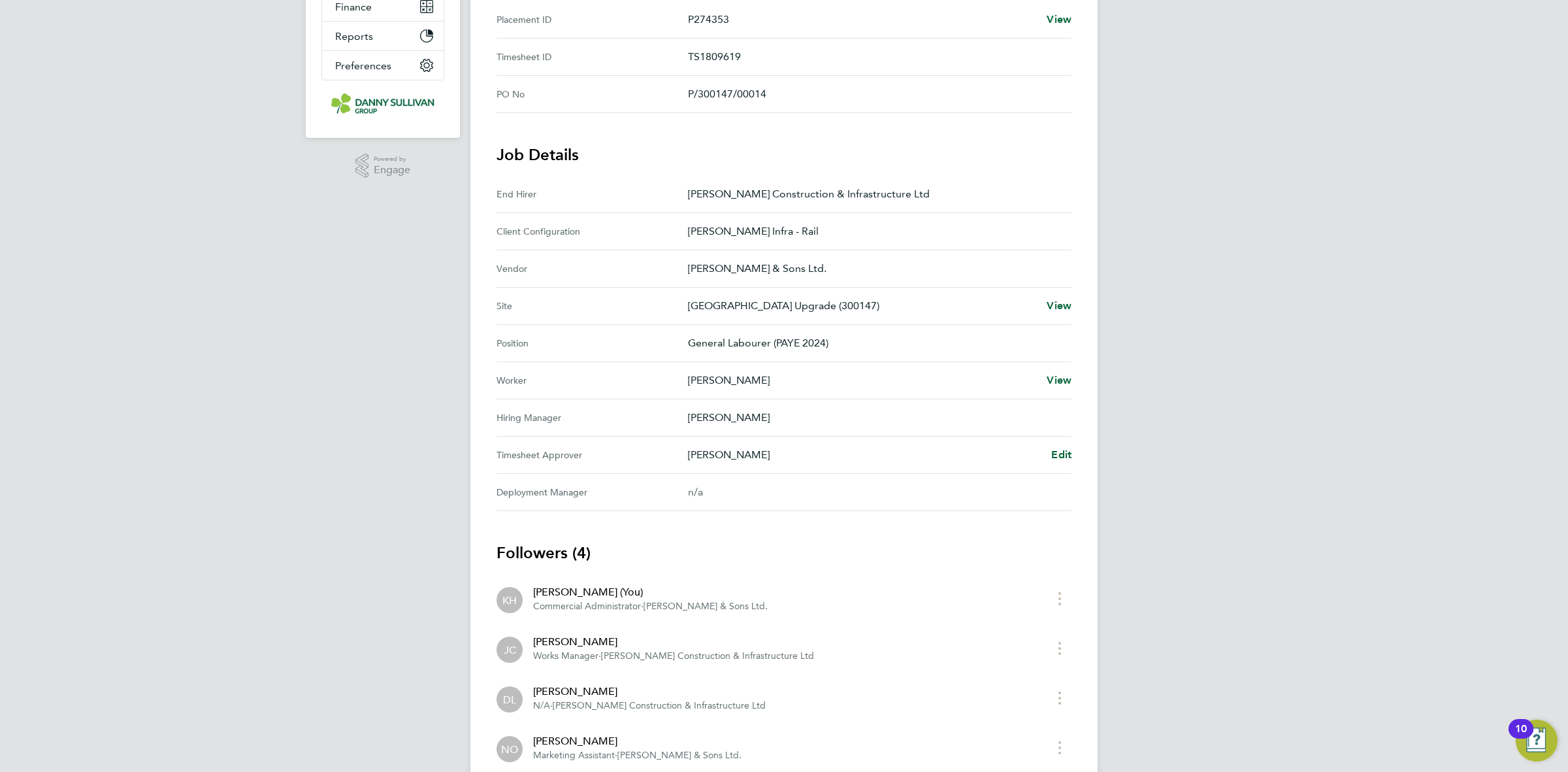
drag, startPoint x: 1055, startPoint y: 471, endPoint x: 1057, endPoint y: 459, distance: 12.2
click at [1055, 469] on Approver "Timesheet Approver [PERSON_NAME] Edit" at bounding box center [784, 456] width 575 height 38
click at [1057, 459] on span "Edit" at bounding box center [1061, 454] width 20 height 12
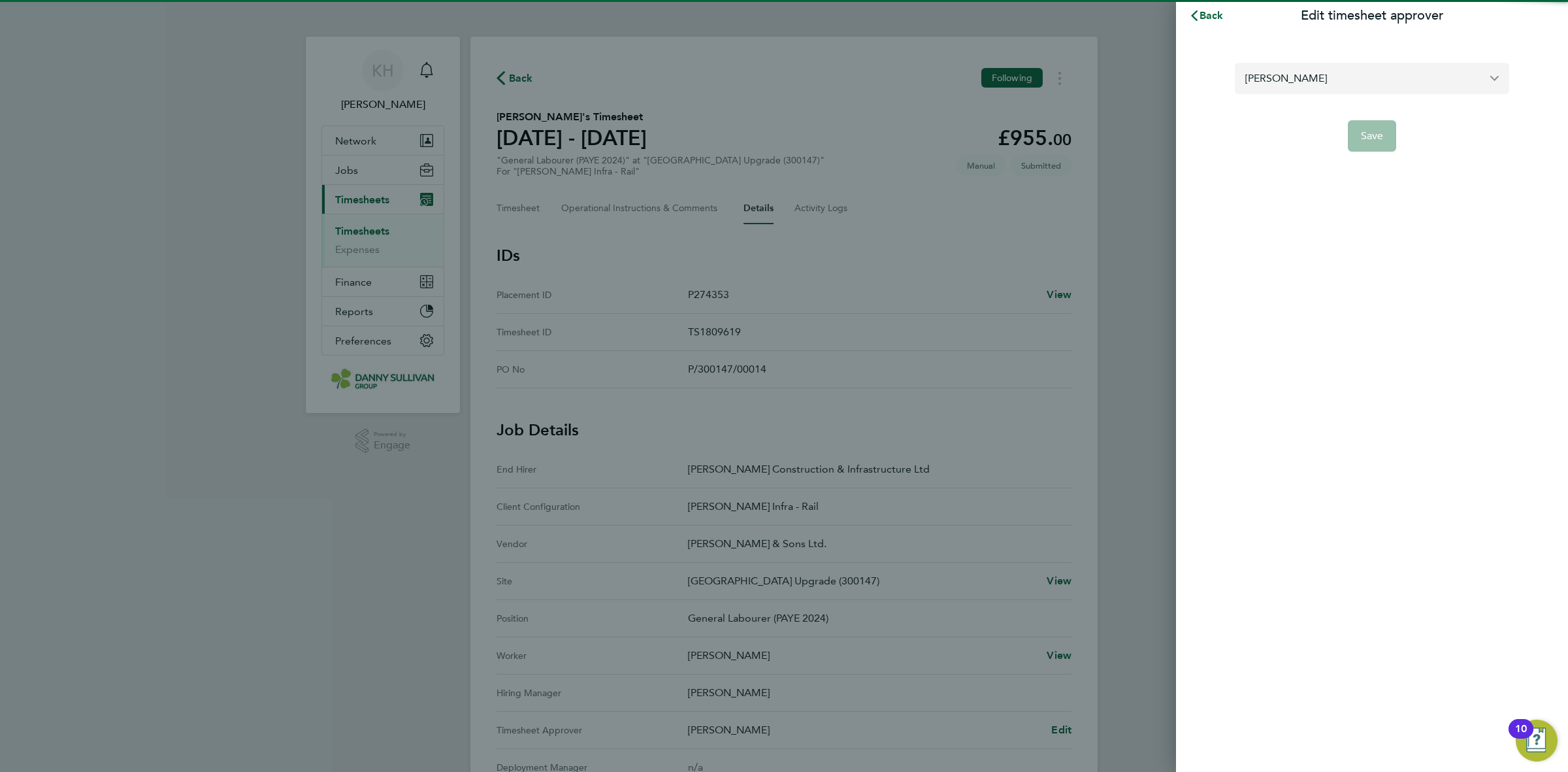
click at [1317, 90] on input "[PERSON_NAME]" at bounding box center [1372, 78] width 274 height 31
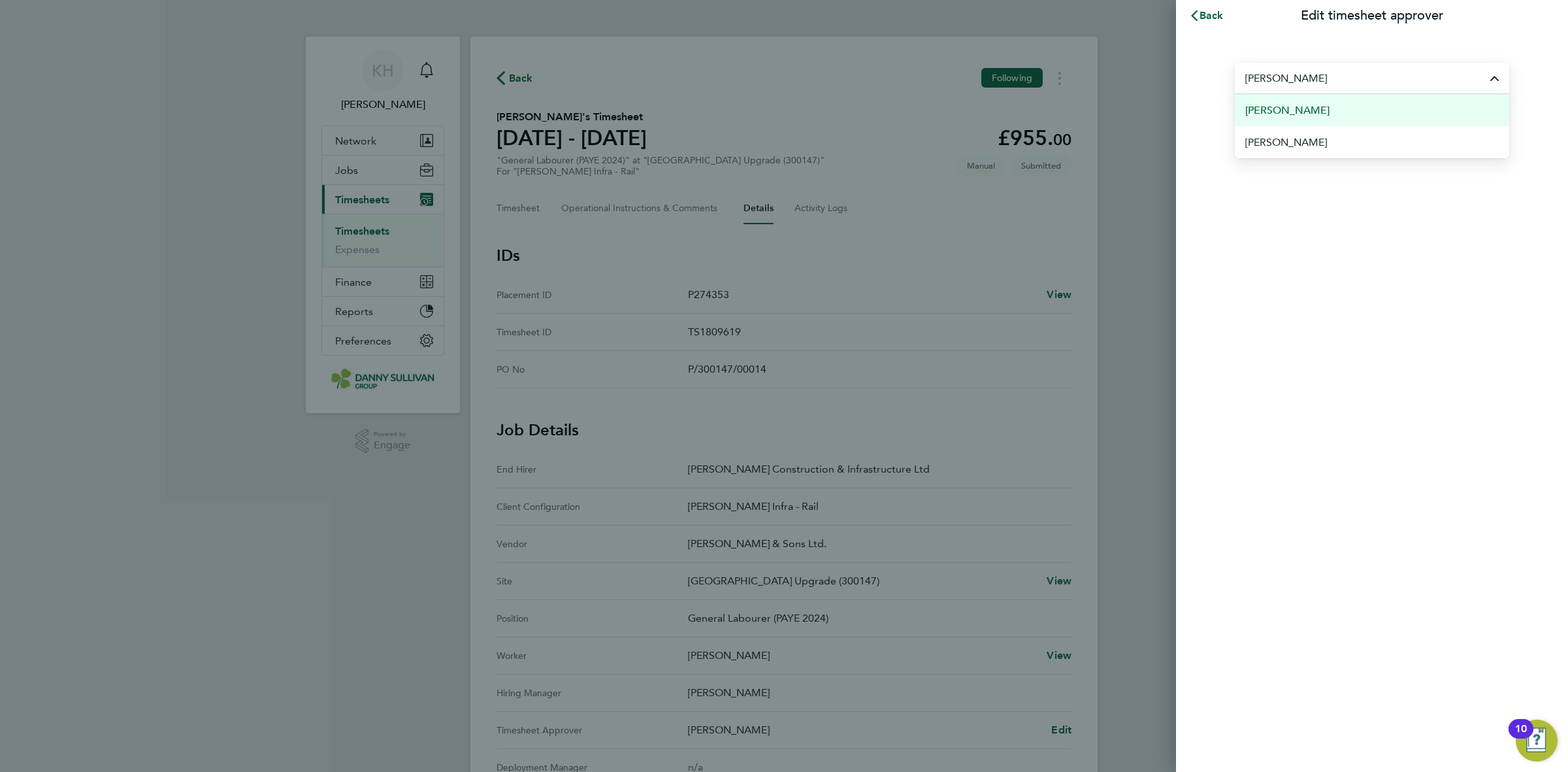
click at [1305, 115] on span "[PERSON_NAME]" at bounding box center [1287, 110] width 84 height 16
type input "[PERSON_NAME]"
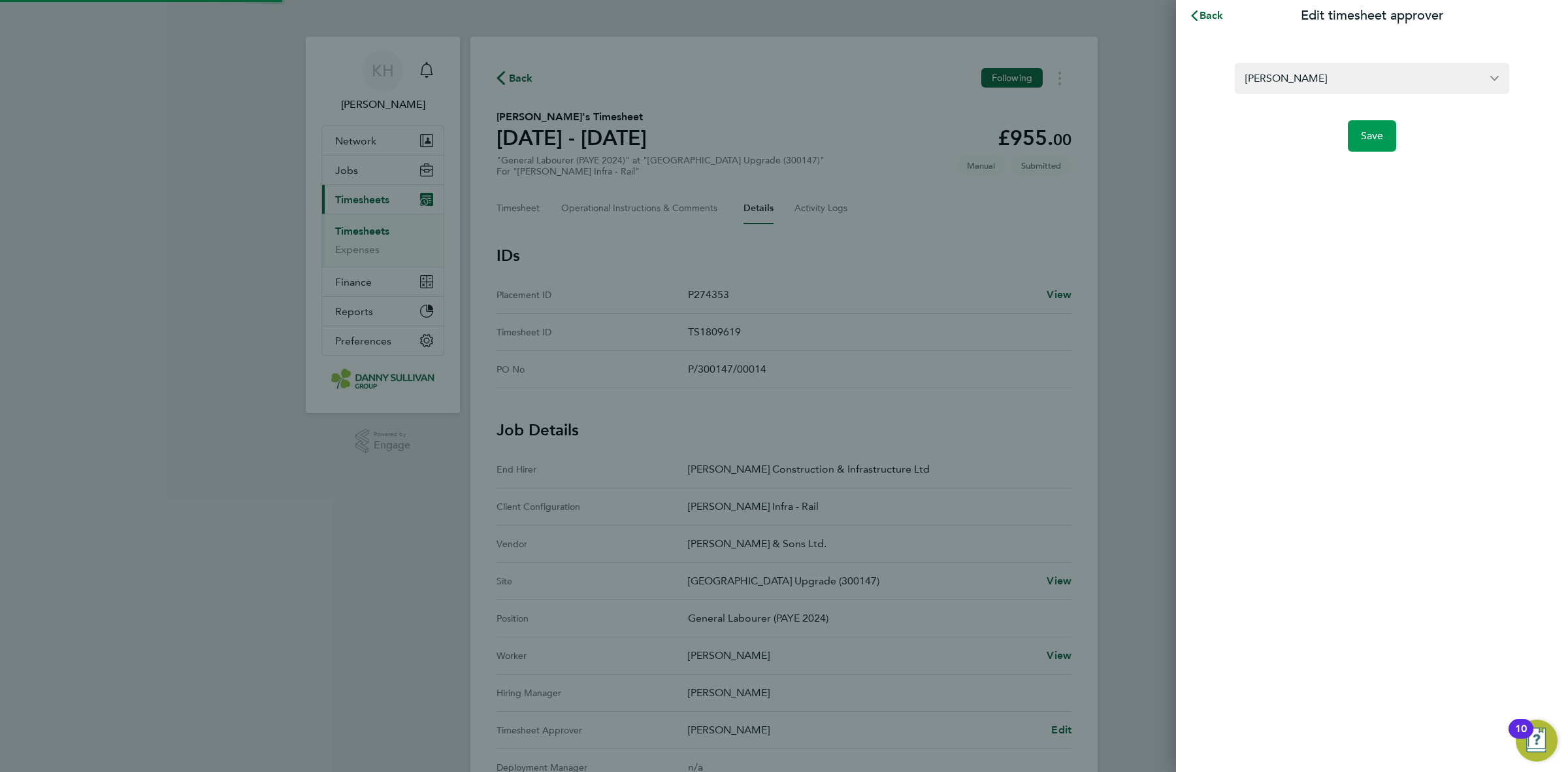
click at [1354, 137] on button "Save" at bounding box center [1372, 136] width 49 height 31
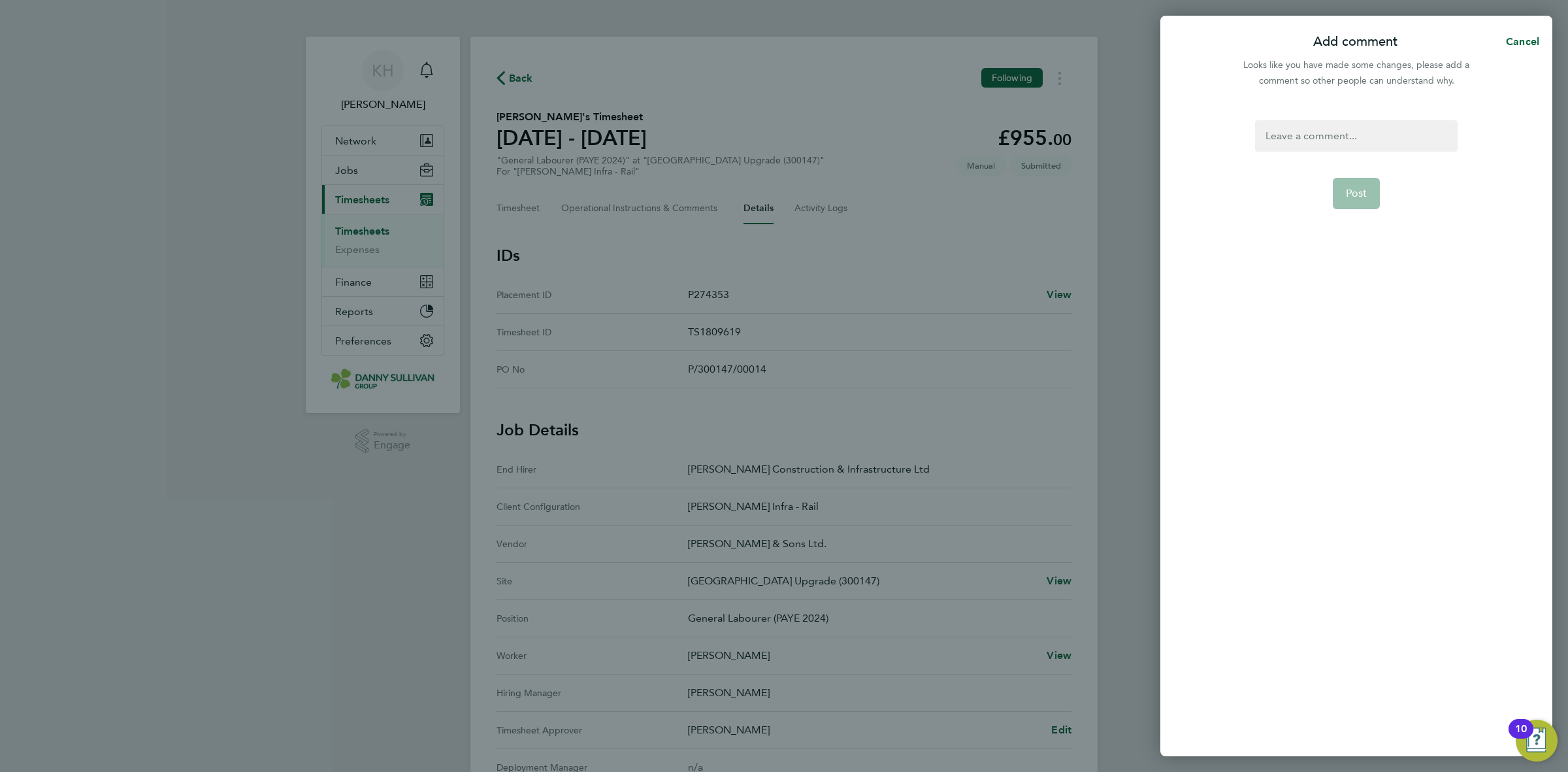
click at [1347, 131] on div at bounding box center [1356, 136] width 202 height 31
click at [1345, 136] on div at bounding box center [1356, 136] width 202 height 31
paste div
click at [1349, 197] on span "Post" at bounding box center [1357, 194] width 22 height 13
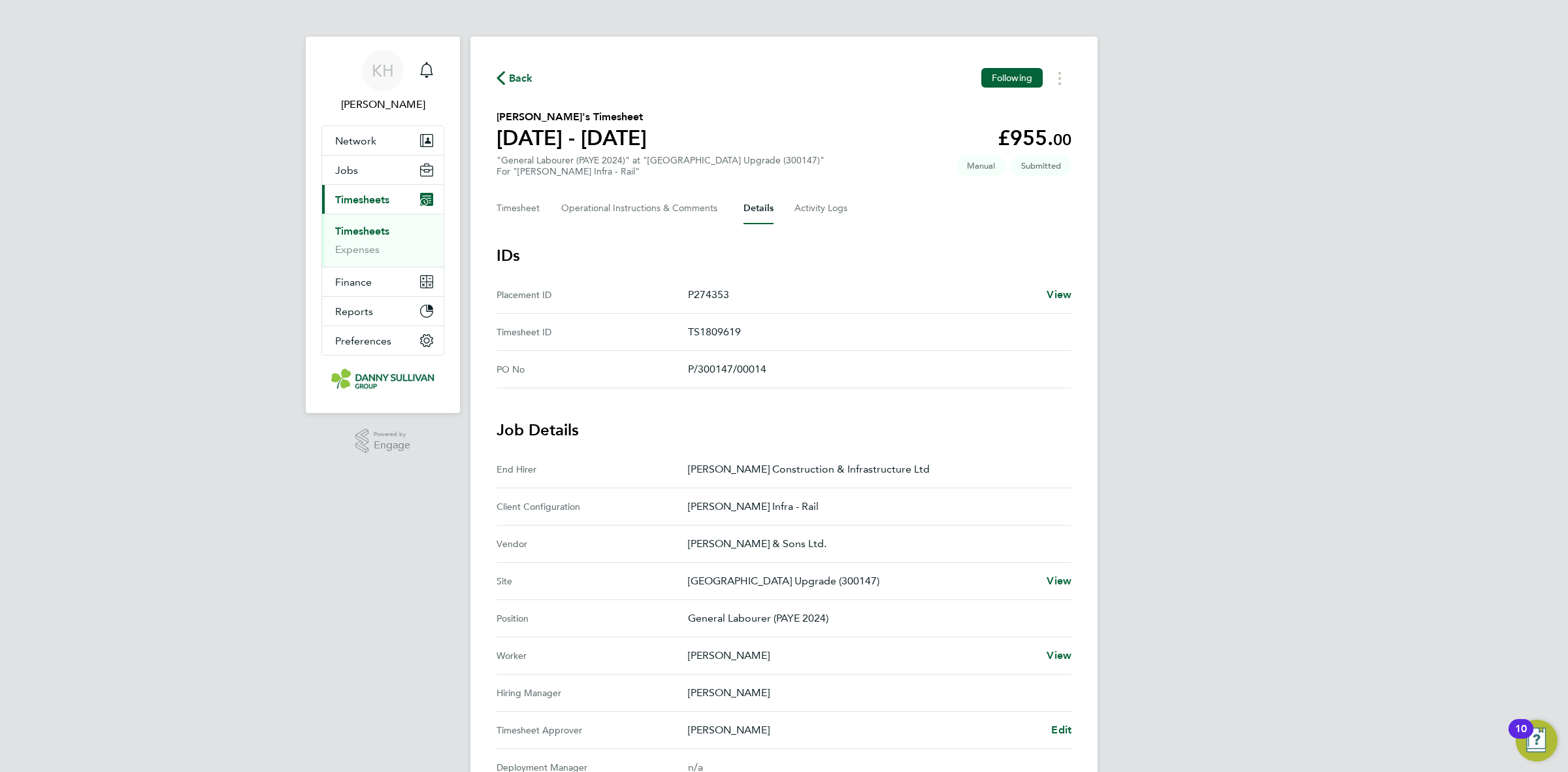
click at [507, 77] on span "Back" at bounding box center [515, 77] width 37 height 12
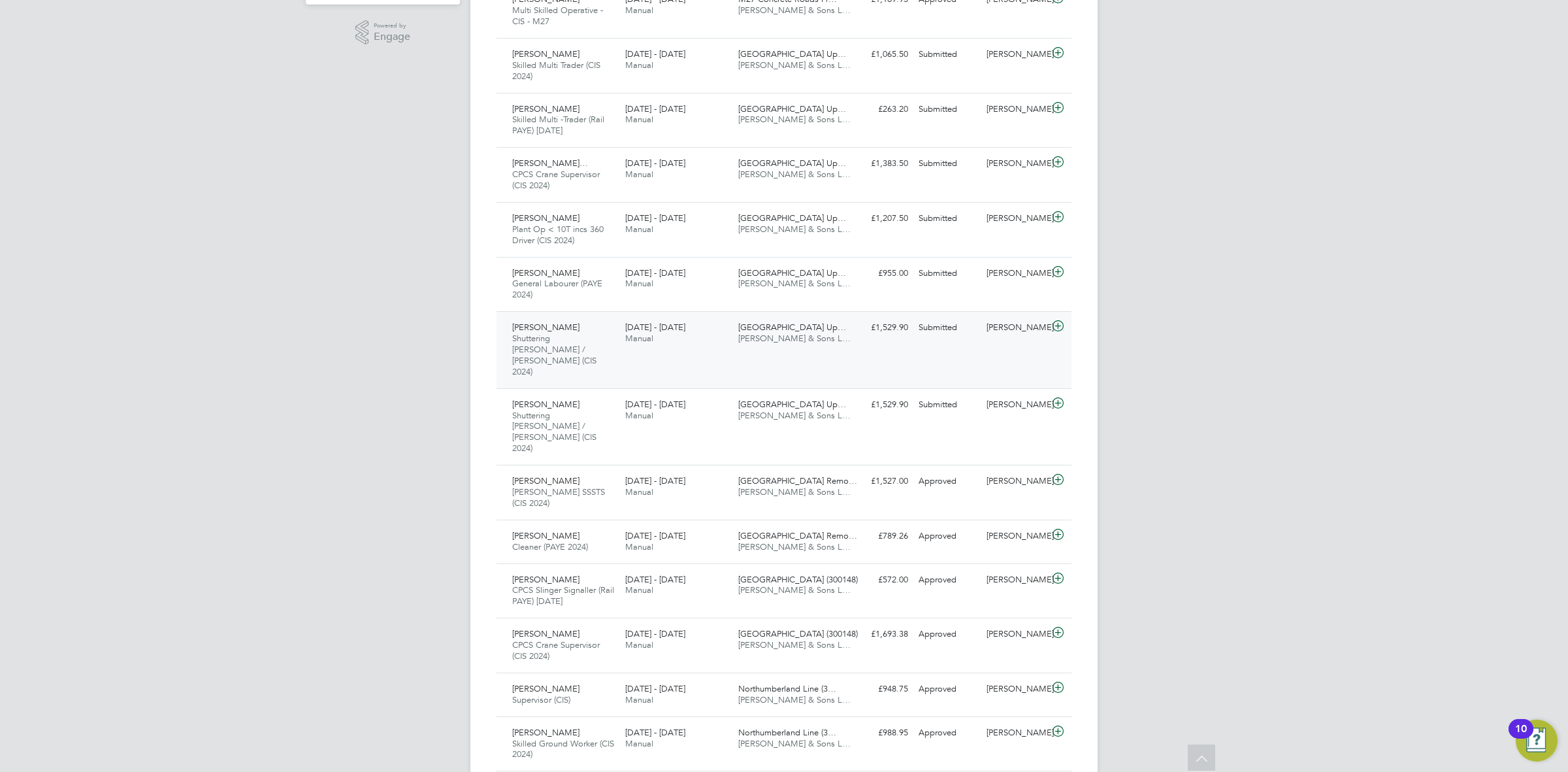
click at [785, 325] on span "[GEOGRAPHIC_DATA] Up…" at bounding box center [792, 326] width 108 height 11
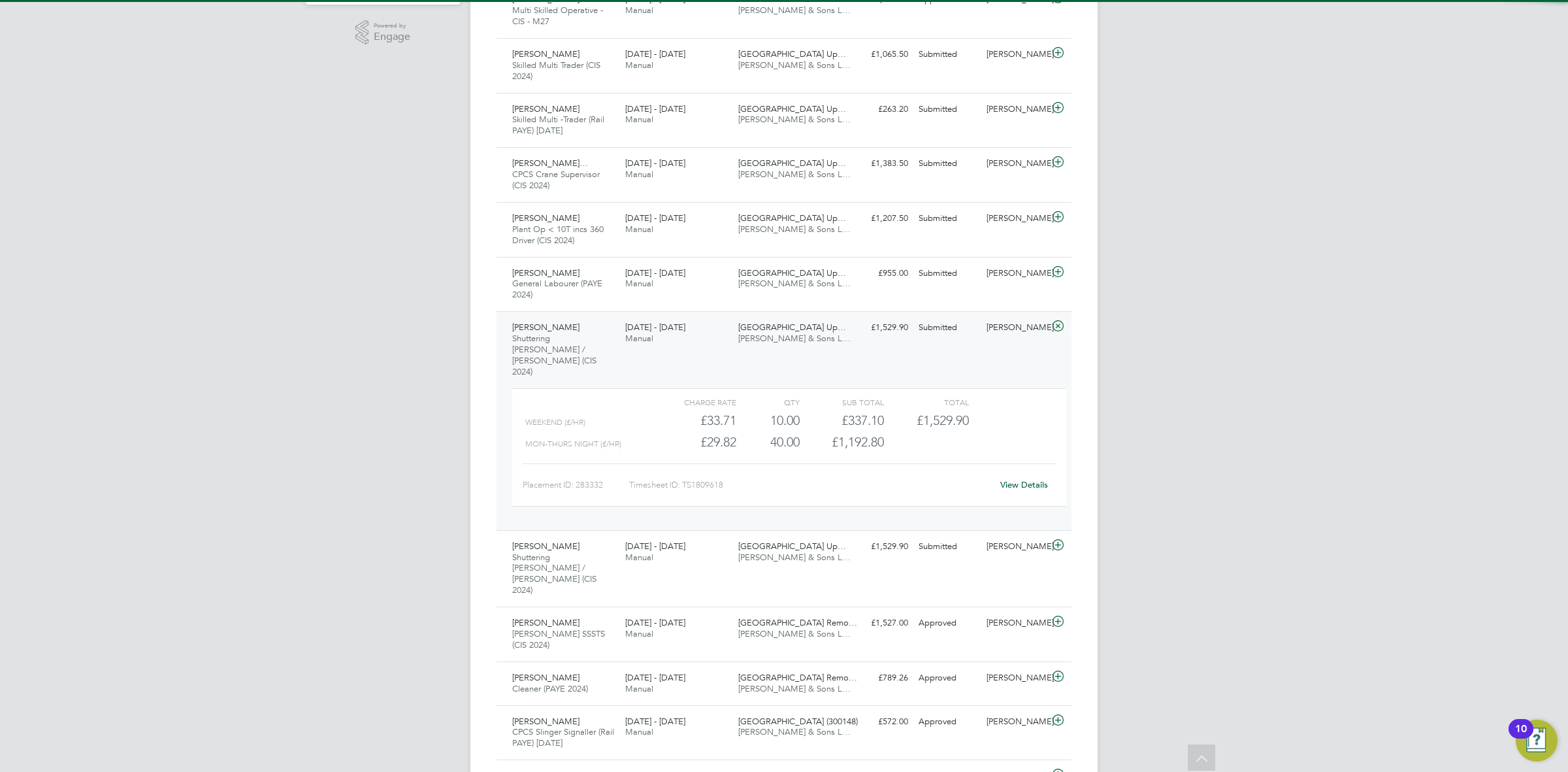
click at [1008, 479] on link "View Details" at bounding box center [1024, 484] width 48 height 11
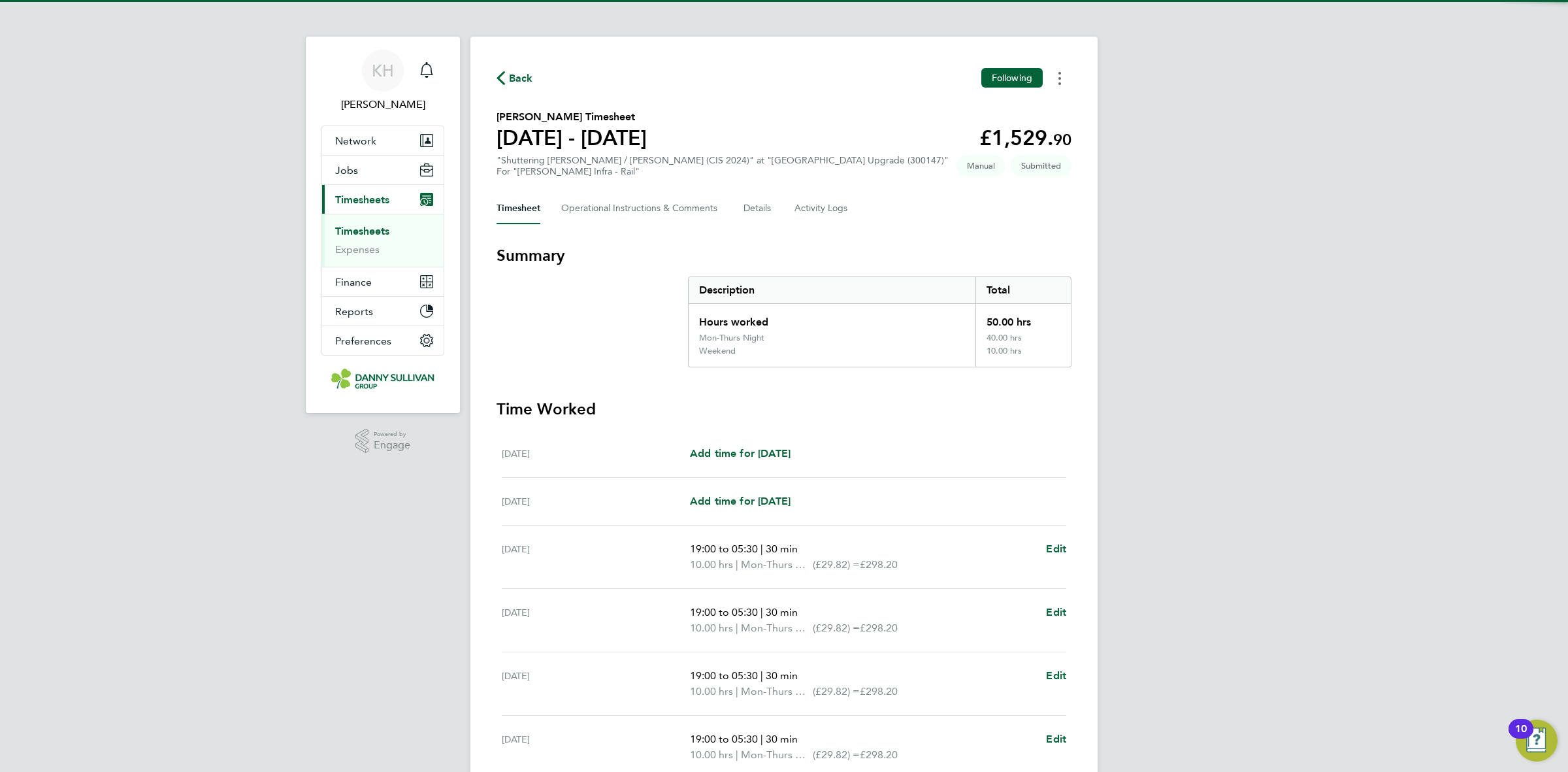
click at [1058, 85] on icon "Timesheets Menu" at bounding box center [1060, 79] width 3 height 13
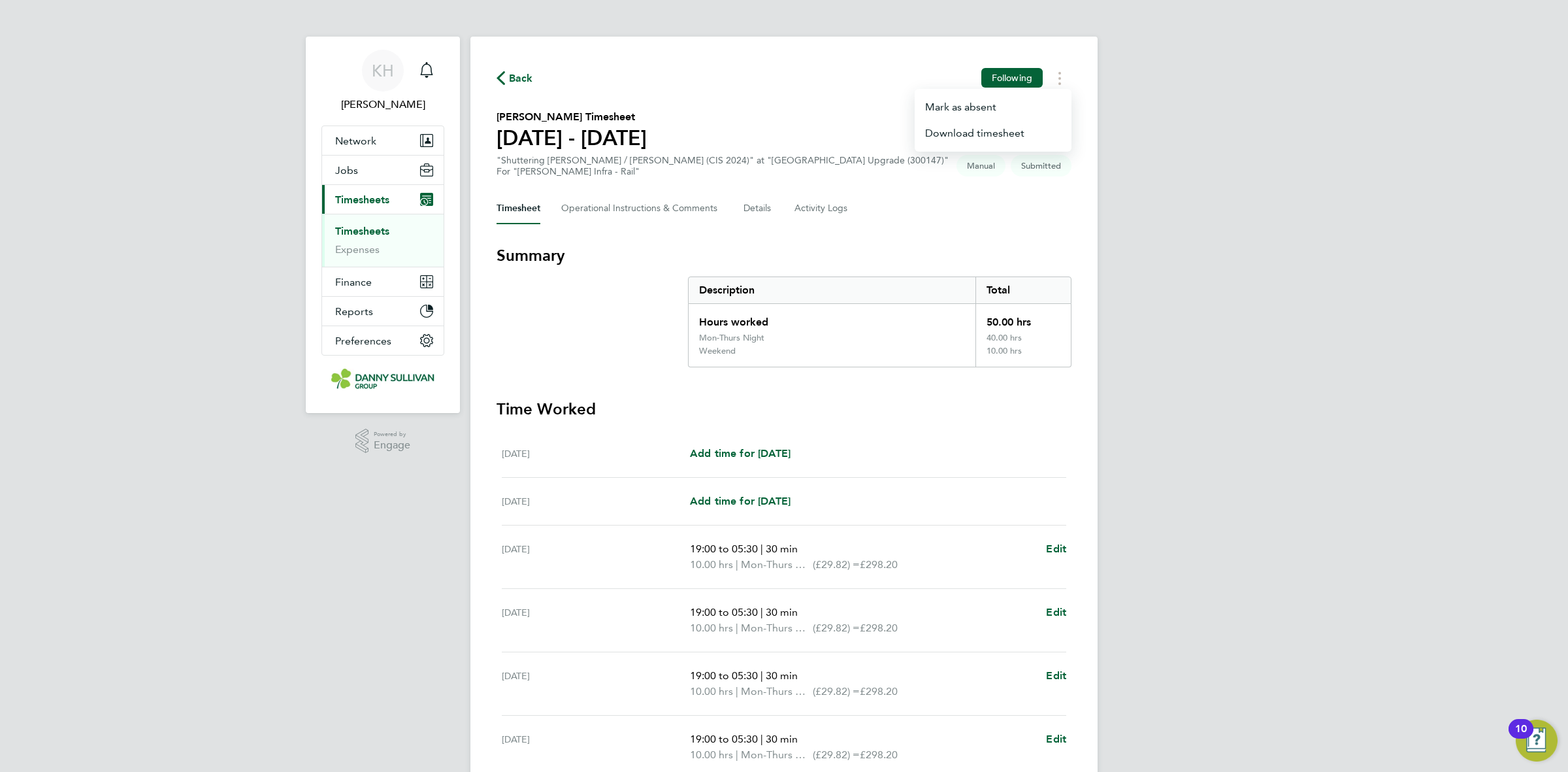
drag, startPoint x: 905, startPoint y: 227, endPoint x: 796, endPoint y: 236, distance: 109.4
click at [894, 225] on div "Back Following [PERSON_NAME] as absent Download timesheet [PERSON_NAME] Timeshe…" at bounding box center [784, 487] width 627 height 900
click at [755, 217] on button "Details" at bounding box center [759, 208] width 30 height 31
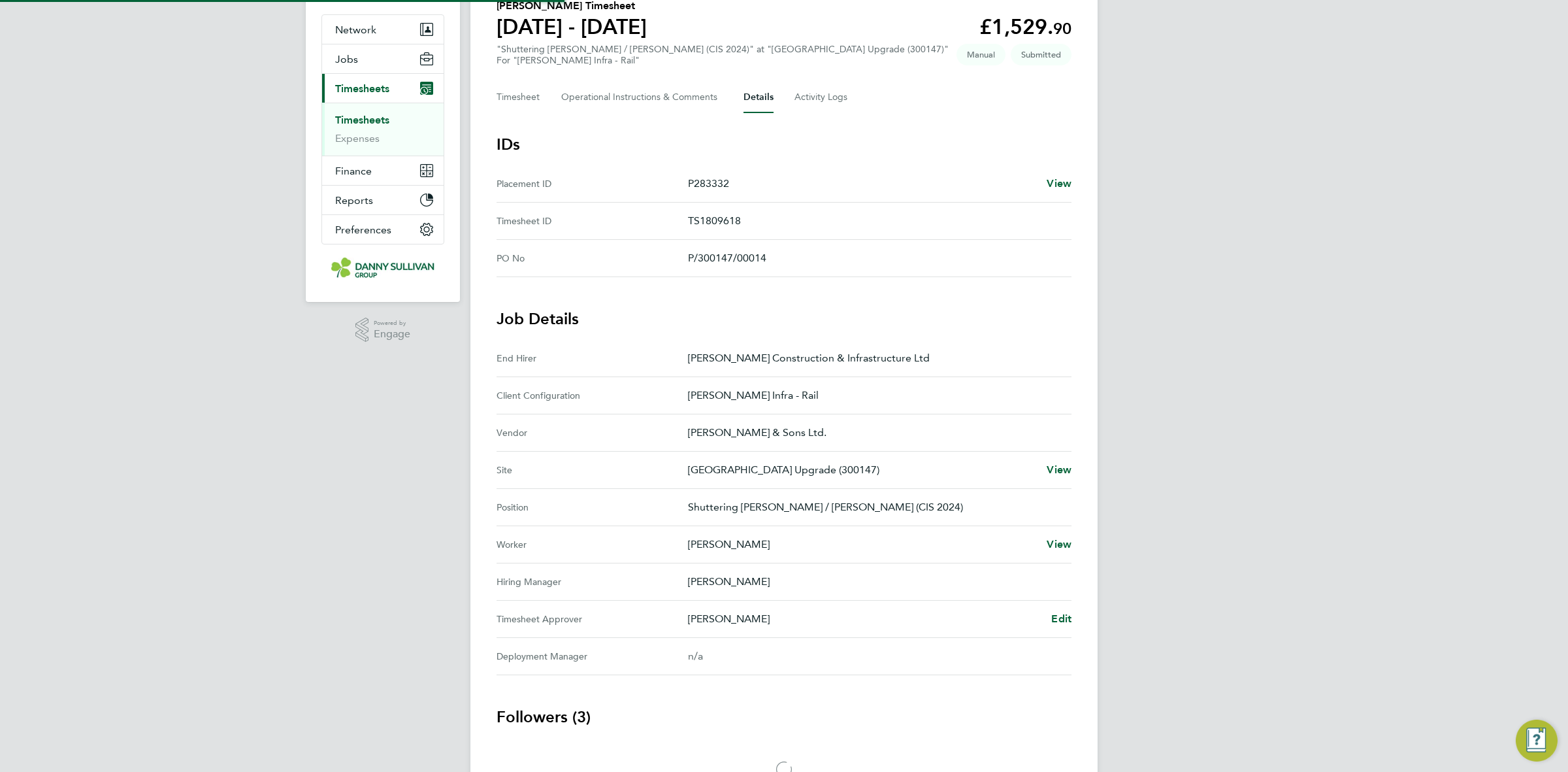
scroll to position [194, 0]
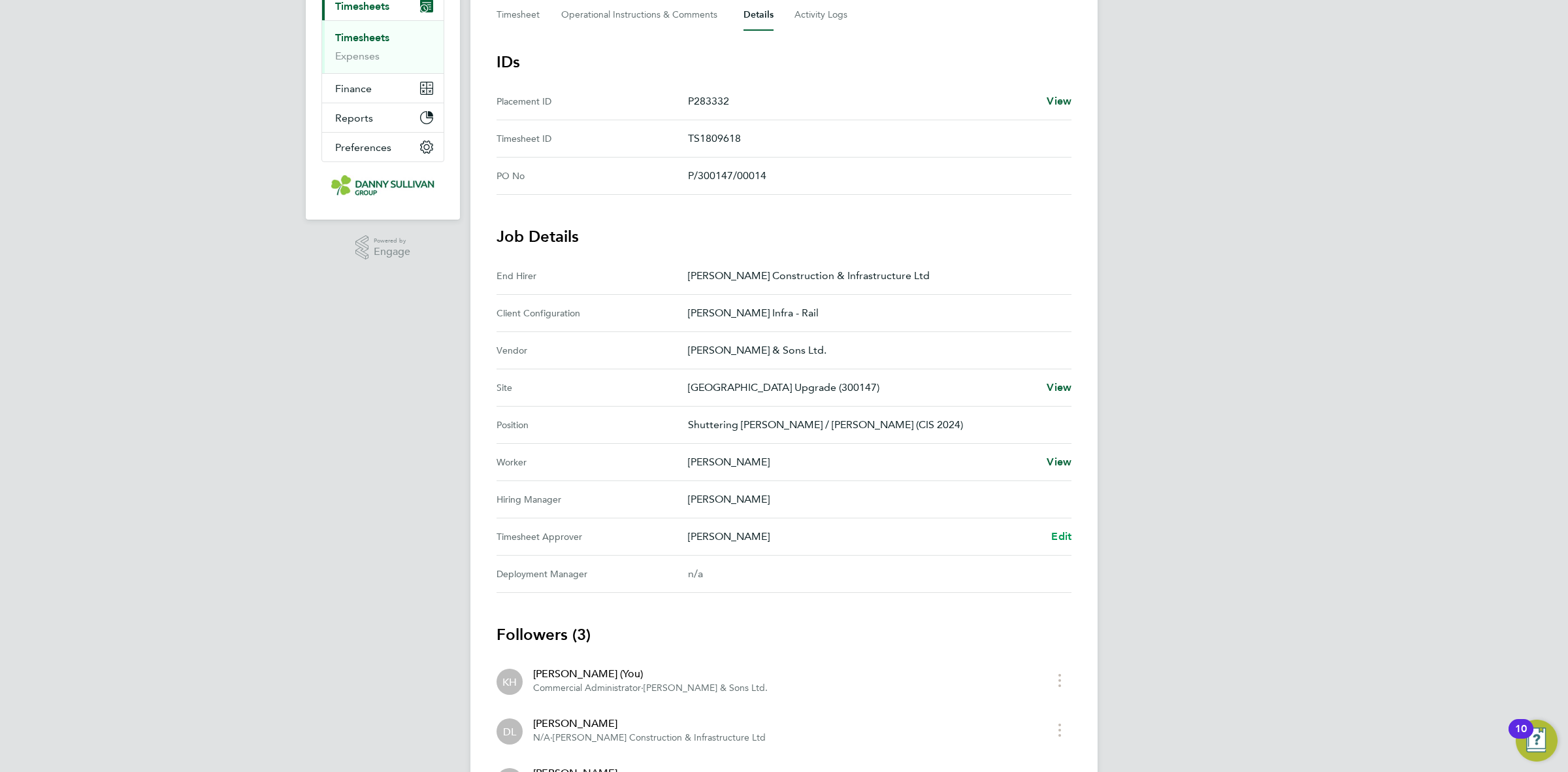
click at [1068, 540] on span "Edit" at bounding box center [1061, 536] width 20 height 12
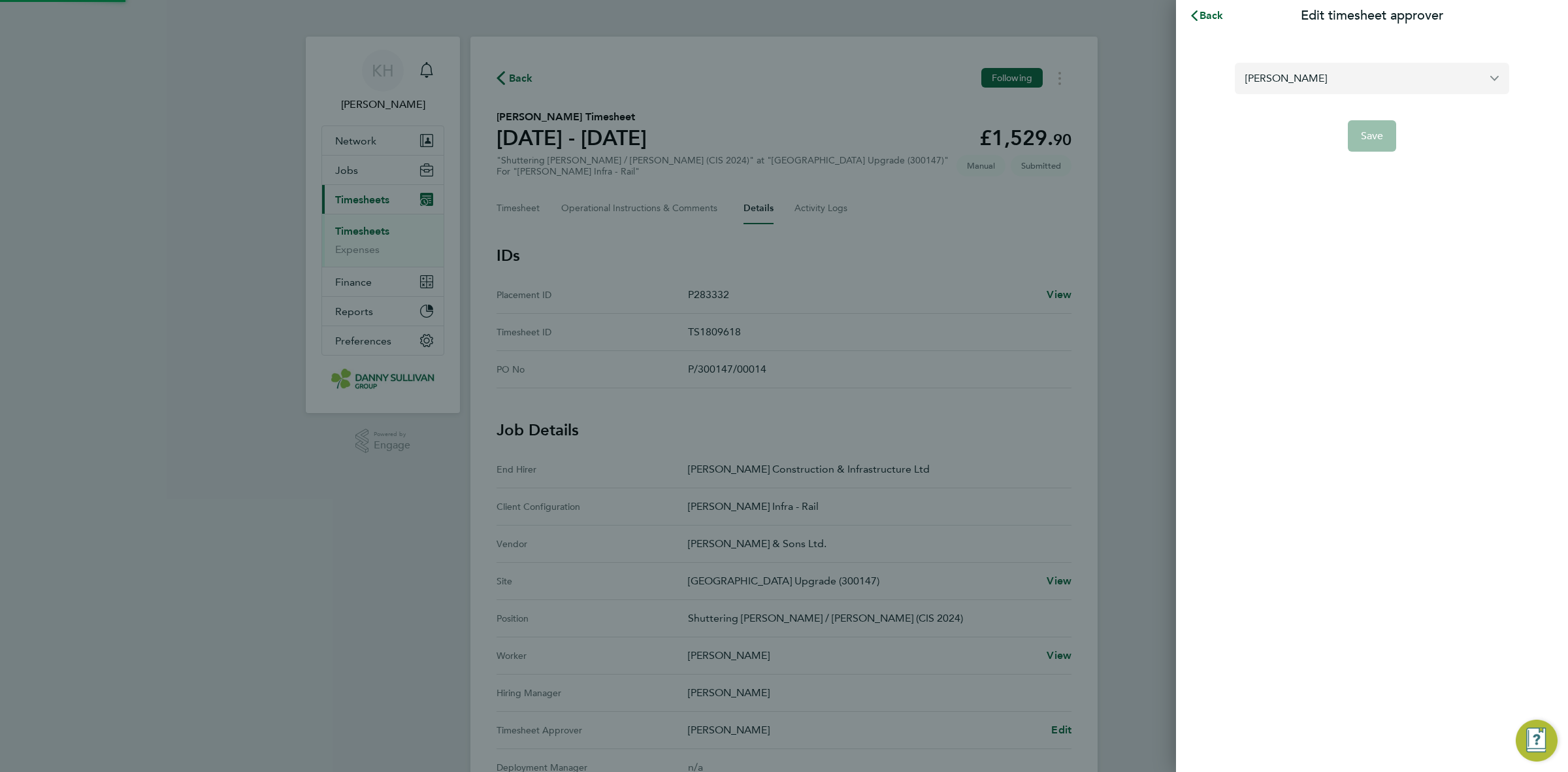
click at [1317, 85] on input "[PERSON_NAME]" at bounding box center [1372, 78] width 274 height 31
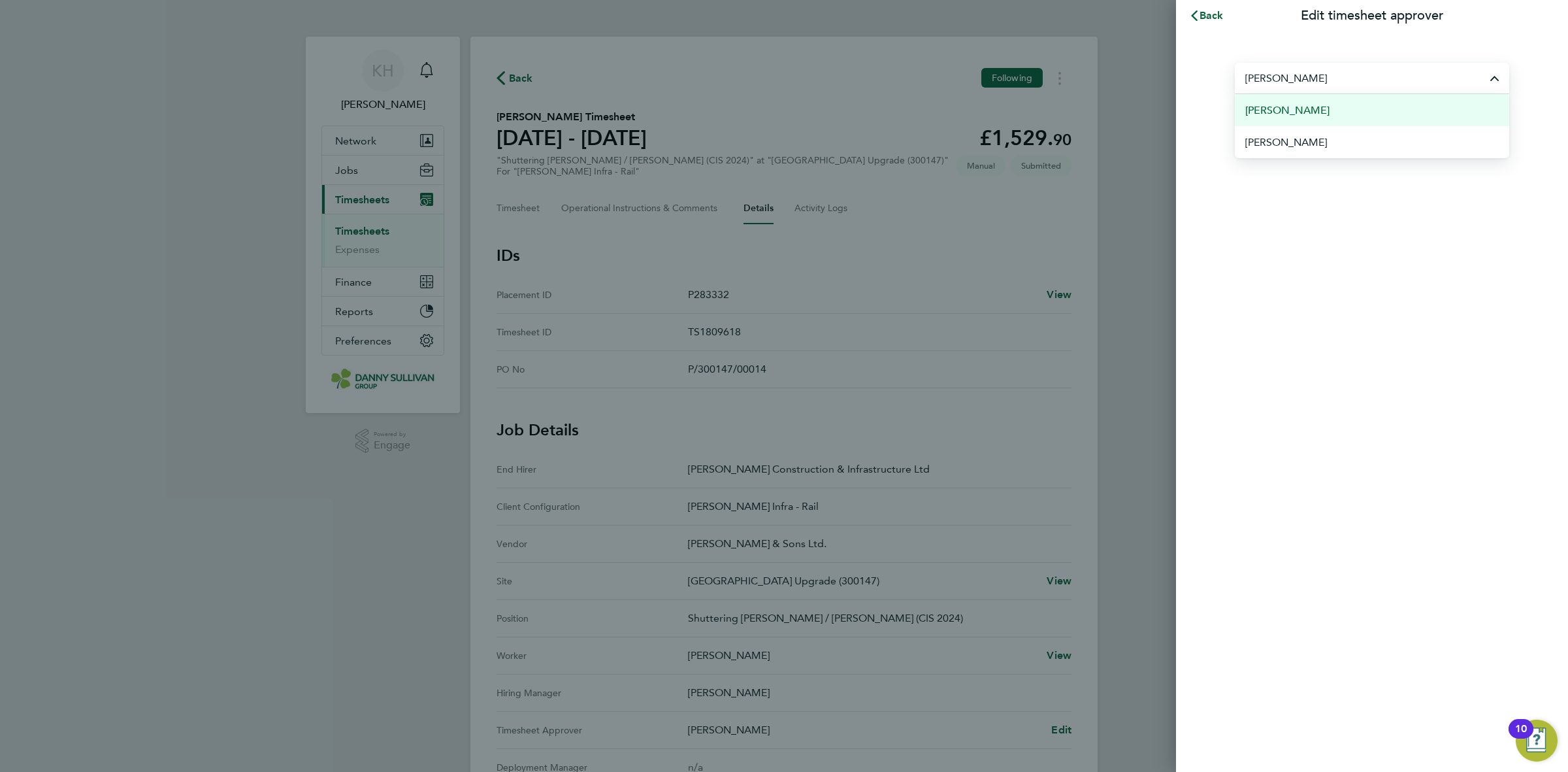
click at [1317, 115] on span "[PERSON_NAME]" at bounding box center [1287, 110] width 84 height 16
type input "[PERSON_NAME]"
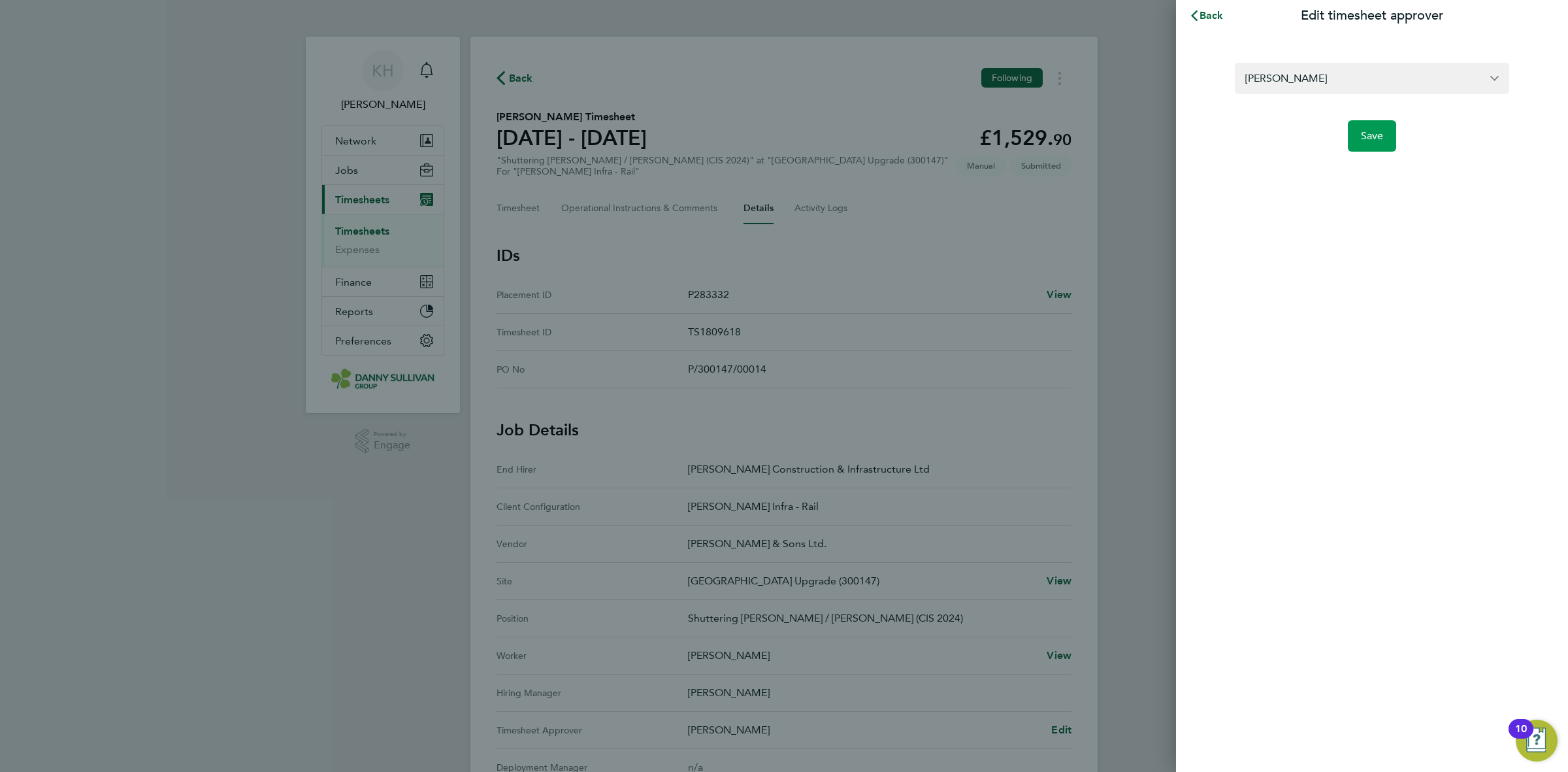
click at [1374, 144] on button "Save" at bounding box center [1372, 136] width 49 height 31
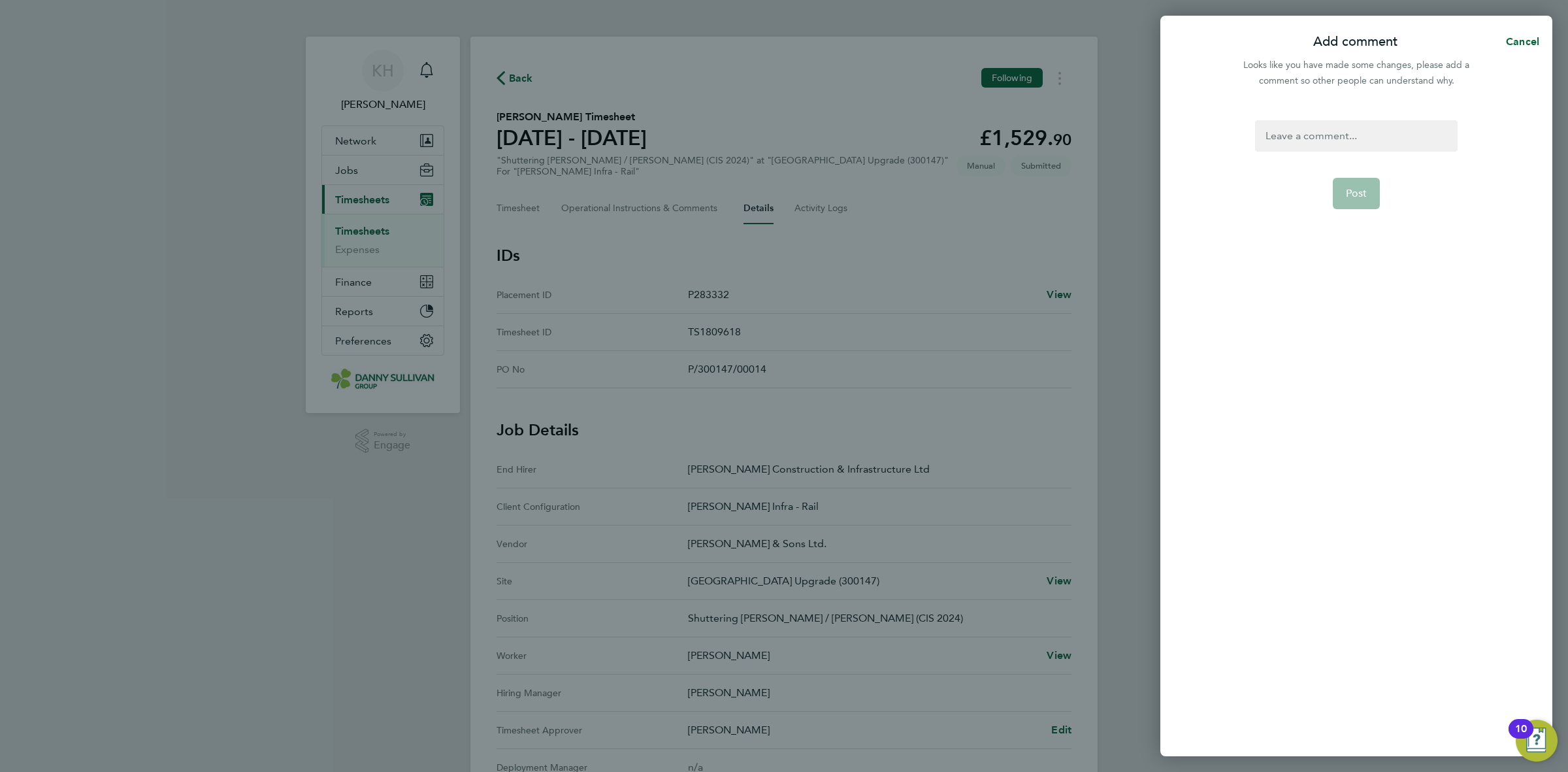
click at [1367, 134] on div at bounding box center [1356, 136] width 202 height 31
click at [1369, 157] on form "Post" at bounding box center [1356, 327] width 212 height 414
click at [1367, 144] on div at bounding box center [1356, 136] width 202 height 31
paste div
click at [1361, 199] on button "Post" at bounding box center [1357, 193] width 48 height 31
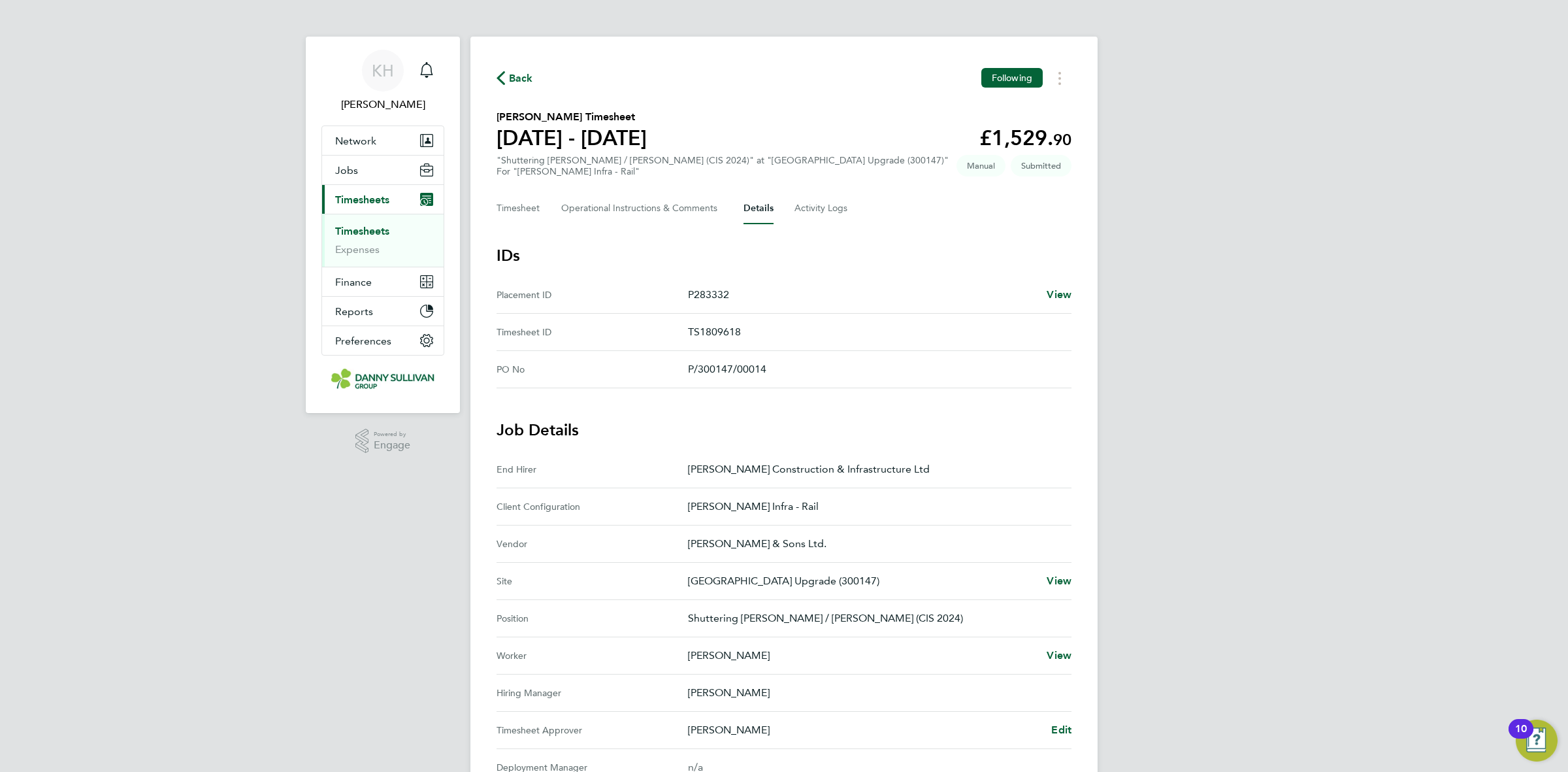
click at [380, 235] on link "Timesheets" at bounding box center [362, 230] width 54 height 12
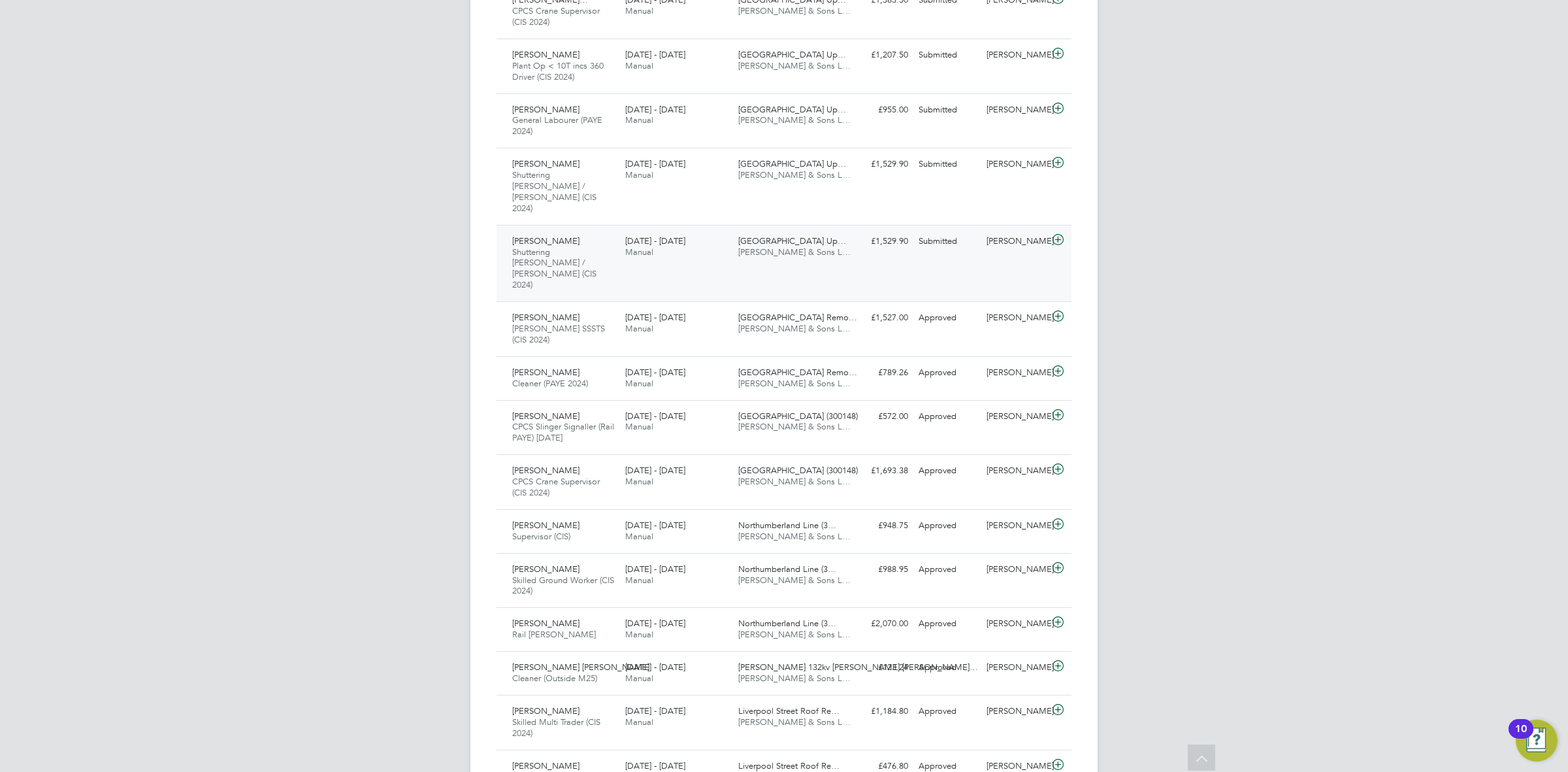
click at [887, 238] on div "Nicusor Serban Shuttering Carpenter / Joiner (CIS 2024) 16 - 22 Aug 2025 16 - 2…" at bounding box center [784, 263] width 575 height 77
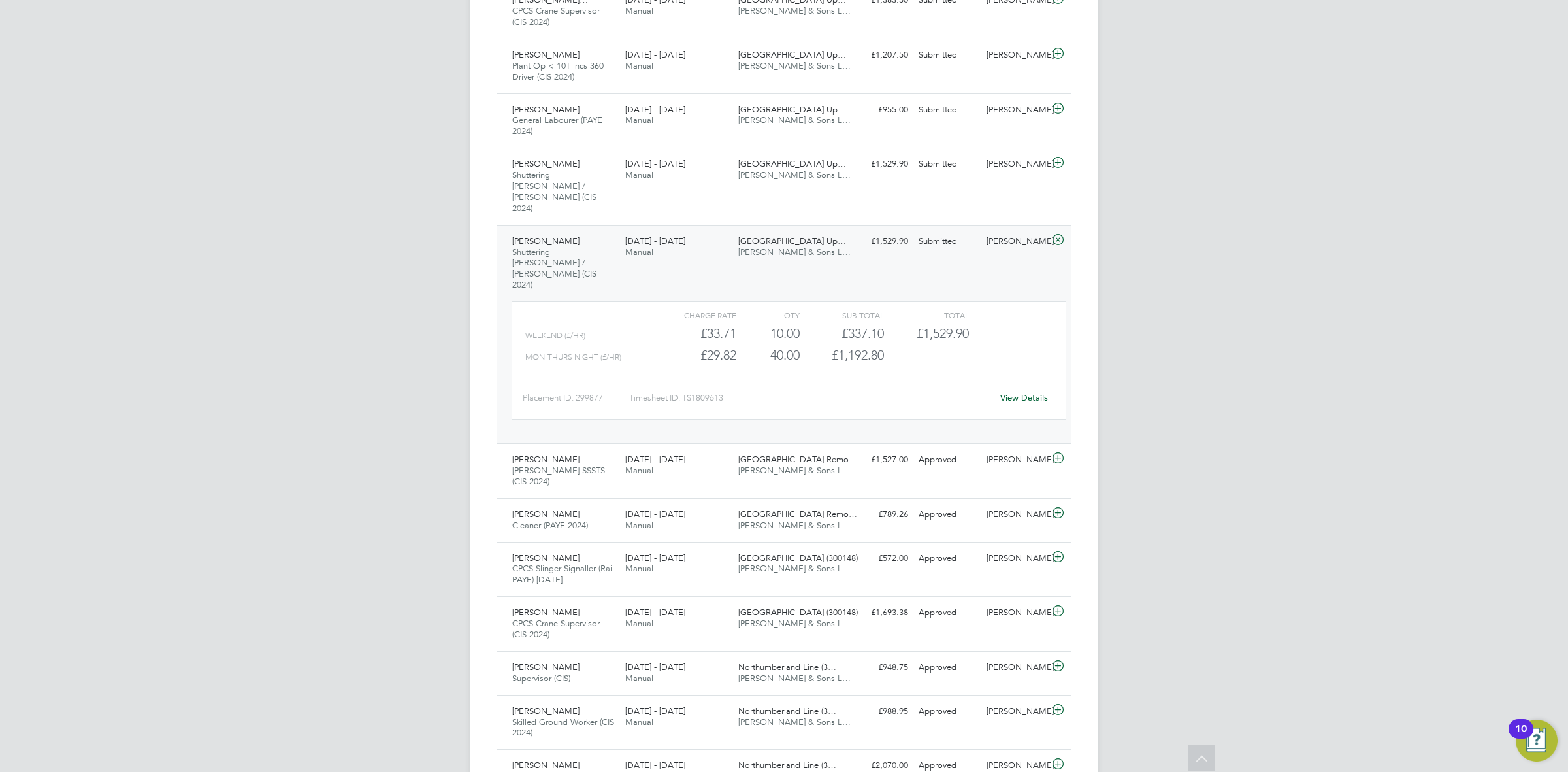
click at [1014, 392] on link "View Details" at bounding box center [1024, 397] width 48 height 11
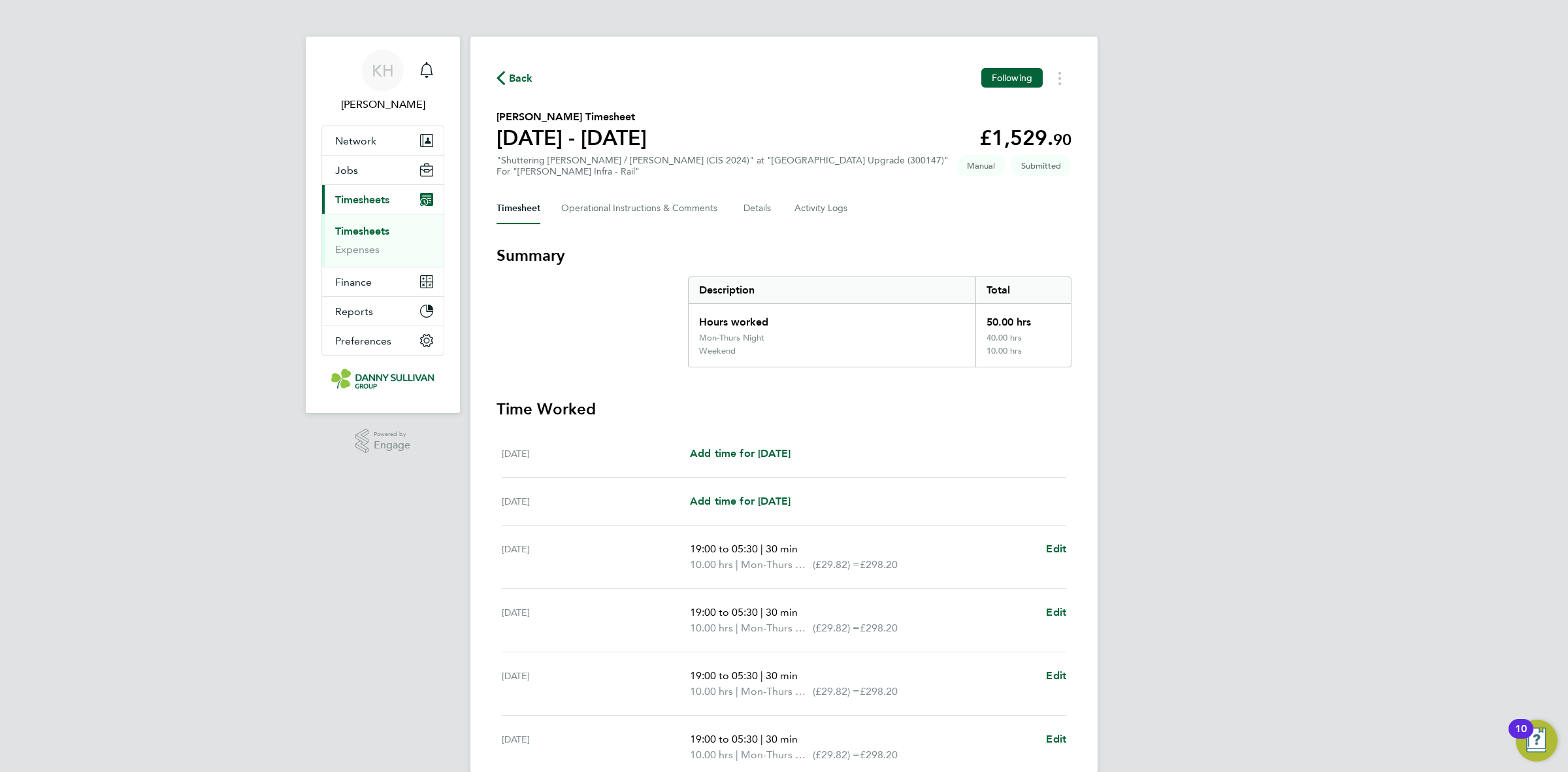
click at [778, 207] on div "Timesheet Operational Instructions & Comments Details Activity Logs" at bounding box center [784, 208] width 575 height 31
click at [771, 209] on button "Details" at bounding box center [759, 208] width 30 height 31
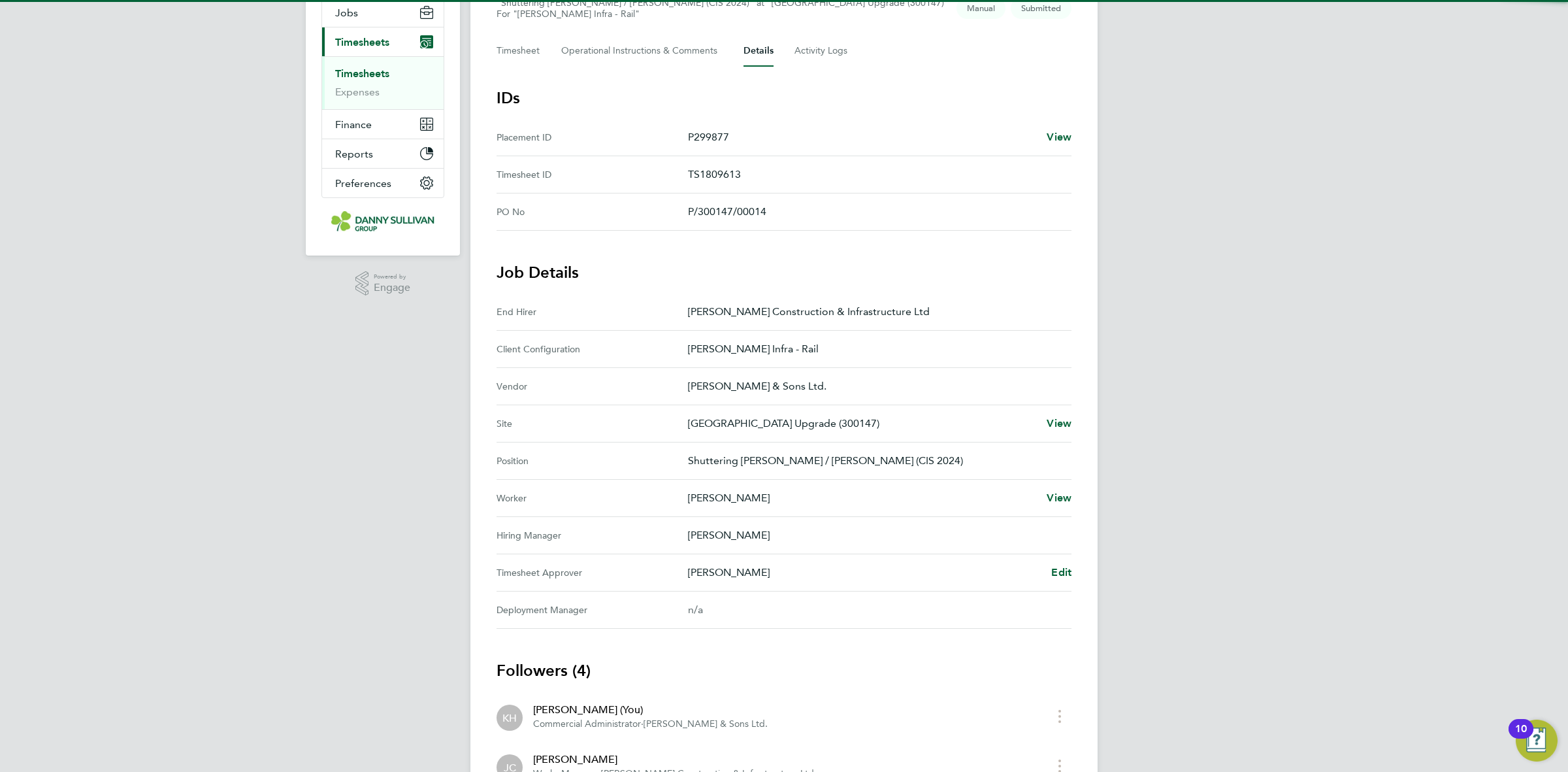
scroll to position [367, 0]
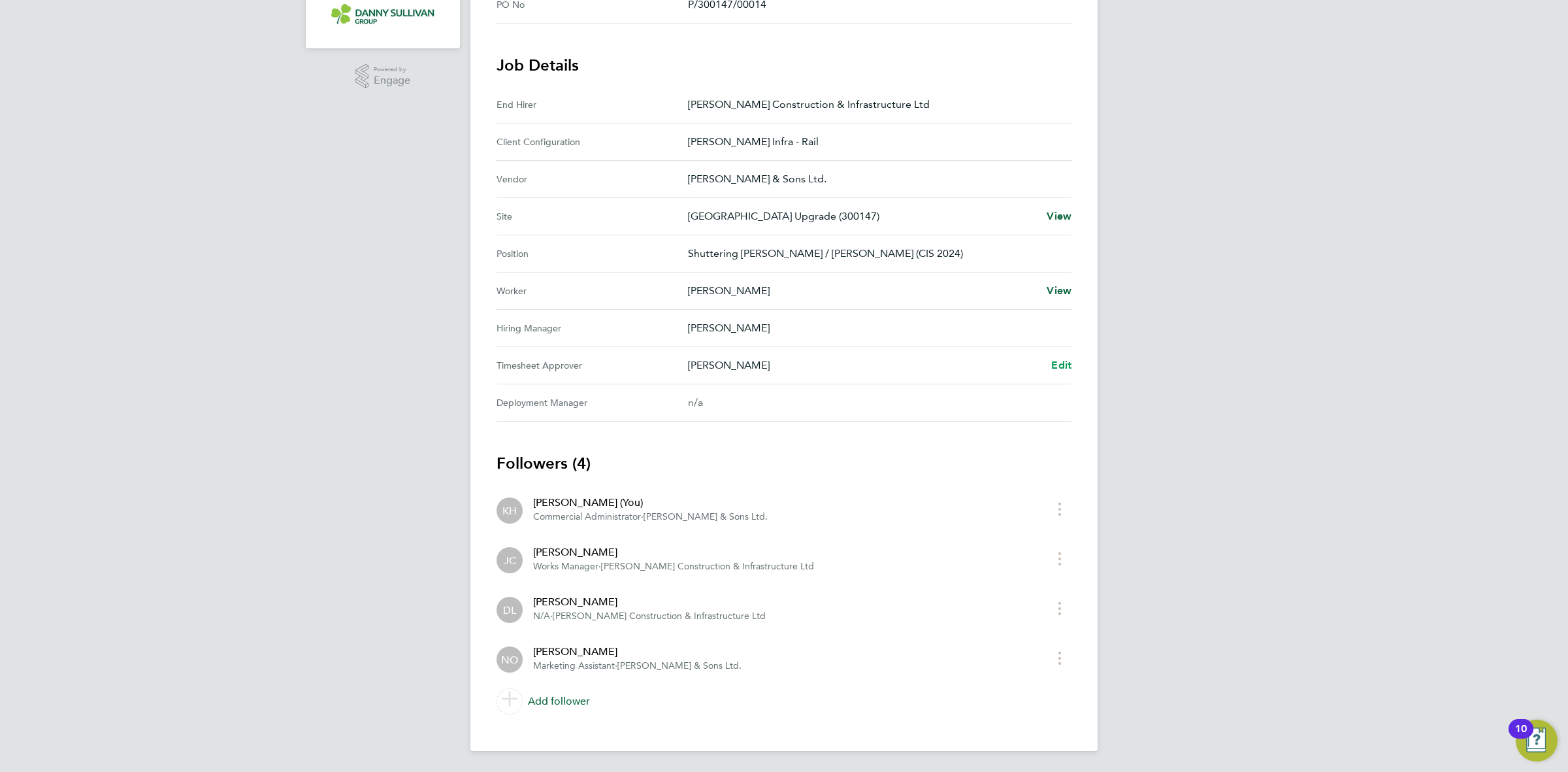
click at [1068, 368] on span "Edit" at bounding box center [1061, 365] width 20 height 12
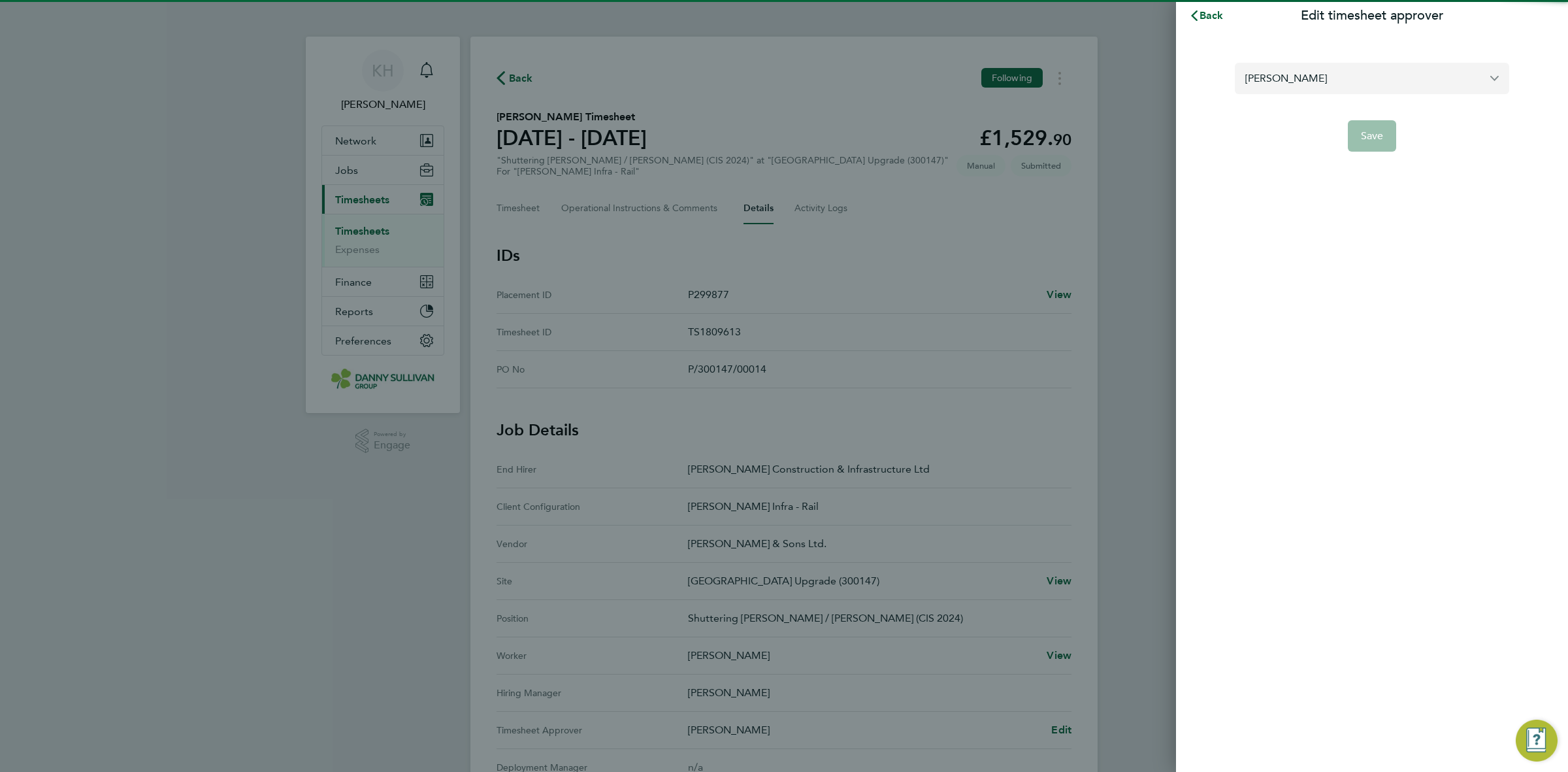
click at [1321, 92] on input "[PERSON_NAME]" at bounding box center [1372, 78] width 274 height 31
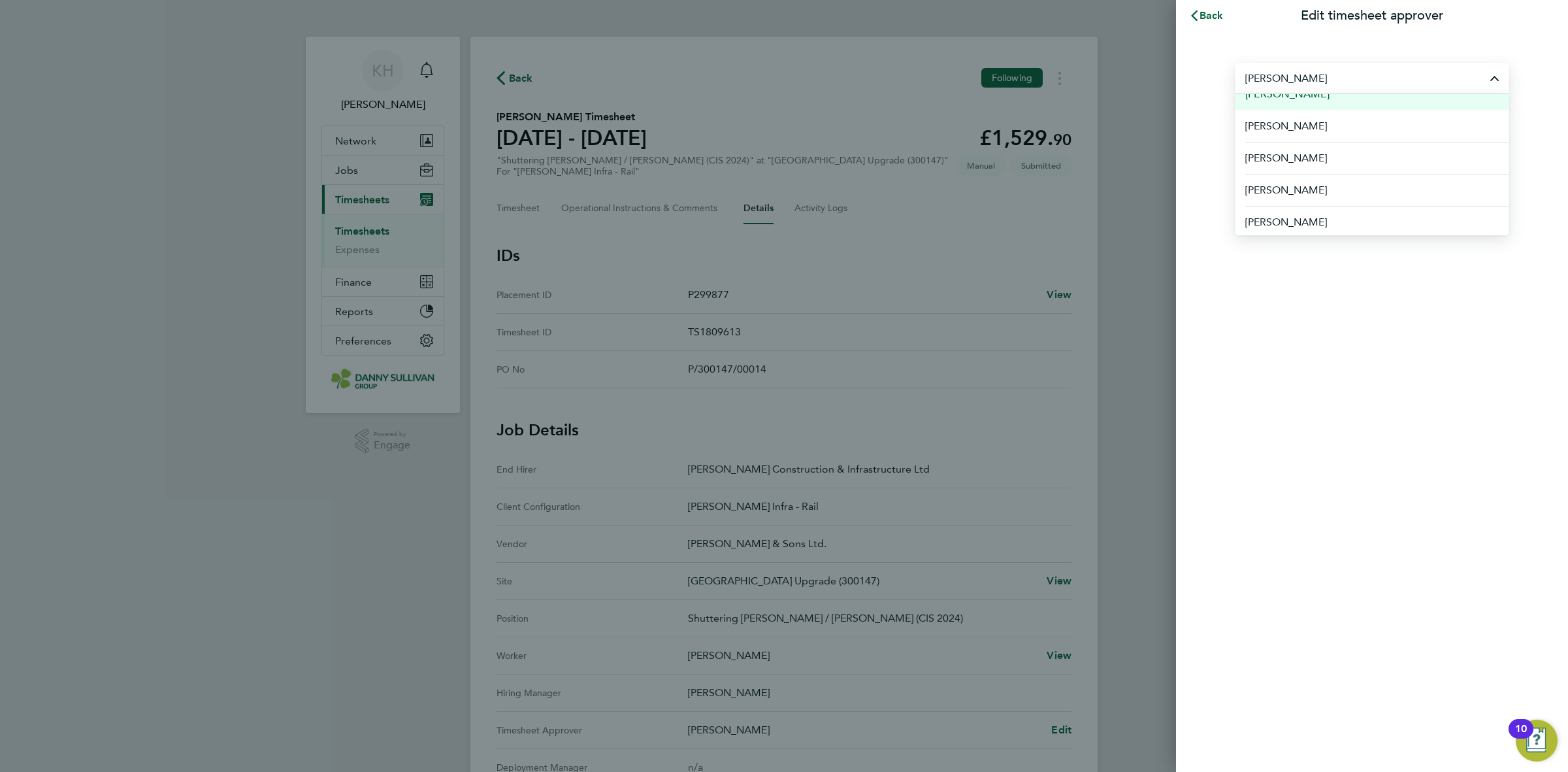
scroll to position [82, 0]
click at [1305, 217] on span "[PERSON_NAME]" at bounding box center [1287, 221] width 84 height 16
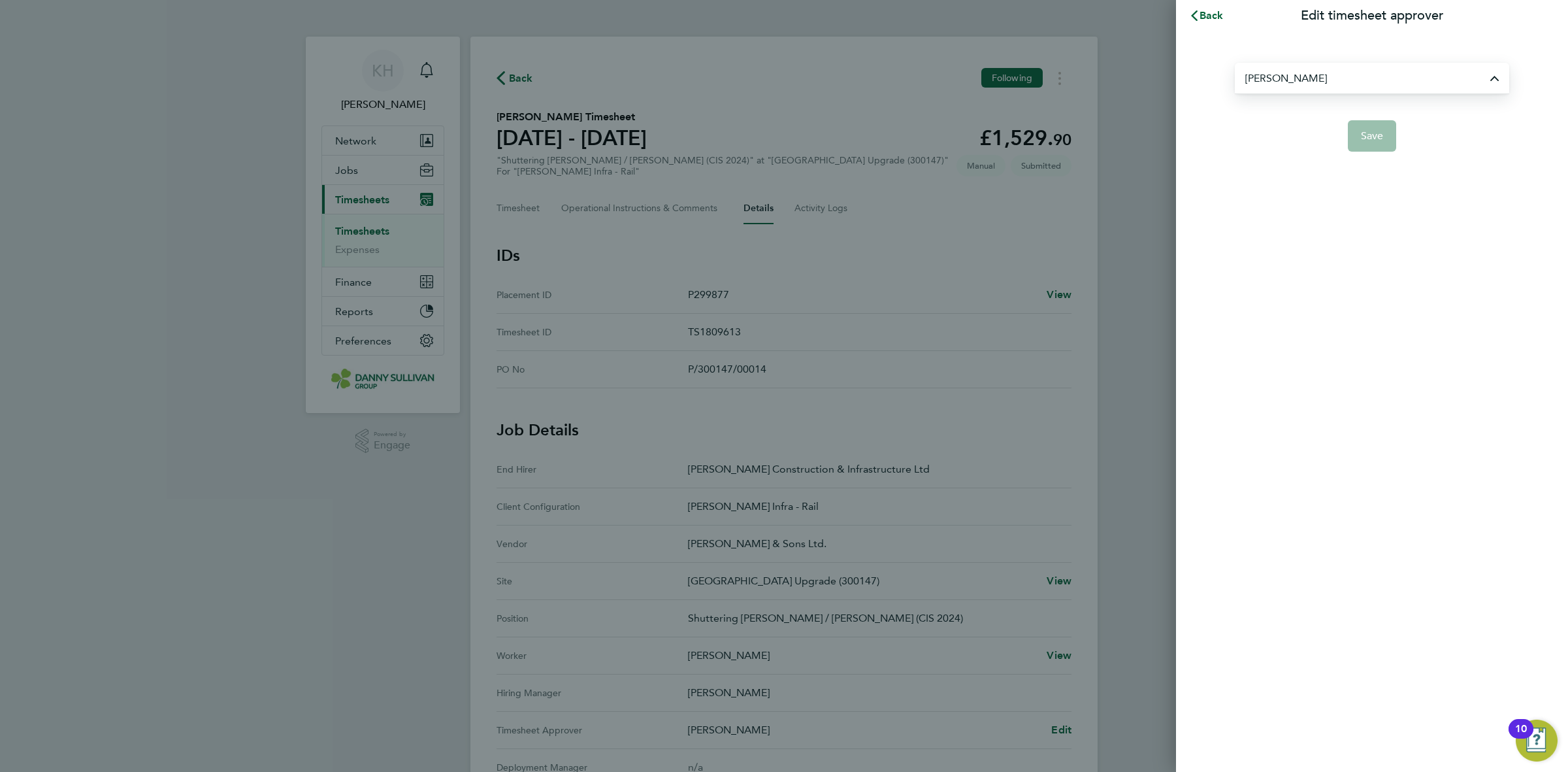
type input "[PERSON_NAME]"
click at [1360, 142] on button "Save" at bounding box center [1372, 136] width 49 height 31
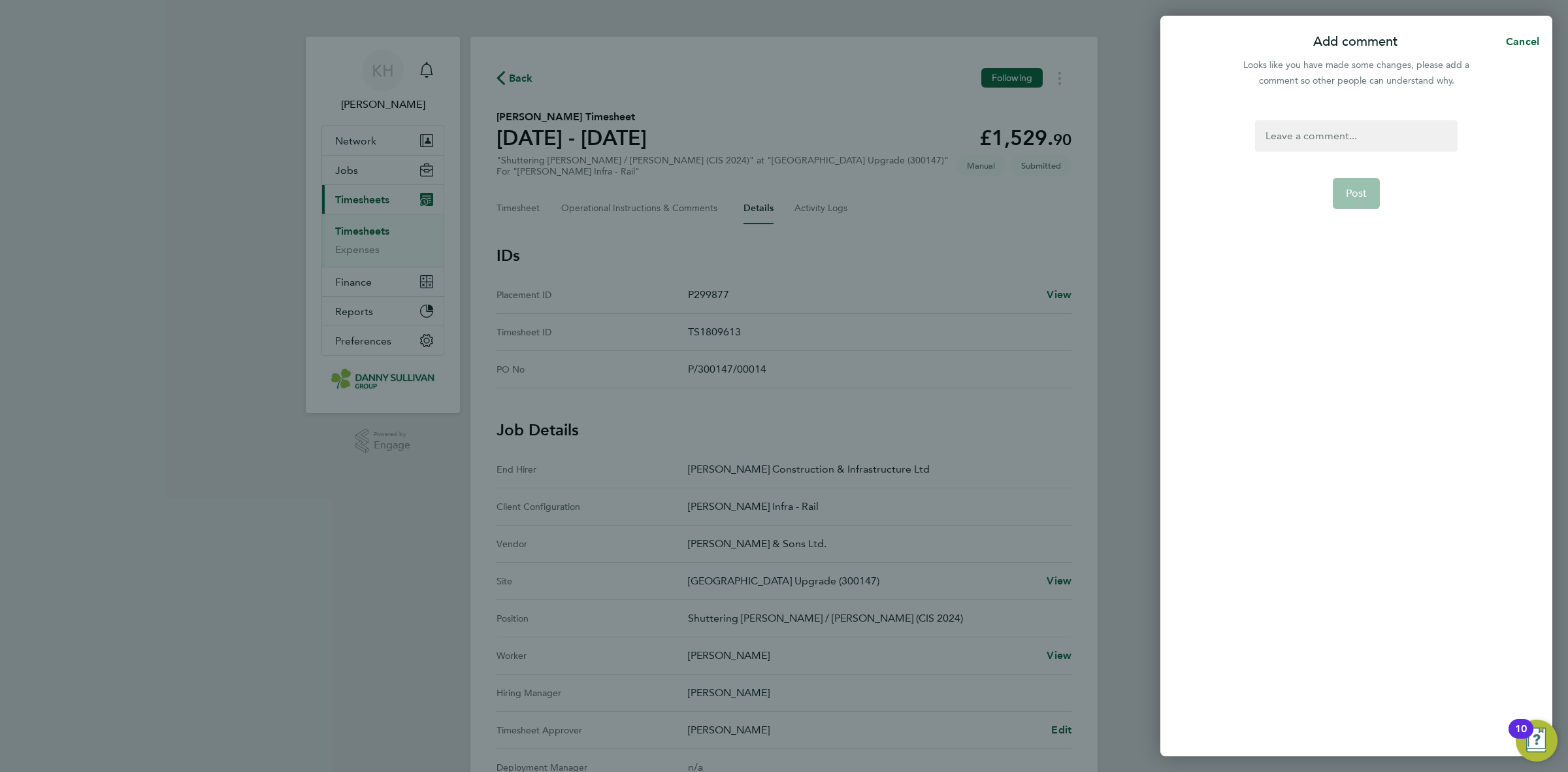
click at [1340, 152] on form "Post" at bounding box center [1356, 327] width 212 height 414
click at [1337, 148] on div at bounding box center [1356, 136] width 202 height 31
paste div
click at [1353, 183] on button "Post" at bounding box center [1357, 193] width 48 height 31
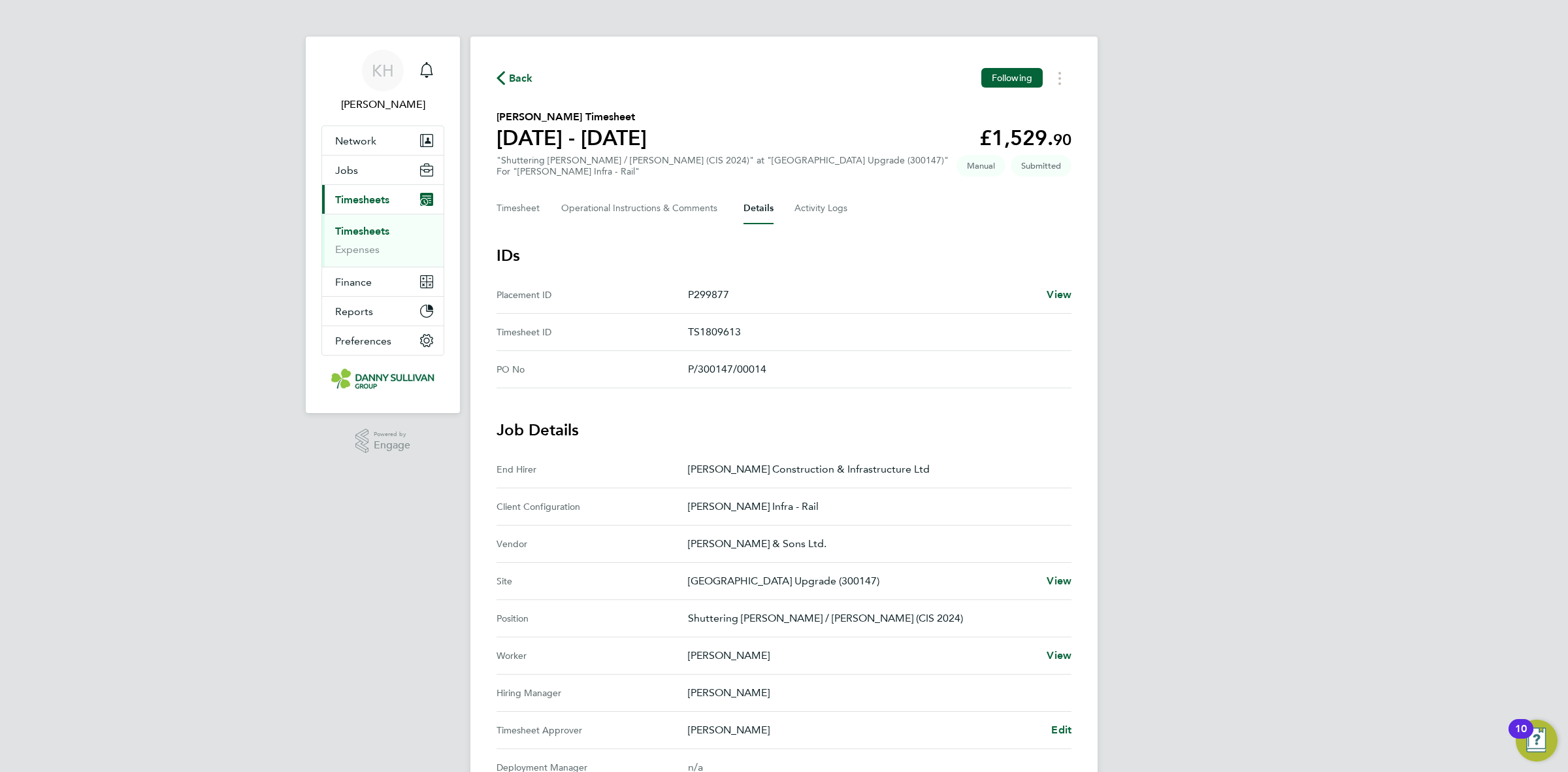
click at [383, 227] on link "Timesheets" at bounding box center [362, 230] width 54 height 12
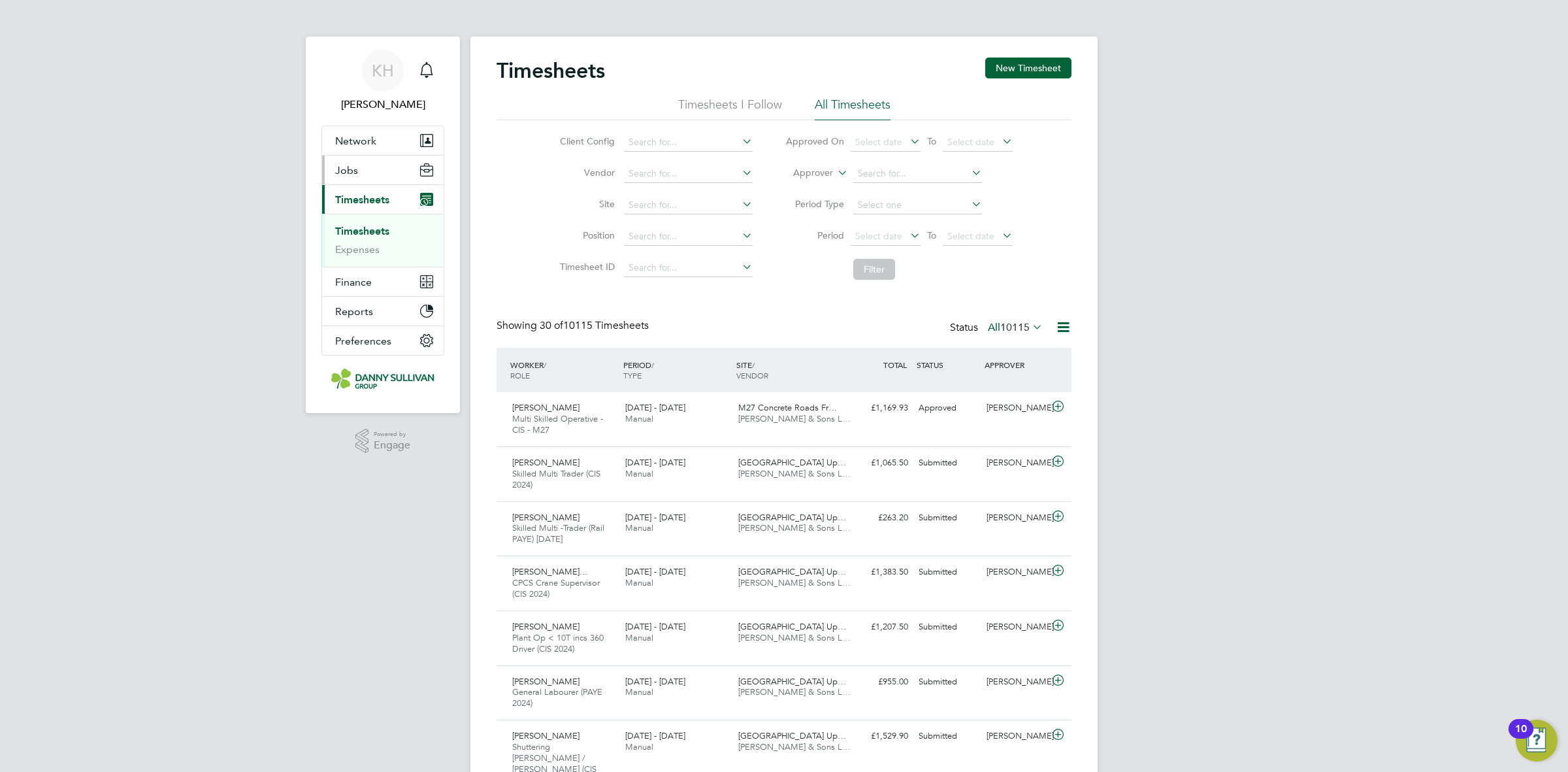
click at [355, 171] on span "Jobs" at bounding box center [347, 170] width 23 height 12
click at [368, 220] on link "Placements" at bounding box center [362, 220] width 54 height 12
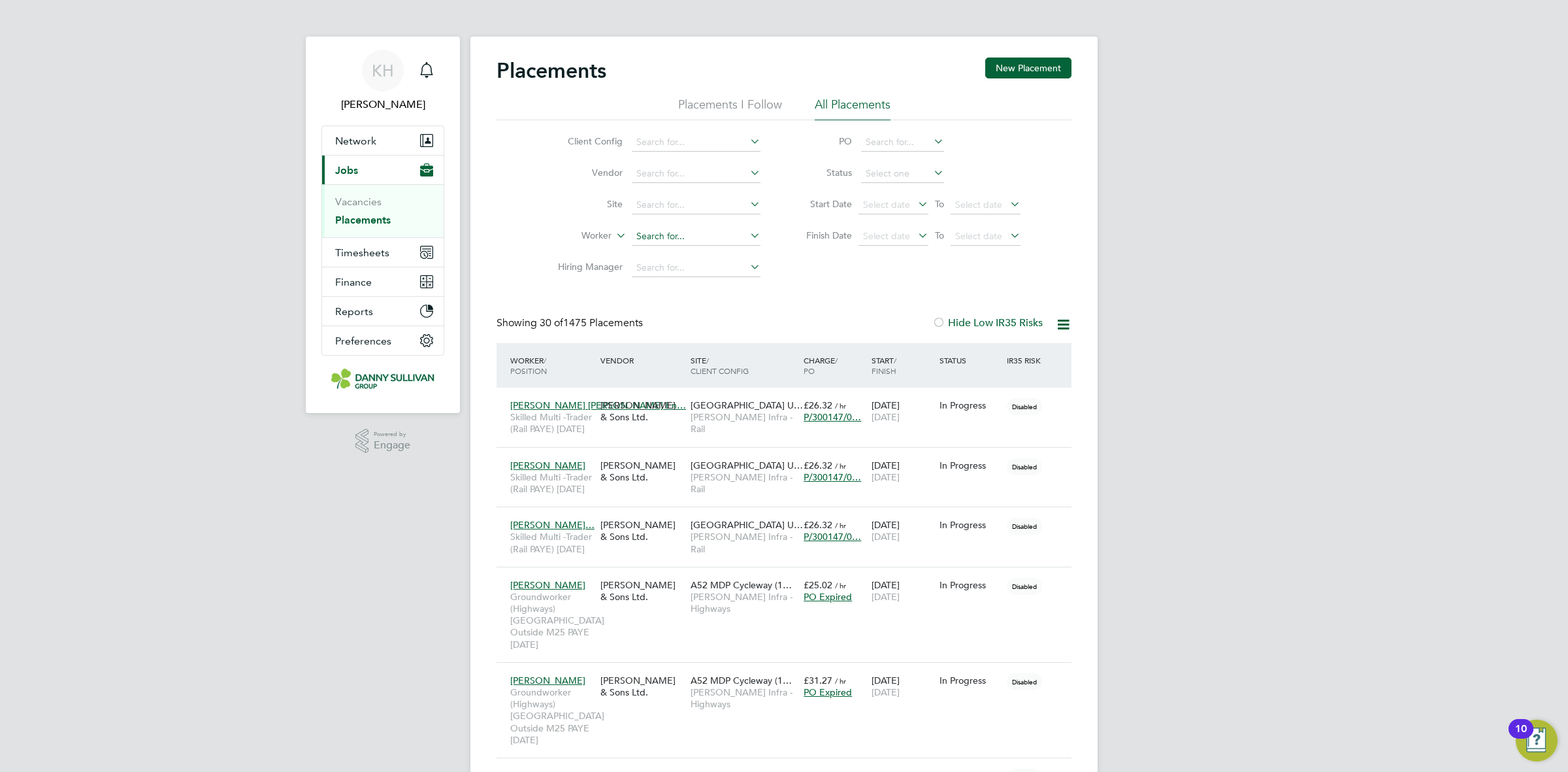
click at [668, 272] on li "Ja m es Mcdermott" at bounding box center [720, 272] width 178 height 17
type input "[PERSON_NAME]"
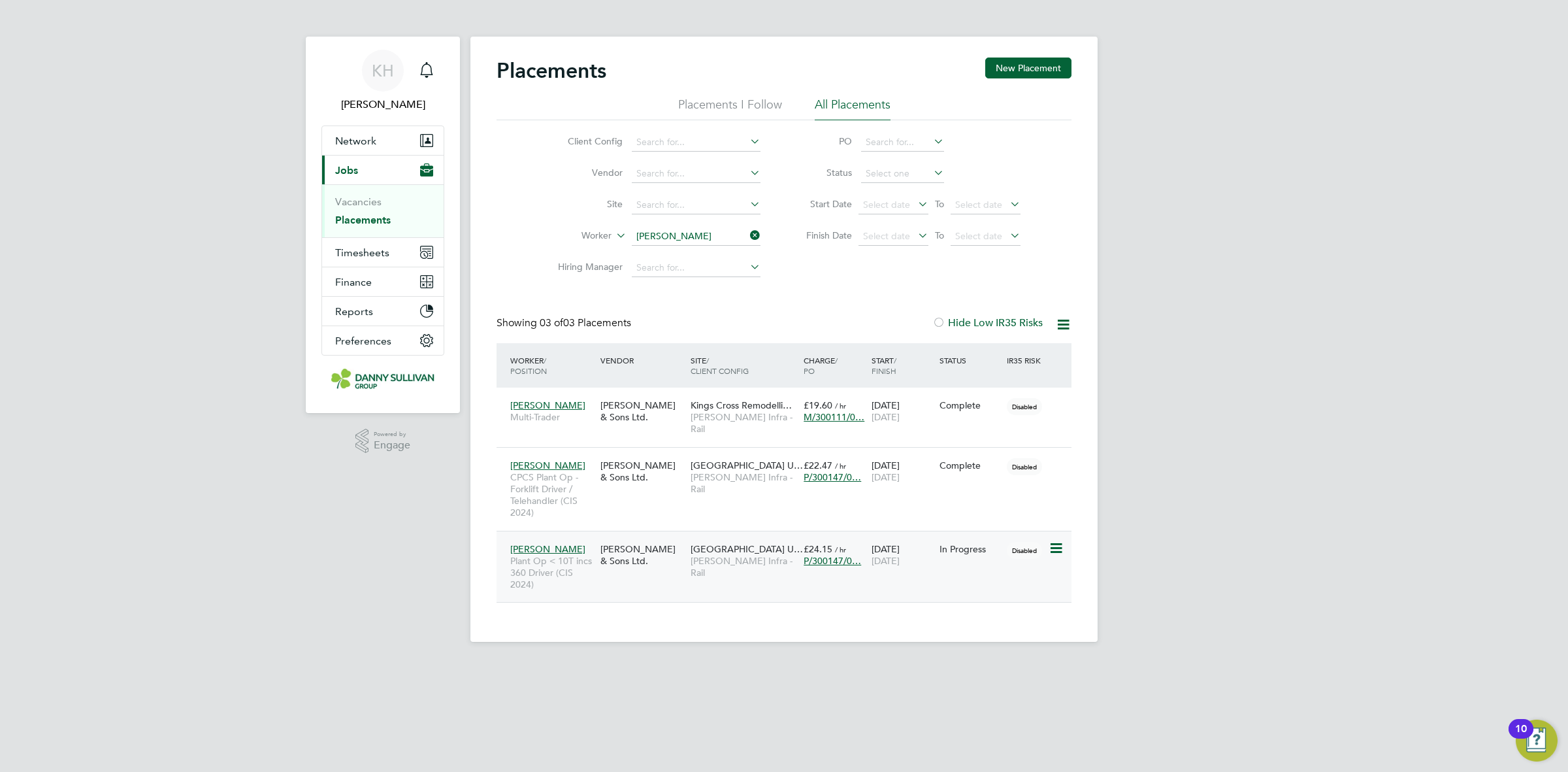
click at [732, 555] on span "Morgan Sindall Infra - Rail" at bounding box center [744, 566] width 107 height 24
click at [358, 259] on span "Timesheets" at bounding box center [362, 252] width 54 height 12
click at [371, 238] on li "Timesheets" at bounding box center [384, 233] width 98 height 18
click at [371, 227] on link "Timesheets" at bounding box center [362, 230] width 54 height 12
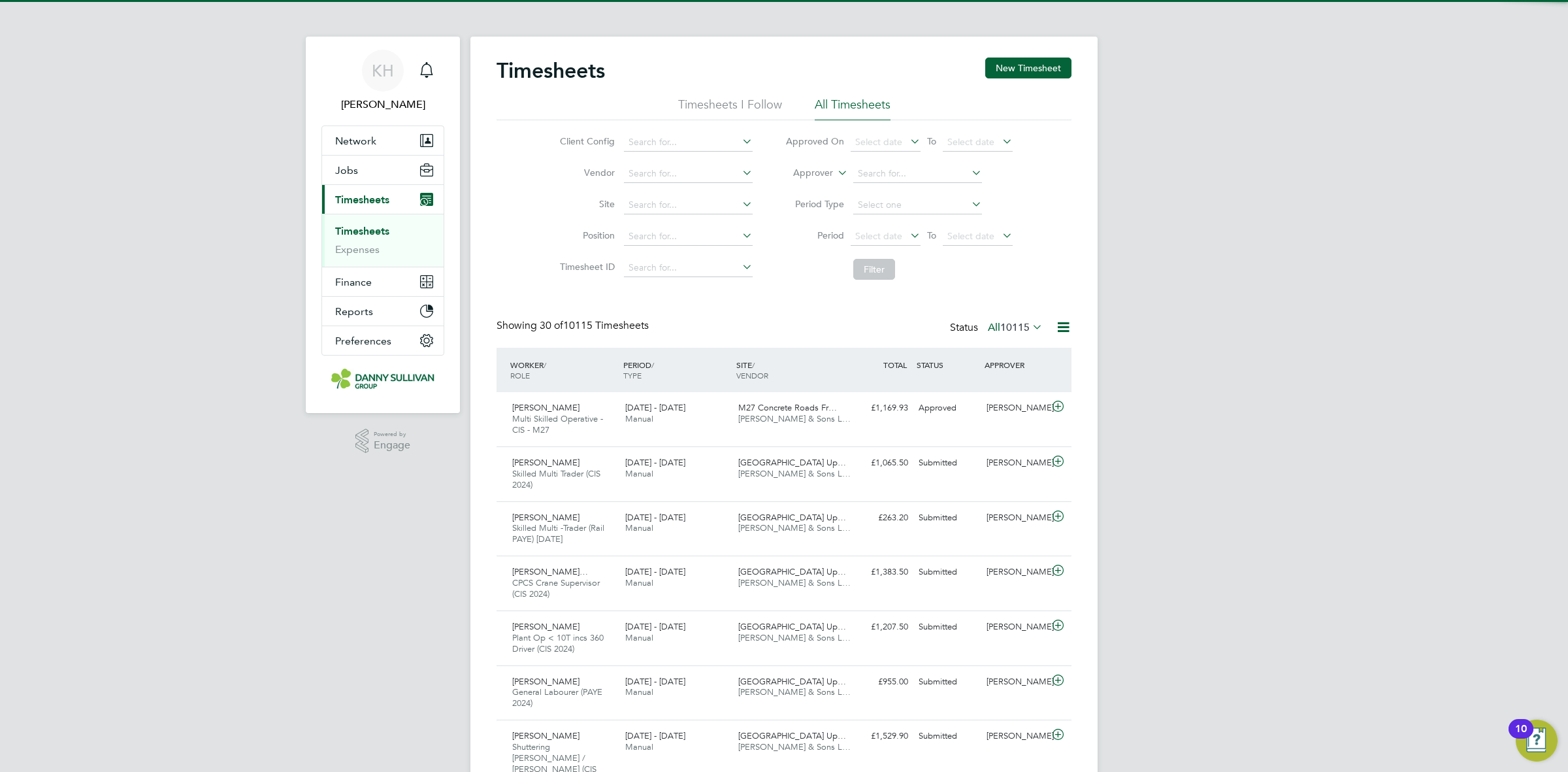
scroll to position [44, 113]
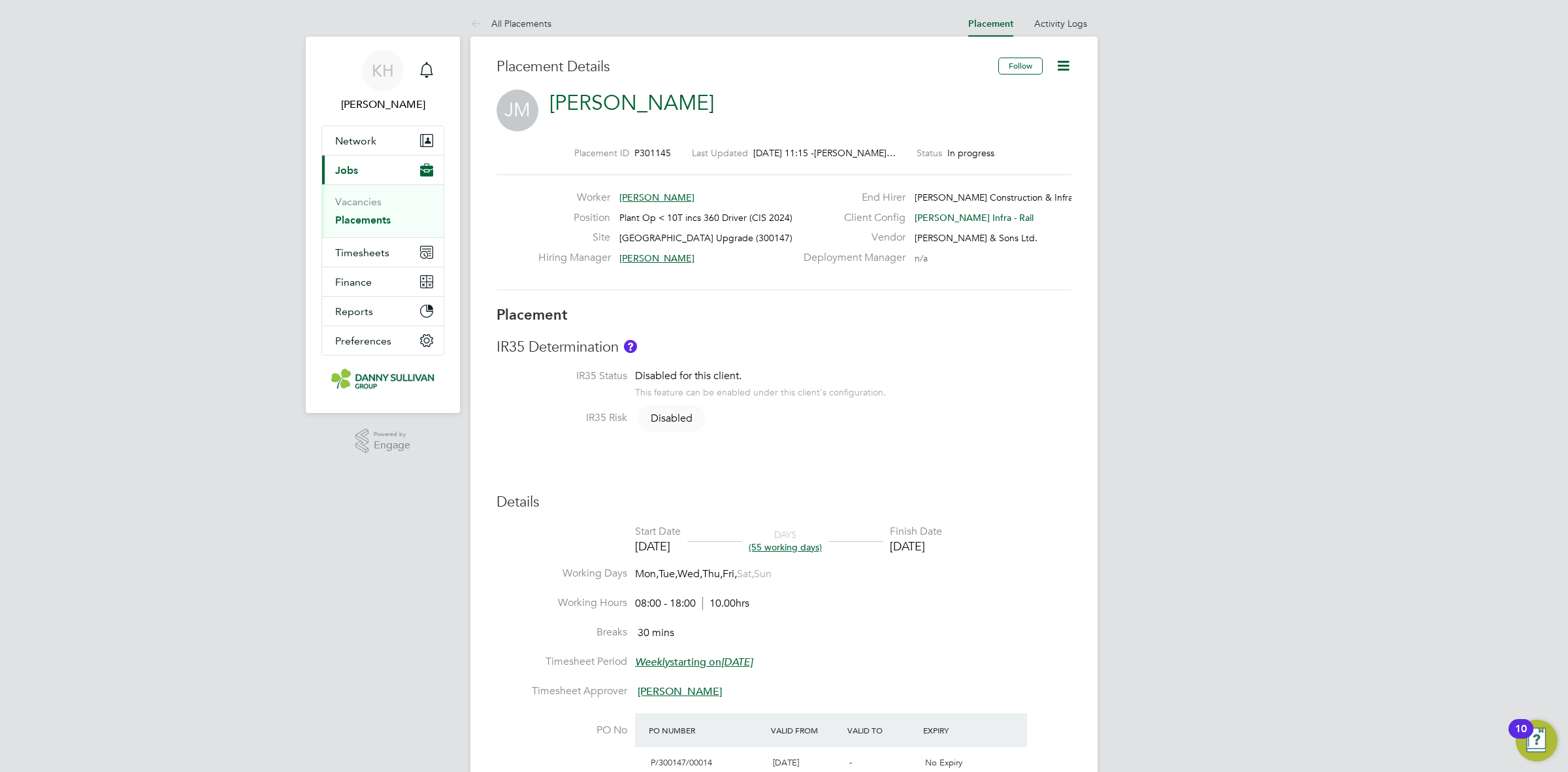
click at [1060, 67] on icon at bounding box center [1063, 66] width 17 height 17
click at [1060, 30] on li "Activity Logs" at bounding box center [1060, 23] width 53 height 26
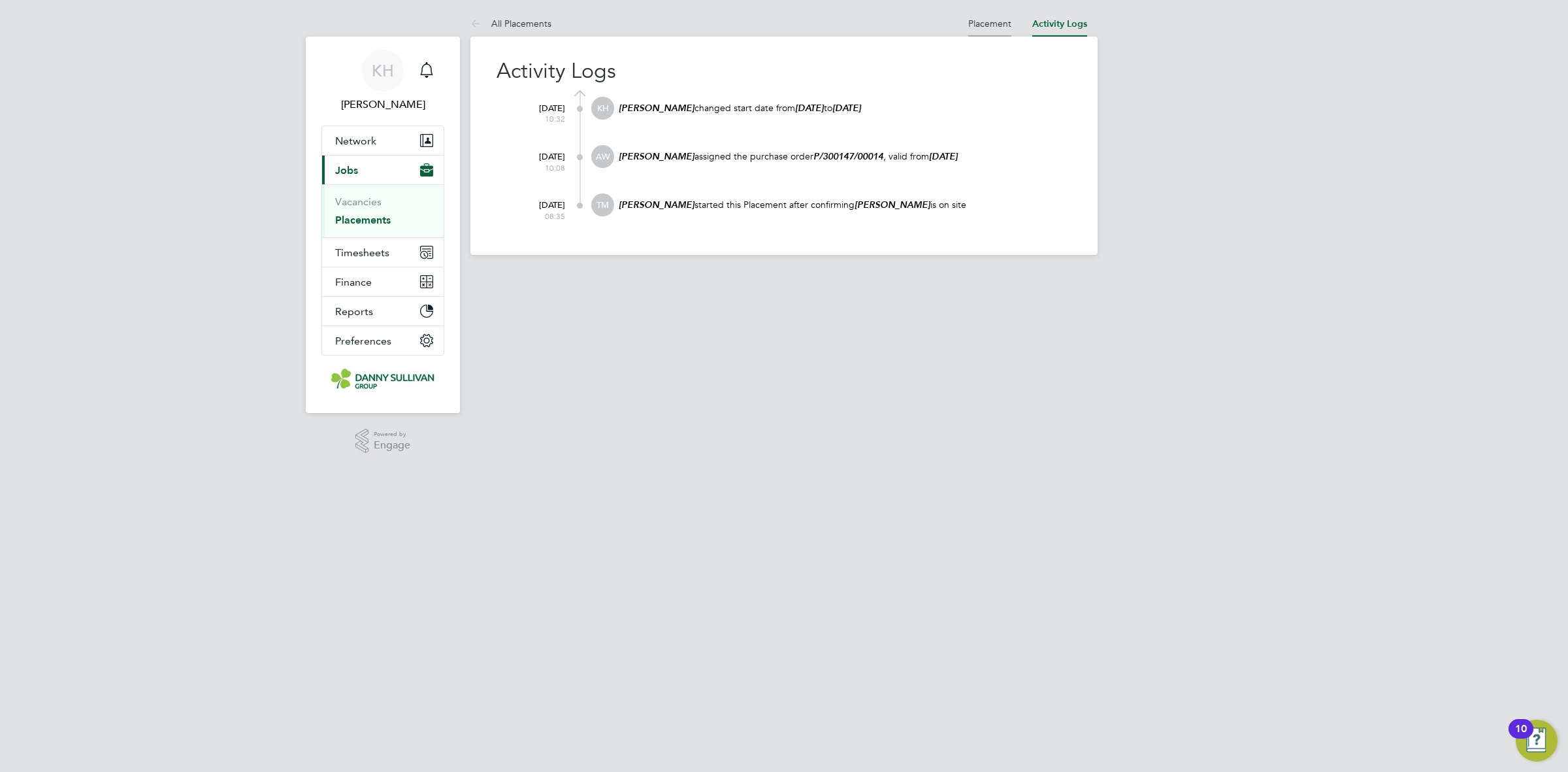
click at [1005, 28] on li "Placement" at bounding box center [990, 23] width 43 height 26
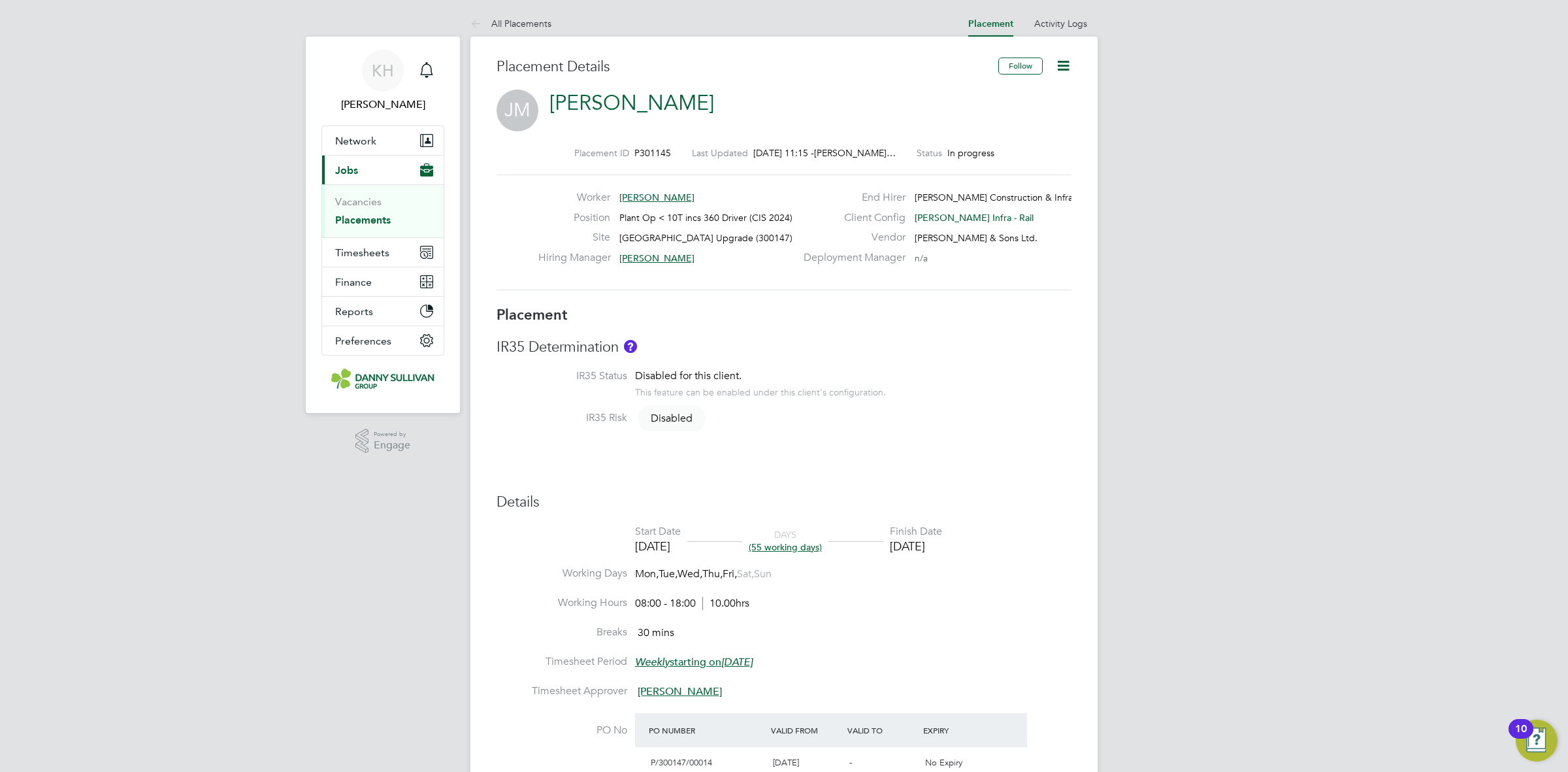
click at [375, 219] on link "Placements" at bounding box center [362, 220] width 56 height 12
